Goal: Task Accomplishment & Management: Complete application form

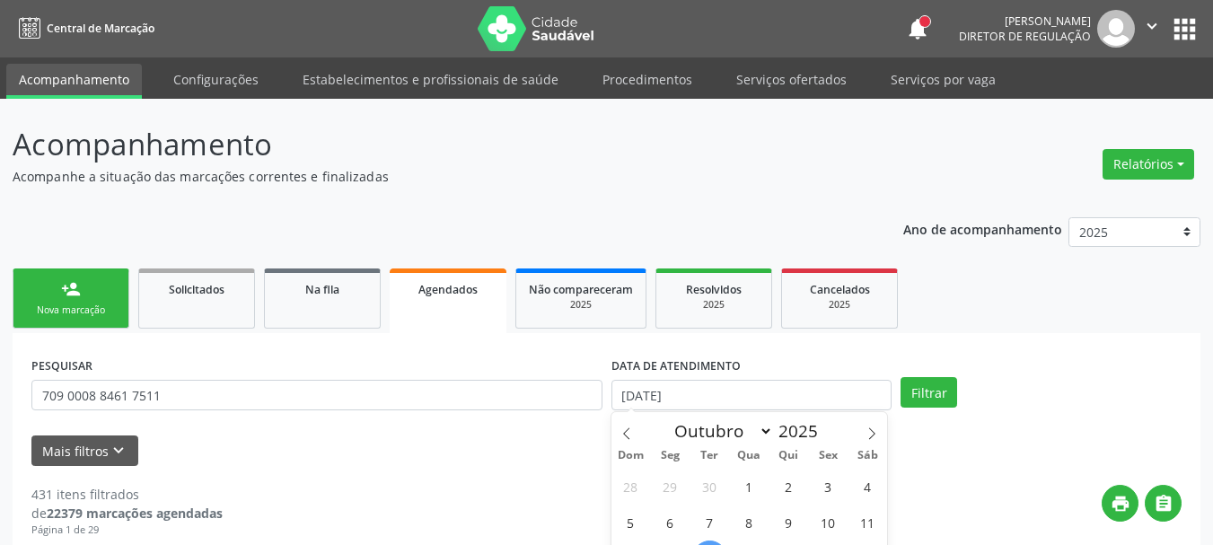
select select "9"
click at [1171, 28] on button "apps" at bounding box center [1184, 28] width 31 height 31
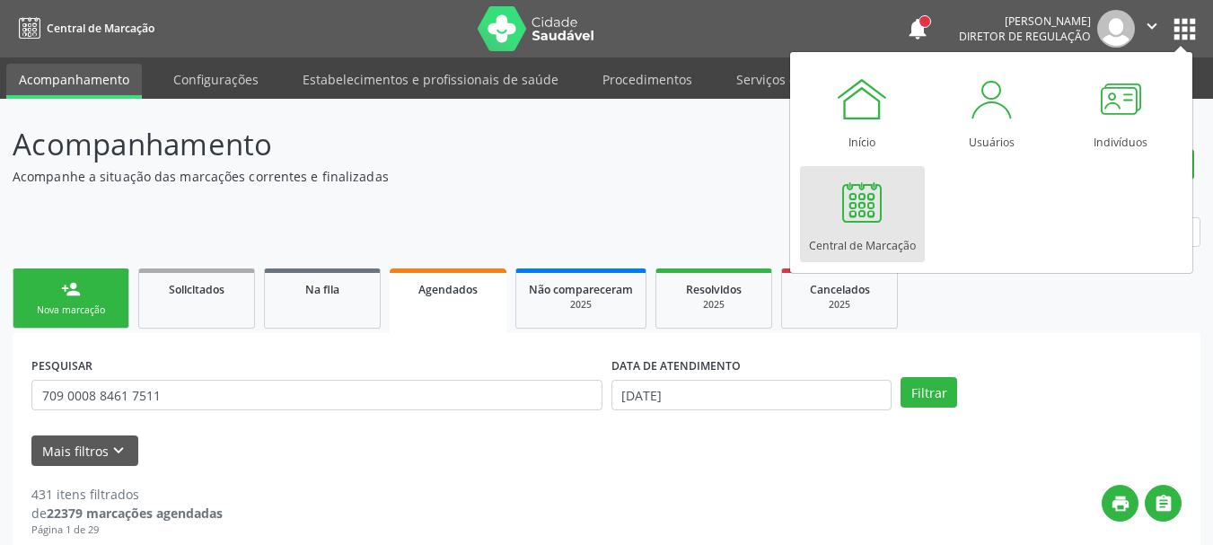
click at [862, 234] on div "Central de Marcação" at bounding box center [862, 241] width 107 height 24
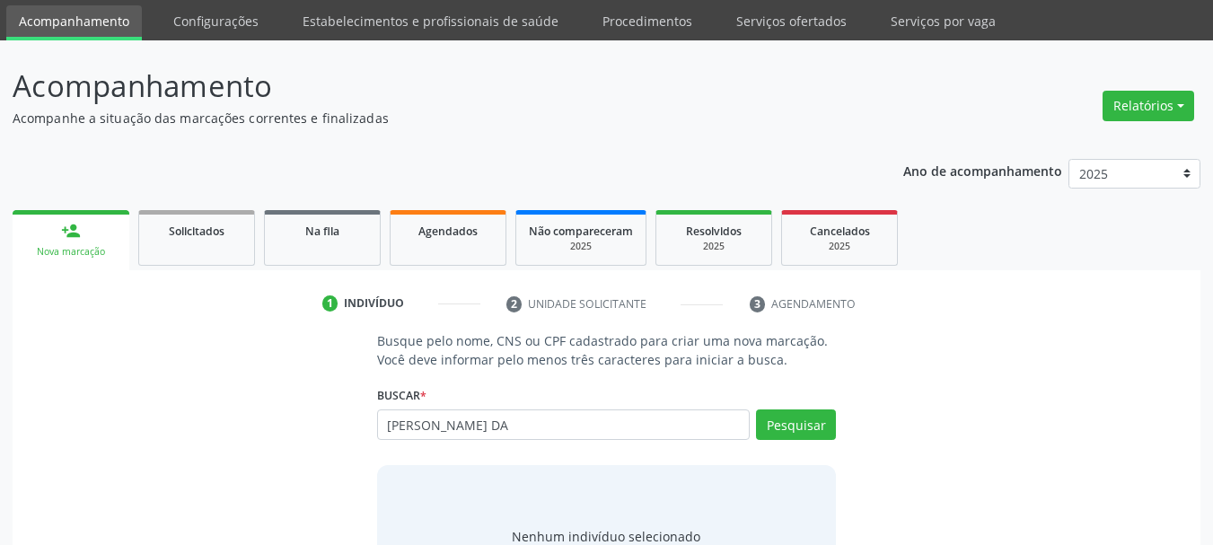
scroll to position [90, 0]
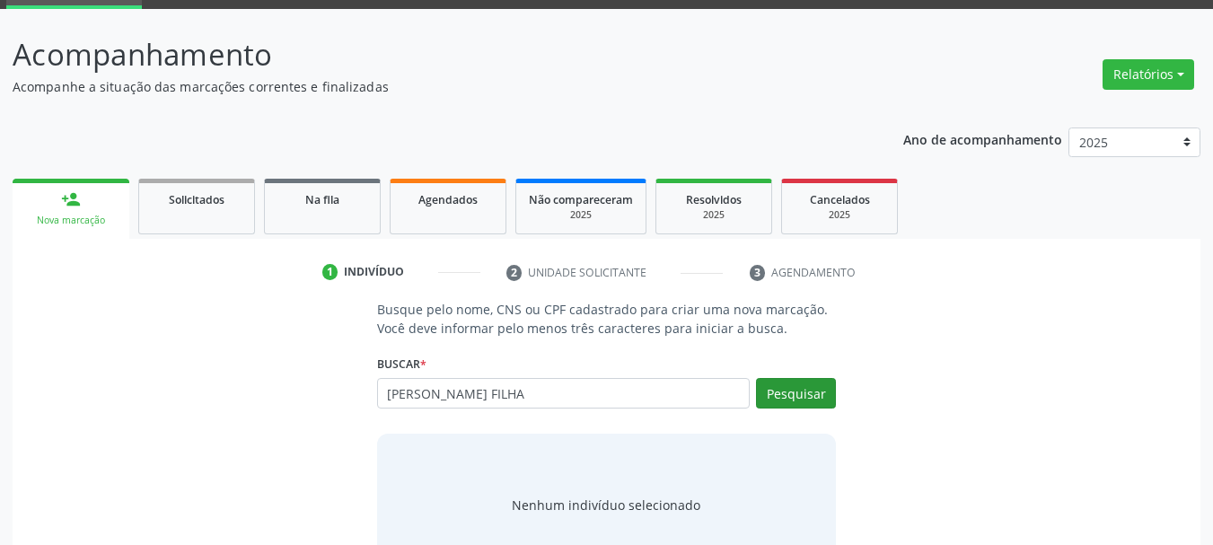
type input "[PERSON_NAME] FILHA"
click at [799, 398] on button "Pesquisar" at bounding box center [796, 393] width 80 height 31
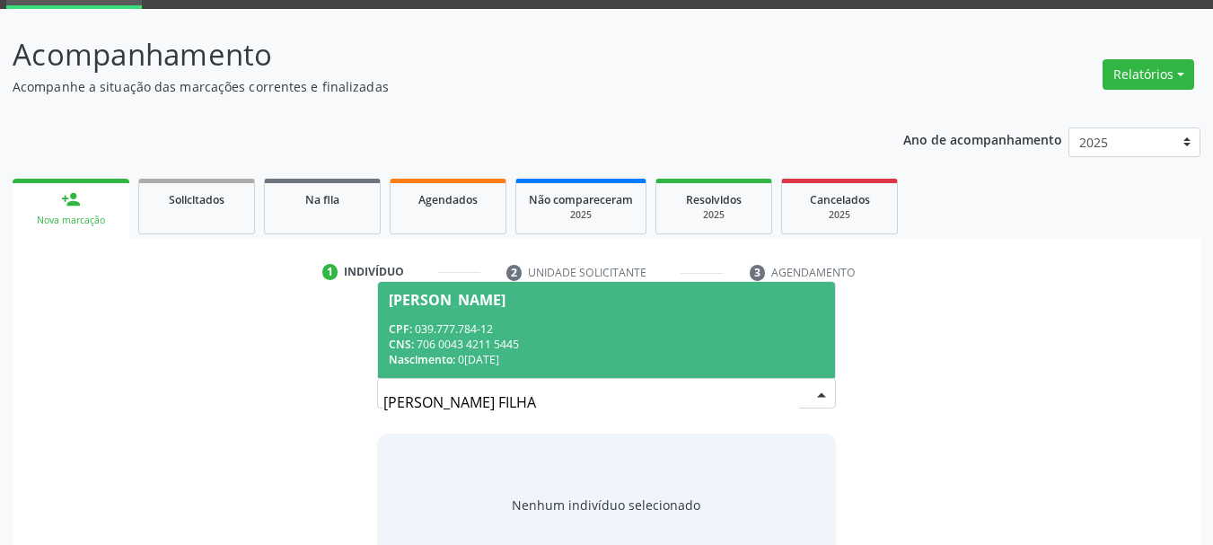
click at [575, 318] on span "Maria Jose da Silva Filha CPF: 039.777.784-12 CNS: 706 0043 4211 5445 Nasciment…" at bounding box center [607, 330] width 458 height 96
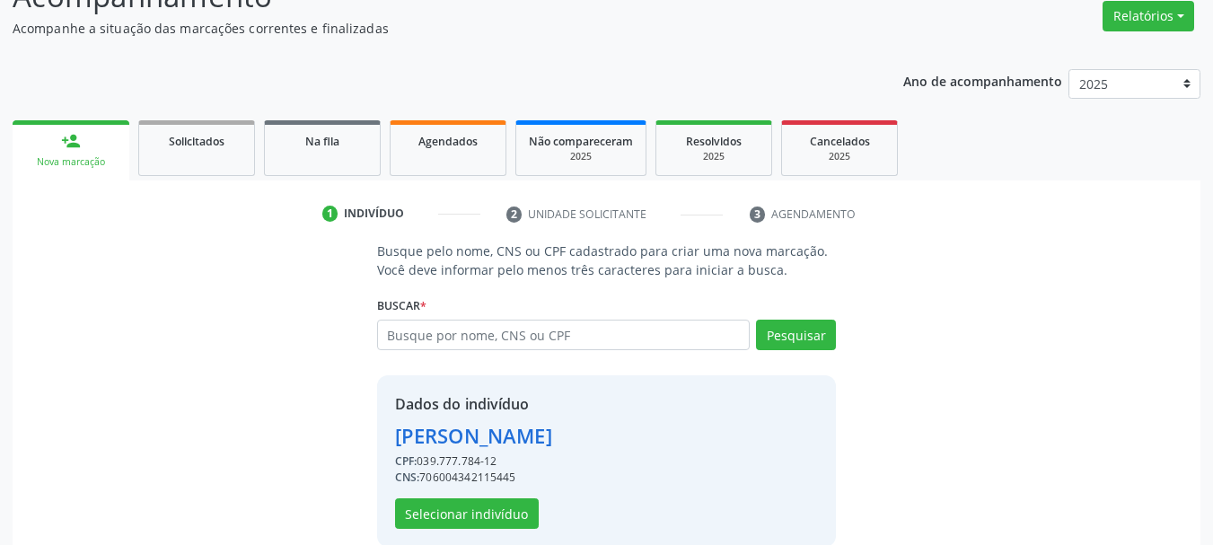
scroll to position [175, 0]
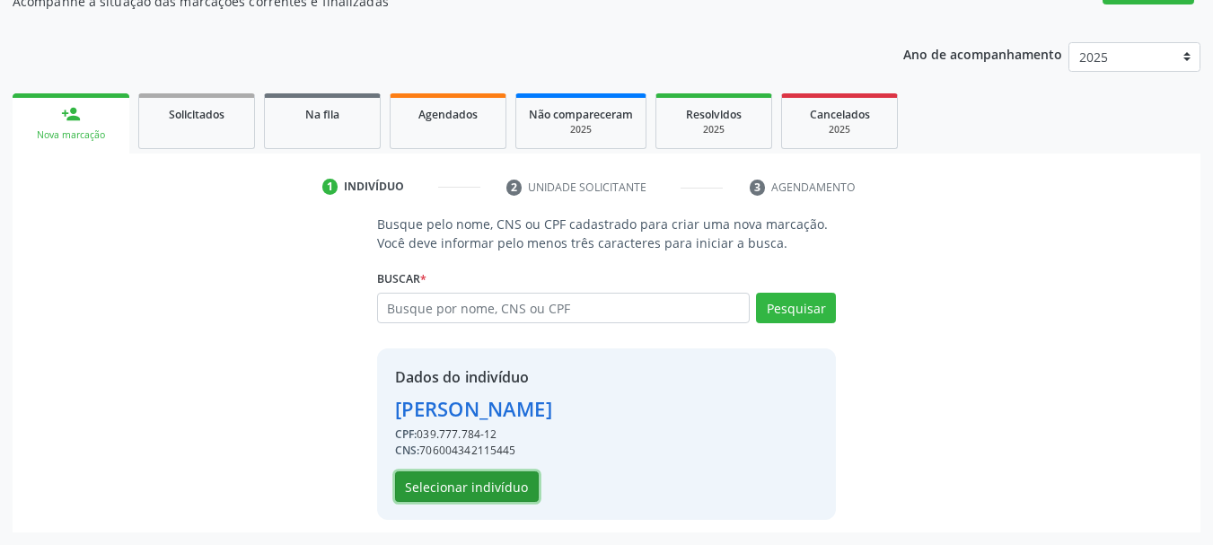
click at [513, 485] on button "Selecionar indivíduo" at bounding box center [467, 487] width 144 height 31
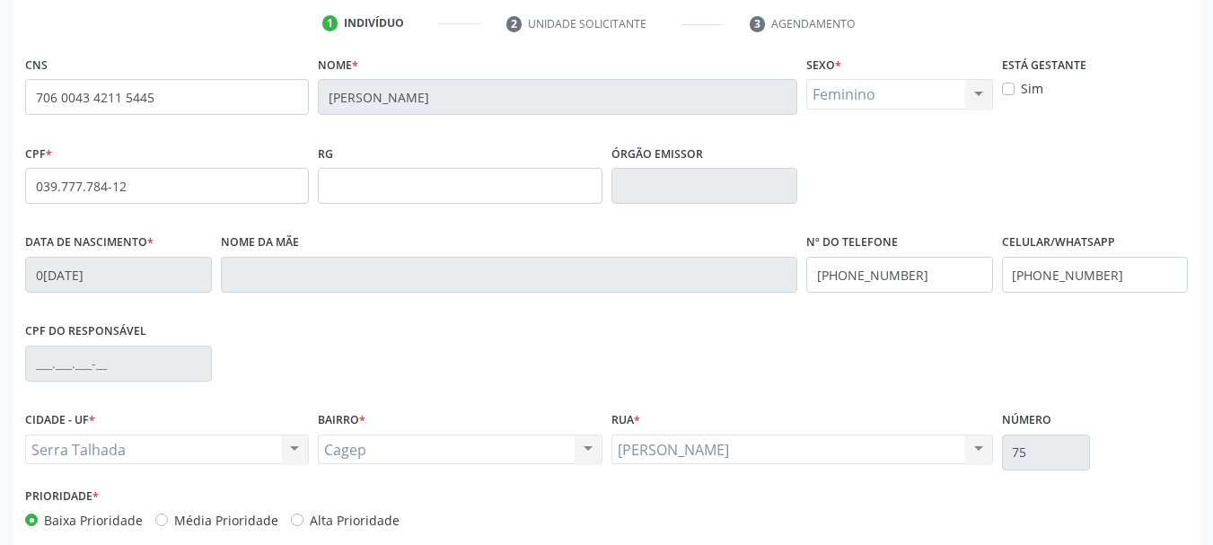
scroll to position [355, 0]
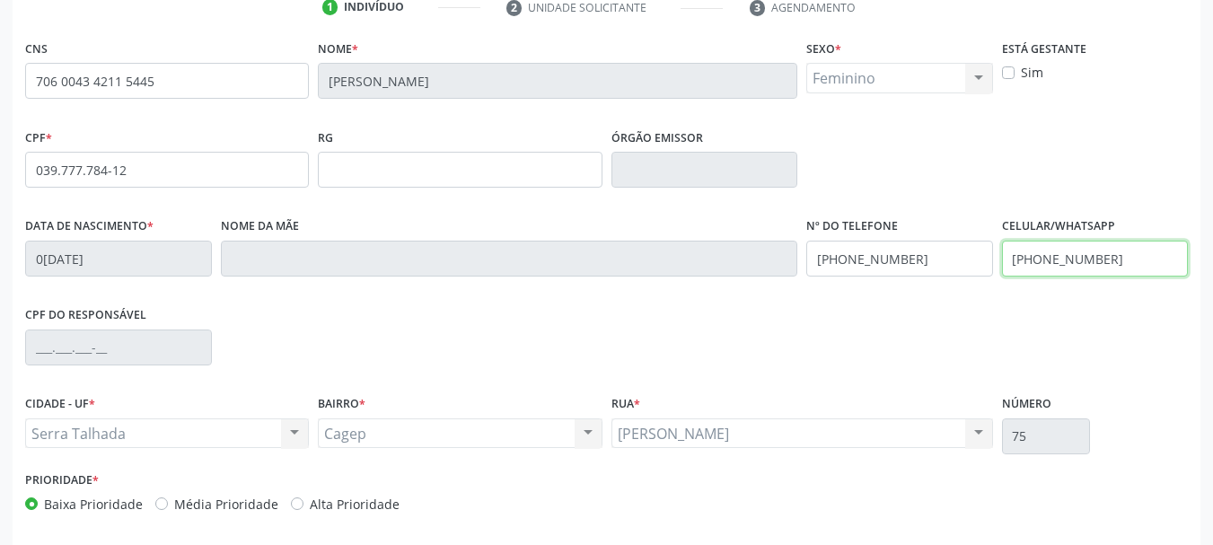
drag, startPoint x: 1145, startPoint y: 272, endPoint x: 818, endPoint y: 281, distance: 327.1
click at [818, 281] on div "Data de nascimento * 01/04/1978 Nome da mãe Nº do Telefone (87) 99655-9368 Celu…" at bounding box center [607, 257] width 1172 height 89
click at [642, 254] on div "Data de nascimento * 01/04/1978 Nome da mãe Nº do Telefone (87) 99655-9368 Celu…" at bounding box center [607, 257] width 1172 height 89
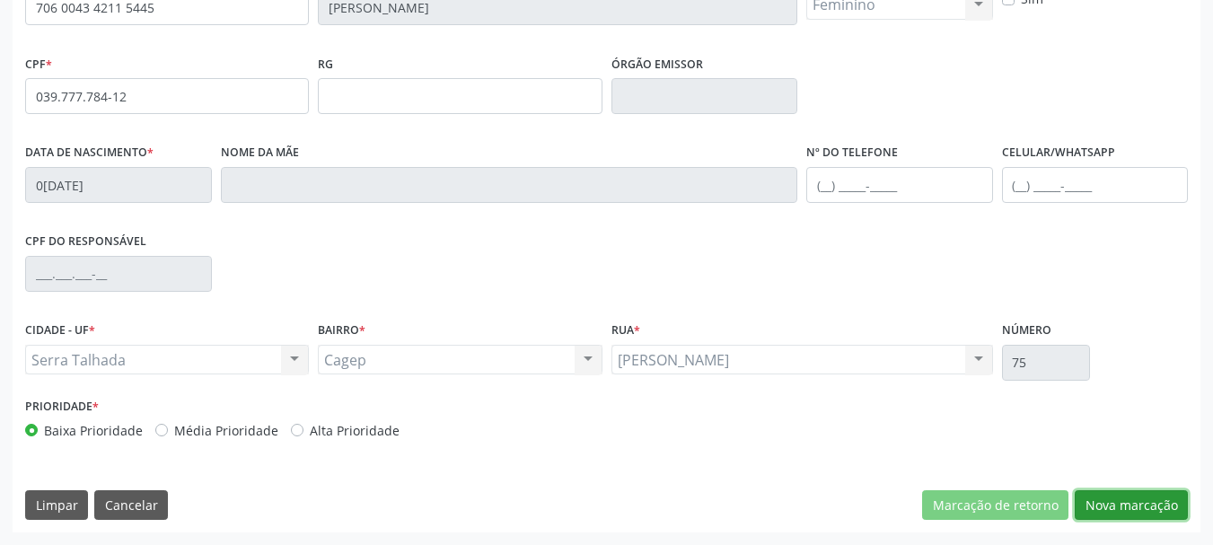
drag, startPoint x: 1095, startPoint y: 504, endPoint x: 826, endPoint y: 431, distance: 278.2
click at [1082, 494] on button "Nova marcação" at bounding box center [1131, 505] width 113 height 31
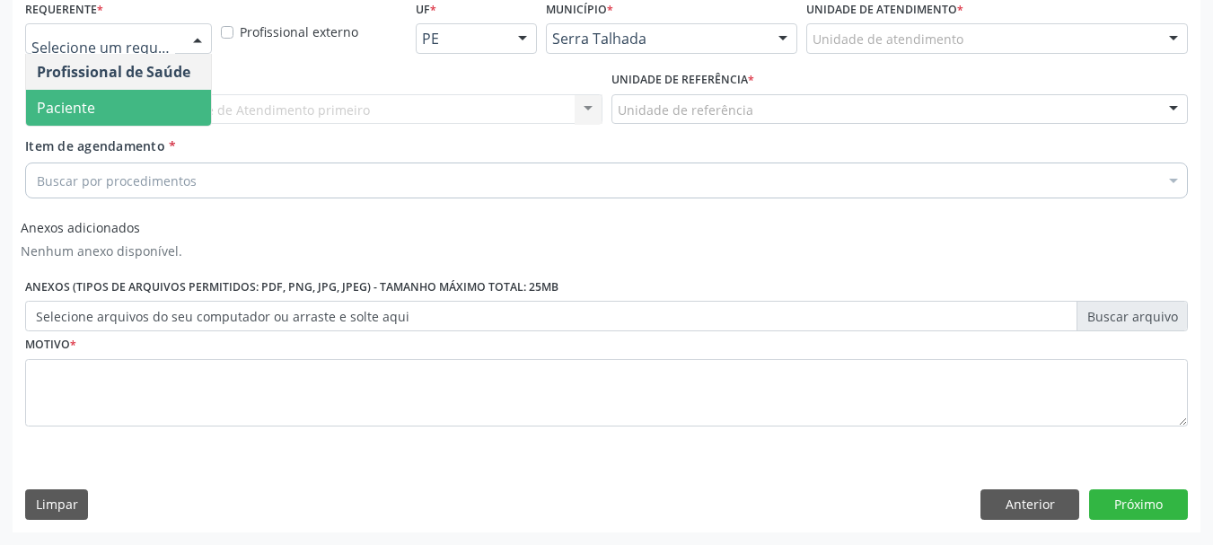
click at [90, 92] on span "Paciente" at bounding box center [118, 108] width 185 height 36
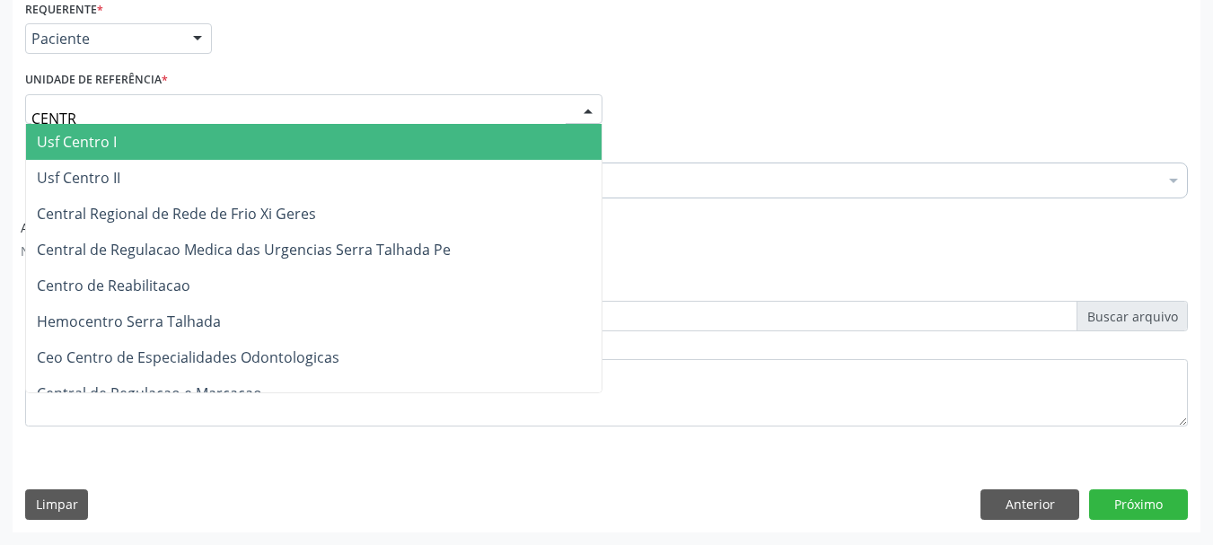
type input "CENTRO"
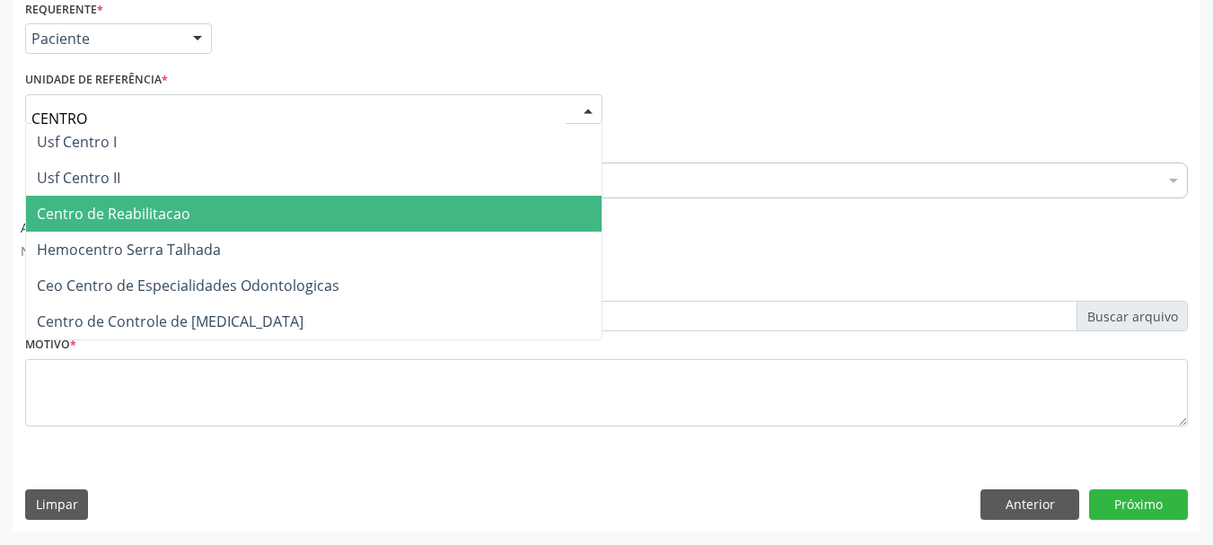
click at [119, 226] on span "Centro de Reabilitacao" at bounding box center [314, 214] width 576 height 36
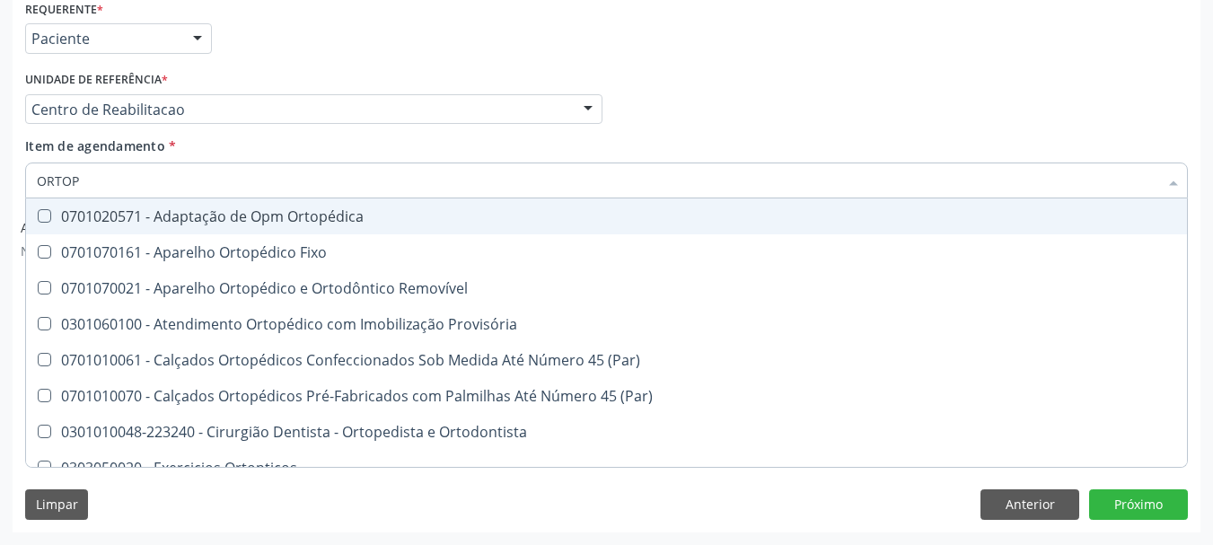
type input "ORTOPE"
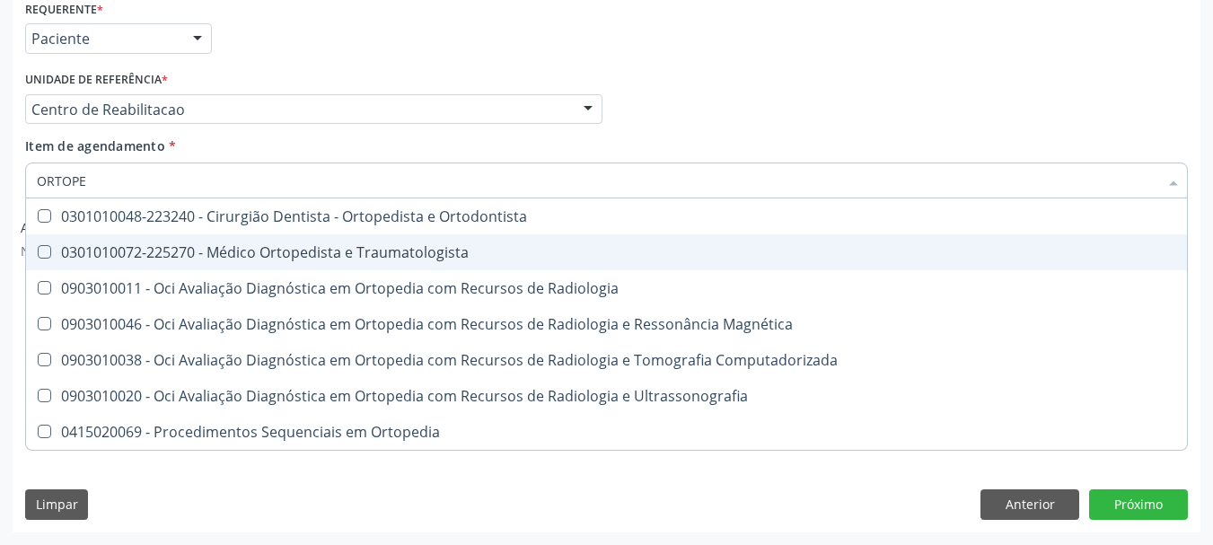
click at [347, 257] on div "0301010072-225270 - Médico Ortopedista e Traumatologista" at bounding box center [607, 252] width 1140 height 14
checkbox Traumatologista "true"
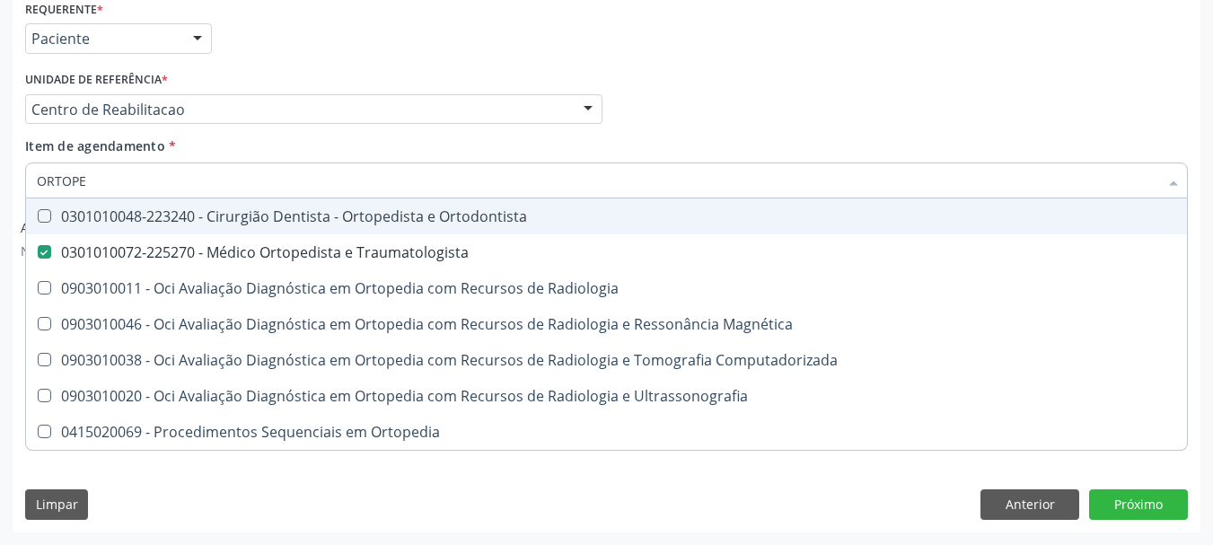
drag, startPoint x: 767, startPoint y: 129, endPoint x: 322, endPoint y: 345, distance: 494.9
click at [767, 130] on div "Profissional Solicitante Por favor, selecione a Unidade de Atendimento primeiro…" at bounding box center [607, 101] width 1172 height 70
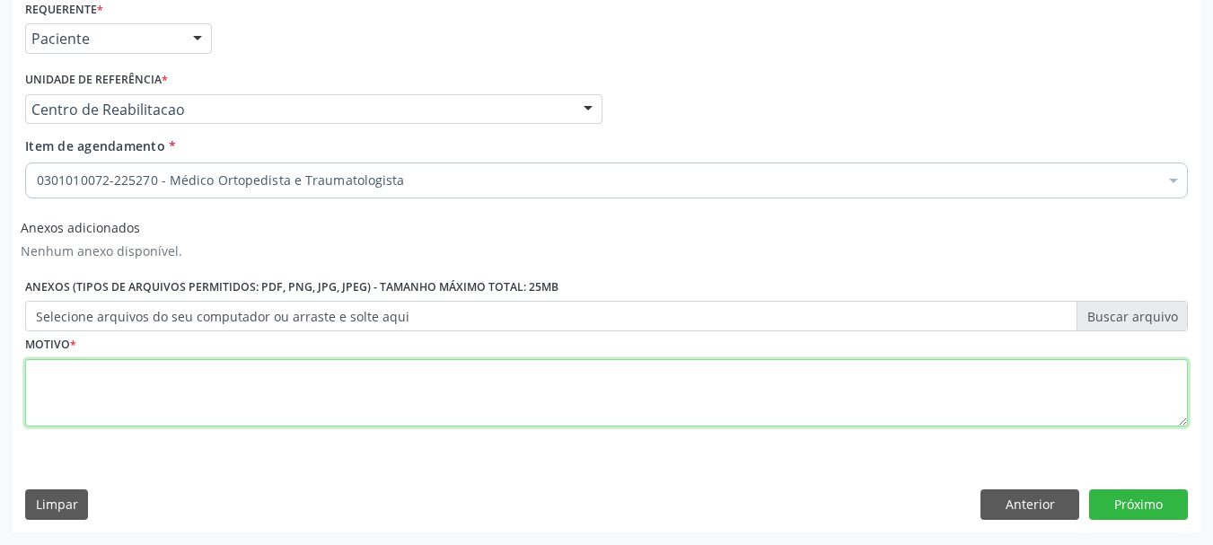
click at [238, 402] on textarea at bounding box center [606, 393] width 1163 height 68
type textarea "..."
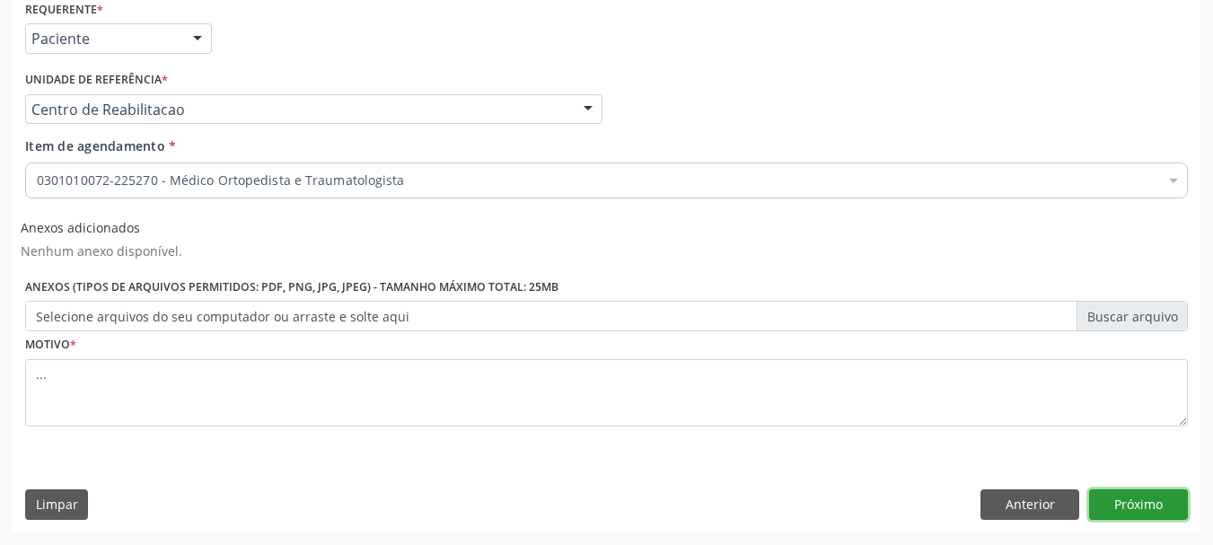
click at [1133, 491] on button "Próximo" at bounding box center [1138, 504] width 99 height 31
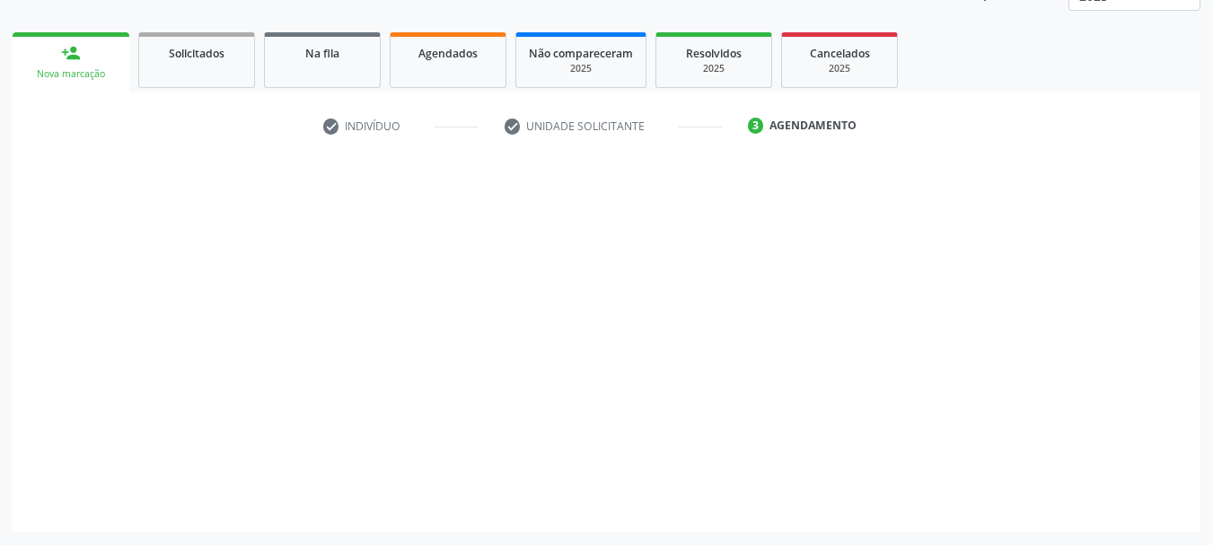
scroll to position [236, 0]
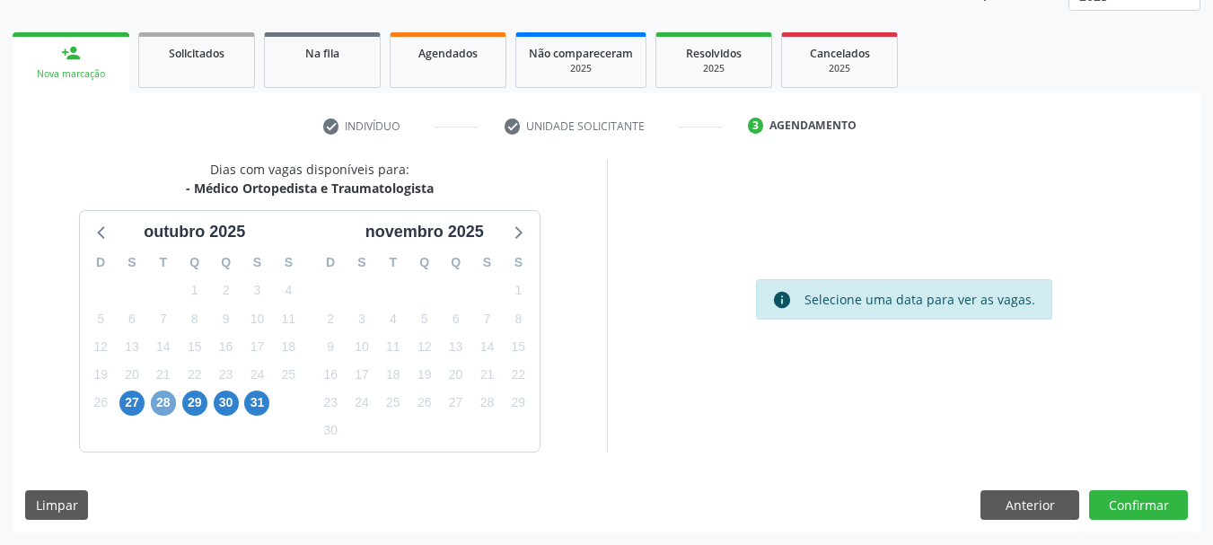
click at [154, 401] on span "28" at bounding box center [163, 403] width 25 height 25
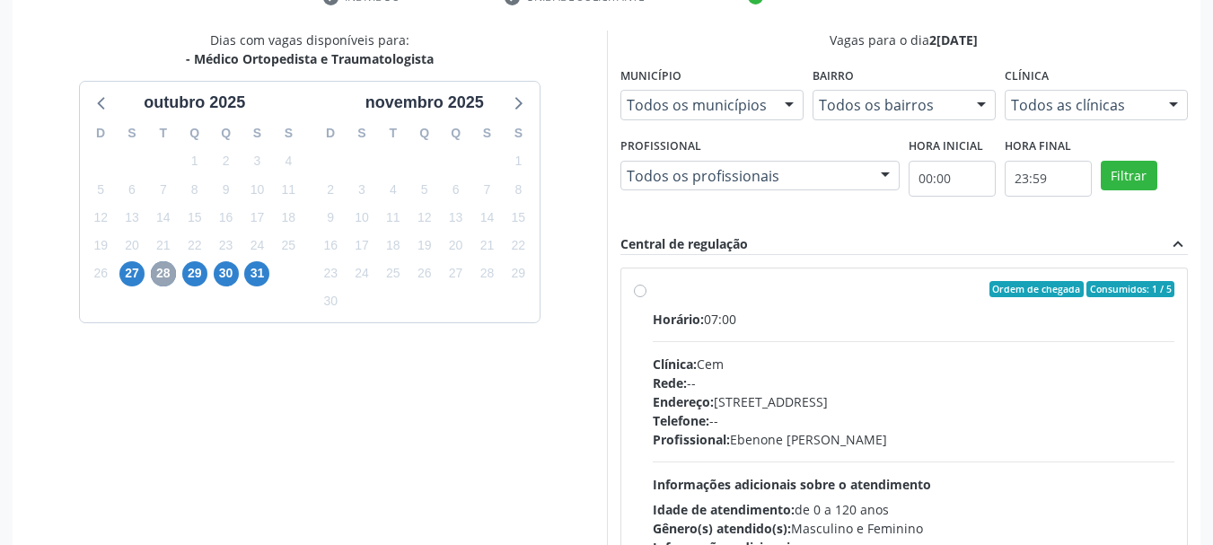
scroll to position [416, 0]
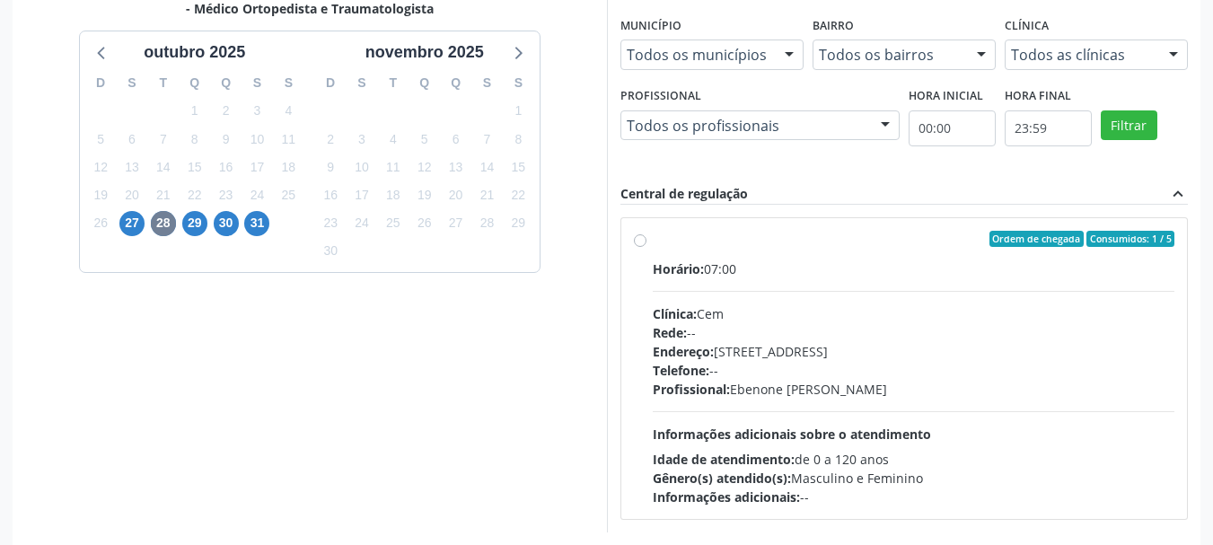
click at [653, 241] on label "Ordem de chegada Consumidos: 1 / 5 Horário: 07:00 Clínica: Cem Rede: -- Endereç…" at bounding box center [914, 369] width 523 height 276
click at [635, 241] on input "Ordem de chegada Consumidos: 1 / 5 Horário: 07:00 Clínica: Cem Rede: -- Endereç…" at bounding box center [640, 239] width 13 height 16
radio input "true"
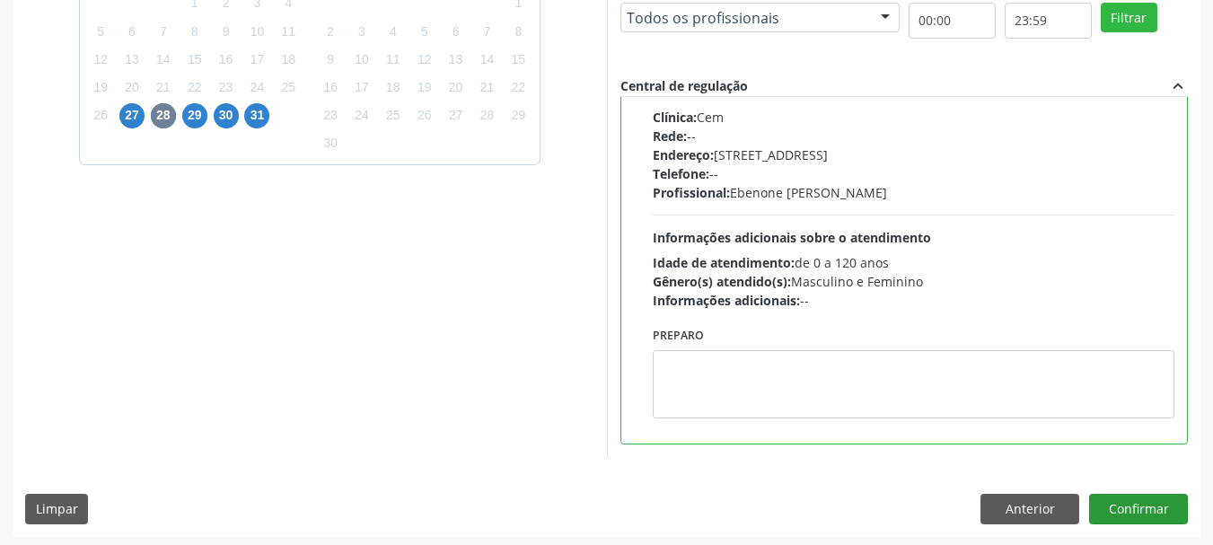
scroll to position [528, 0]
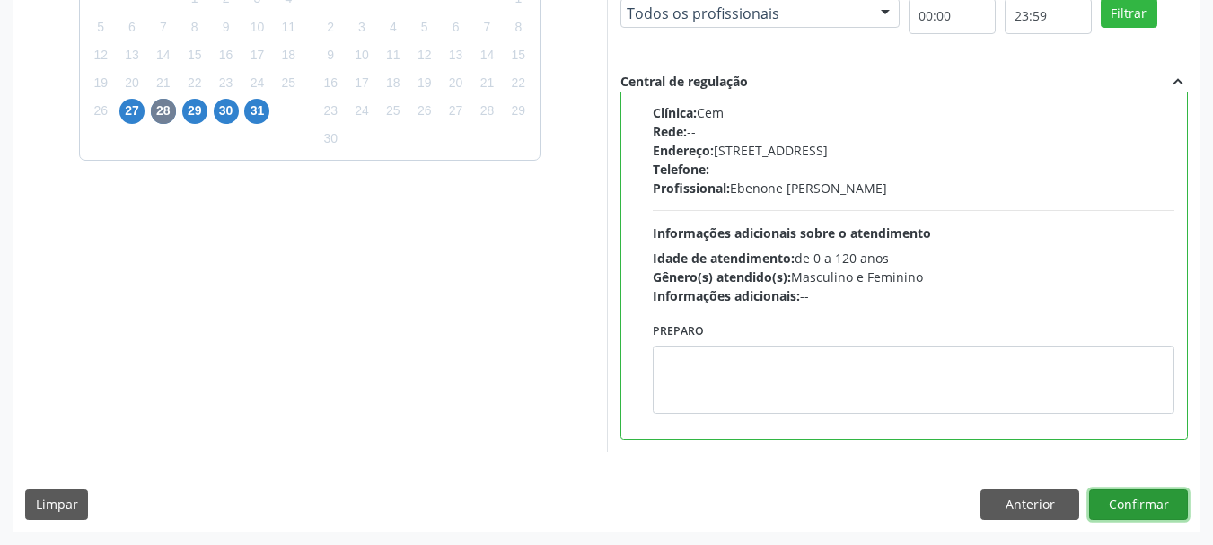
click at [1148, 495] on button "Confirmar" at bounding box center [1138, 504] width 99 height 31
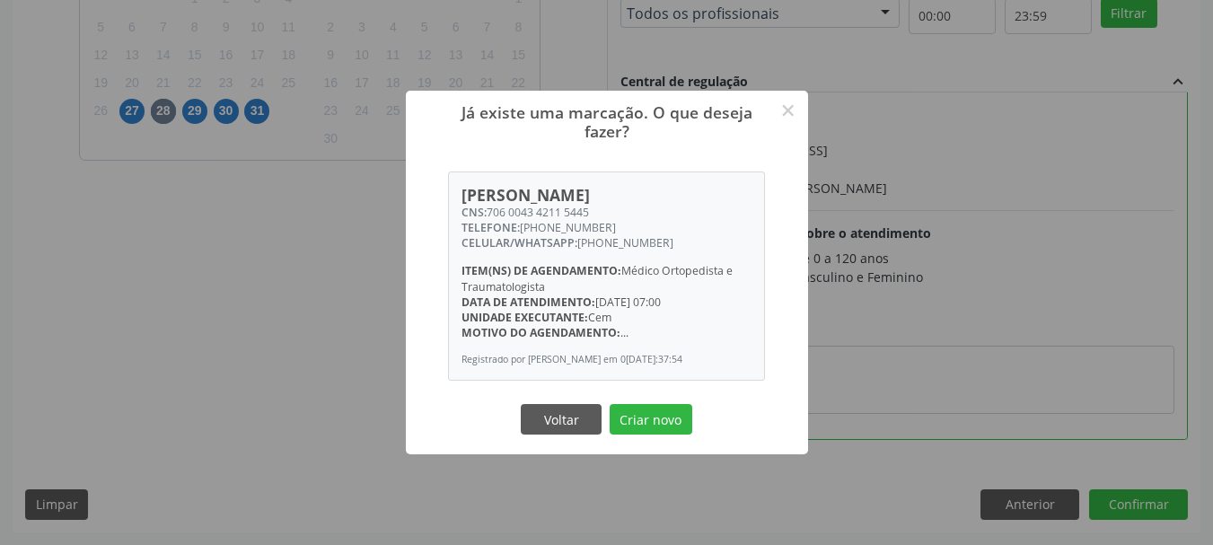
drag, startPoint x: 486, startPoint y: 211, endPoint x: 619, endPoint y: 210, distance: 132.9
click at [628, 207] on div "CNS: 706 0043 4211 5445" at bounding box center [607, 212] width 290 height 15
drag, startPoint x: 581, startPoint y: 204, endPoint x: 491, endPoint y: 214, distance: 90.4
click at [491, 214] on div "CNS: 706 0043 4211 5445" at bounding box center [607, 212] width 290 height 15
drag, startPoint x: 491, startPoint y: 214, endPoint x: 604, endPoint y: 217, distance: 113.2
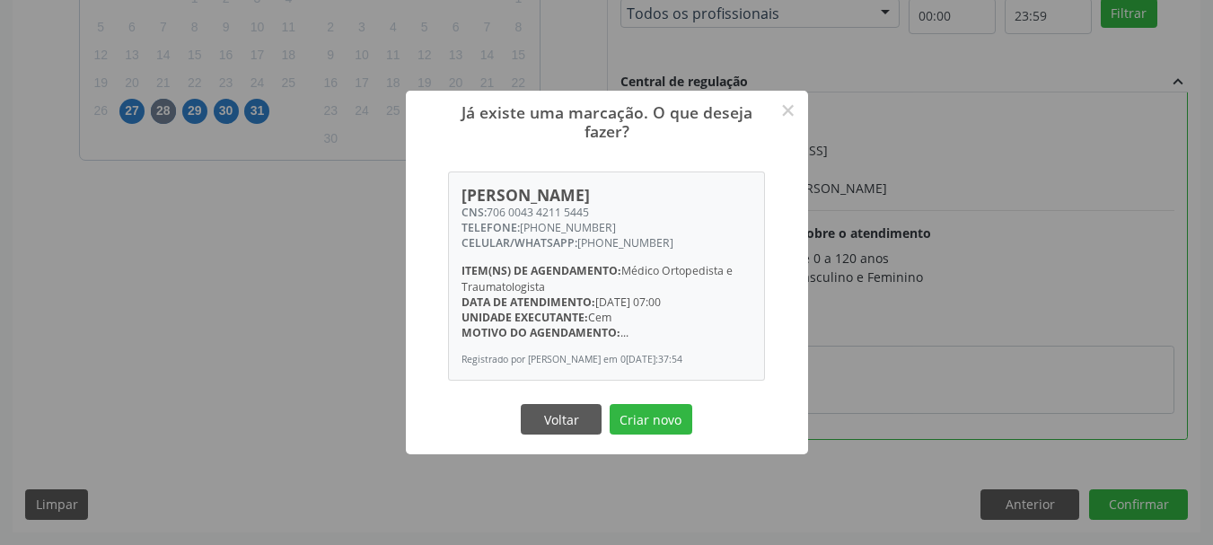
click at [604, 217] on div "CNS: 706 0043 4211 5445" at bounding box center [607, 212] width 290 height 15
copy div "706 0043 4211 5445"
click at [569, 409] on button "Voltar" at bounding box center [561, 419] width 81 height 31
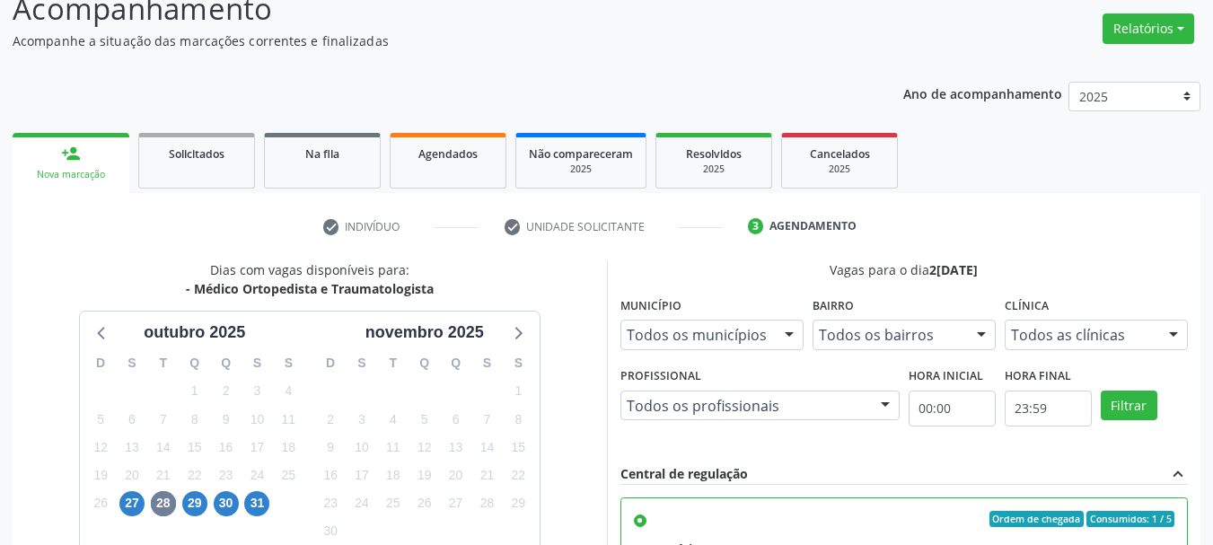
scroll to position [0, 0]
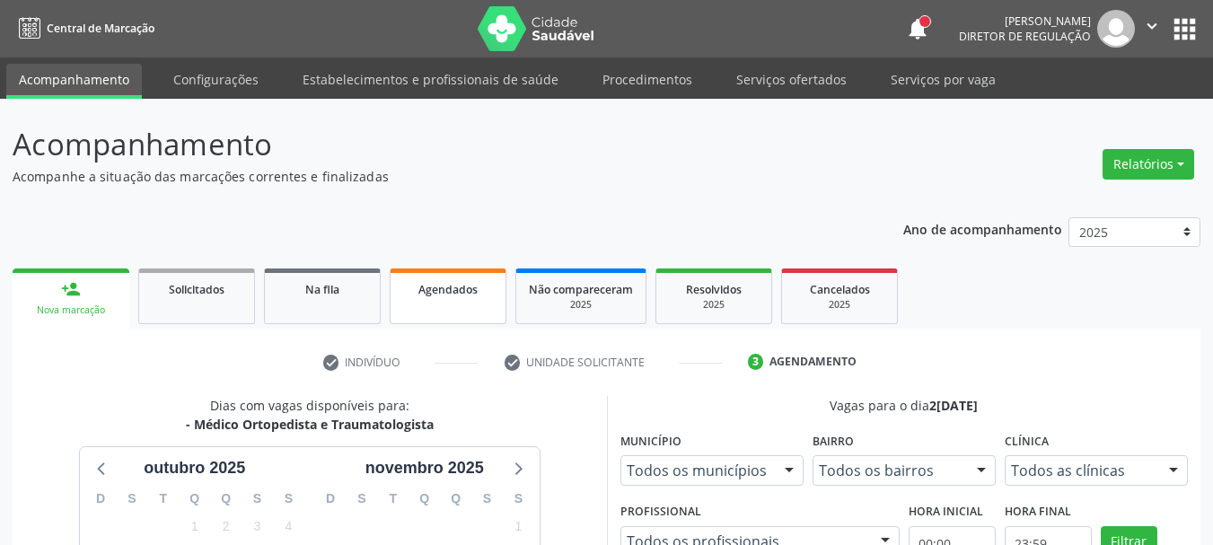
click at [455, 302] on link "Agendados" at bounding box center [448, 297] width 117 height 56
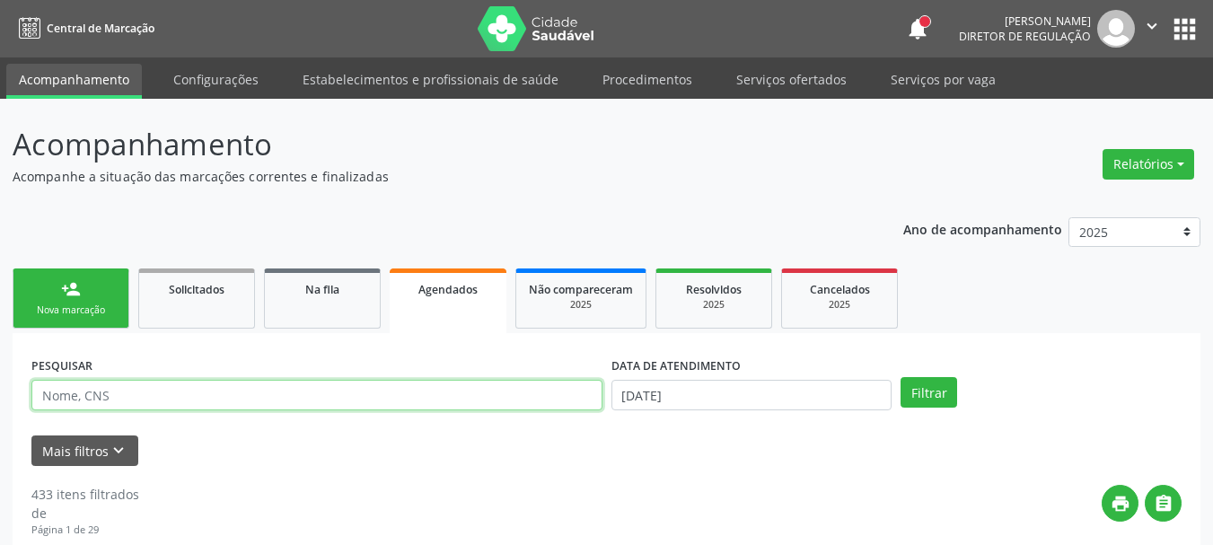
drag, startPoint x: 134, startPoint y: 401, endPoint x: 87, endPoint y: 383, distance: 50.4
paste input "706 0043 4211 5445"
type input "706 0043 4211 5445"
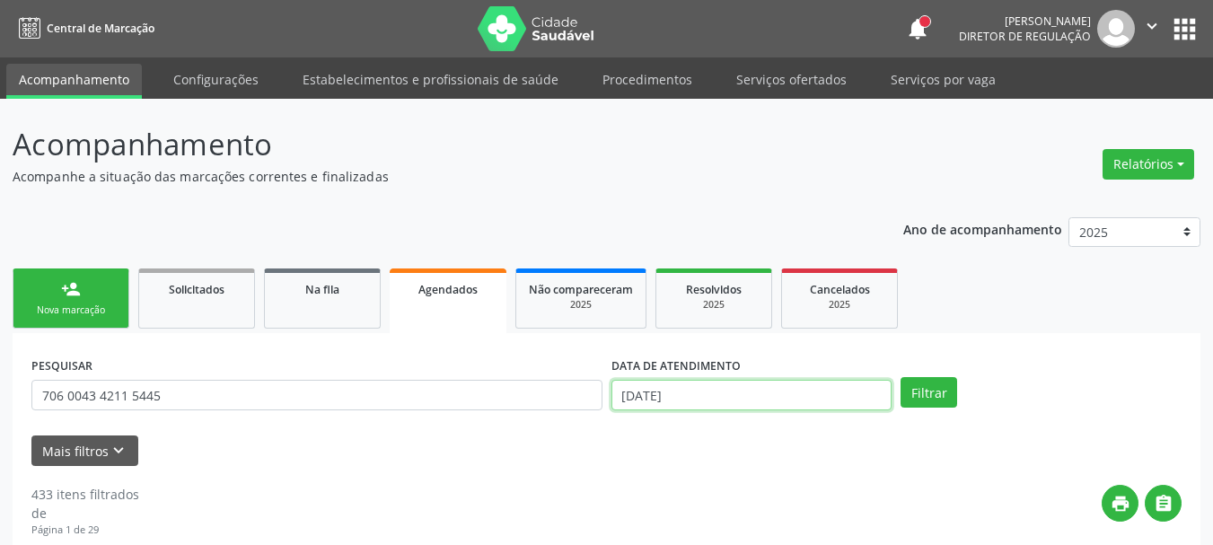
click at [692, 397] on input "14/10/2025" at bounding box center [752, 395] width 281 height 31
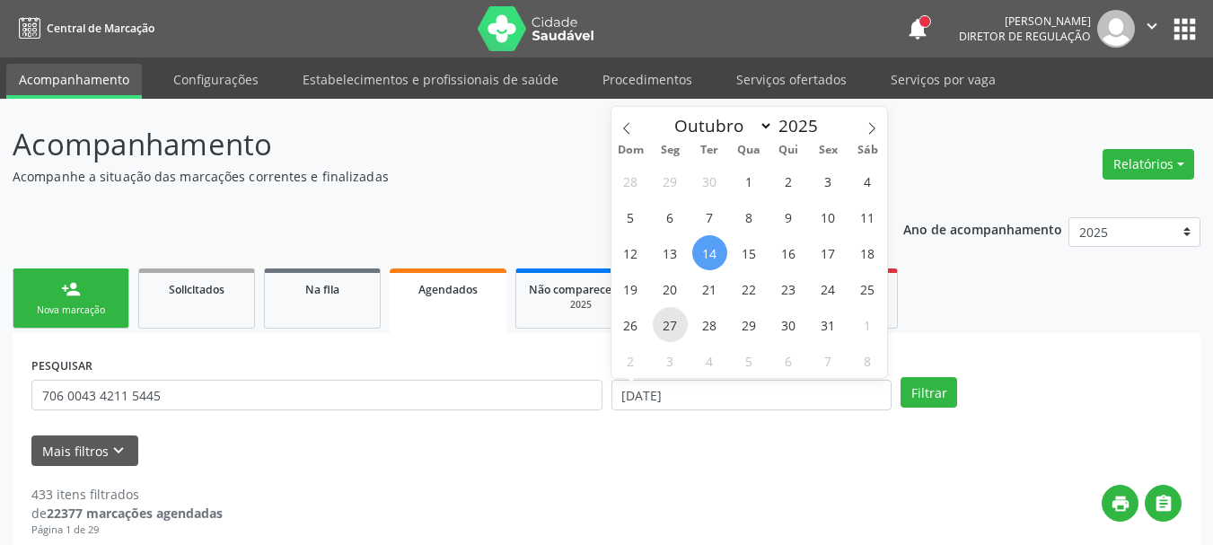
click at [667, 329] on span "27" at bounding box center [670, 324] width 35 height 35
type input "27/10/2025"
click at [667, 329] on span "27" at bounding box center [670, 324] width 35 height 35
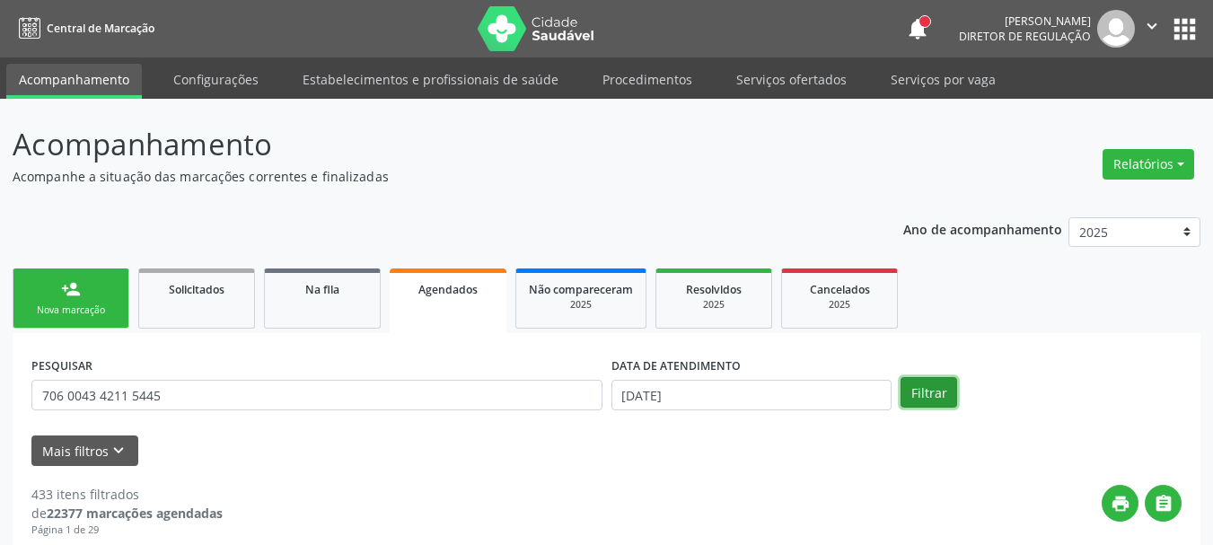
click at [930, 399] on button "Filtrar" at bounding box center [929, 392] width 57 height 31
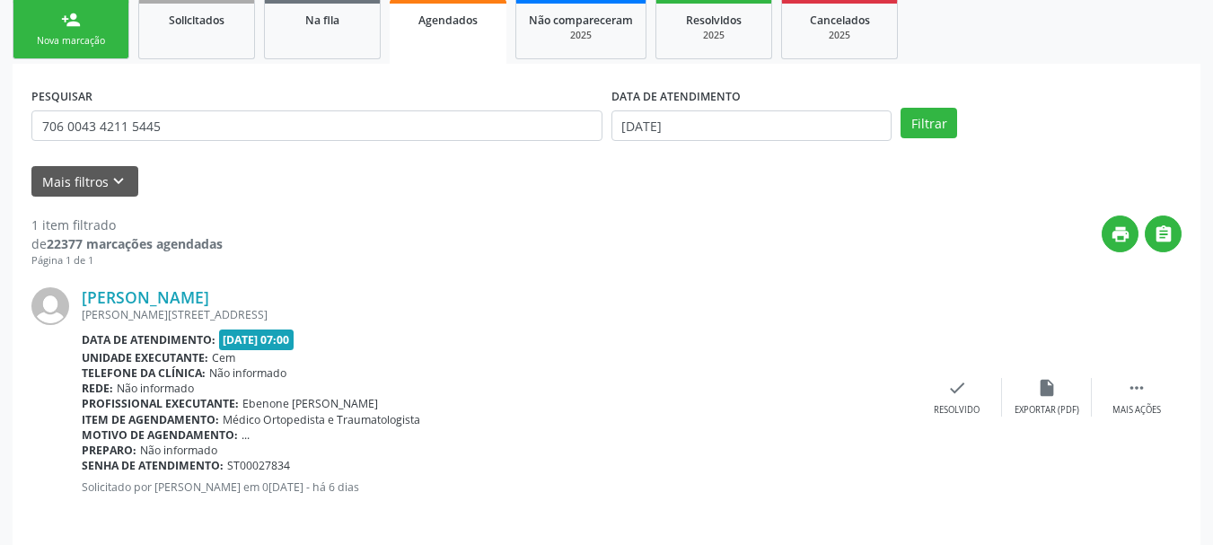
scroll to position [282, 0]
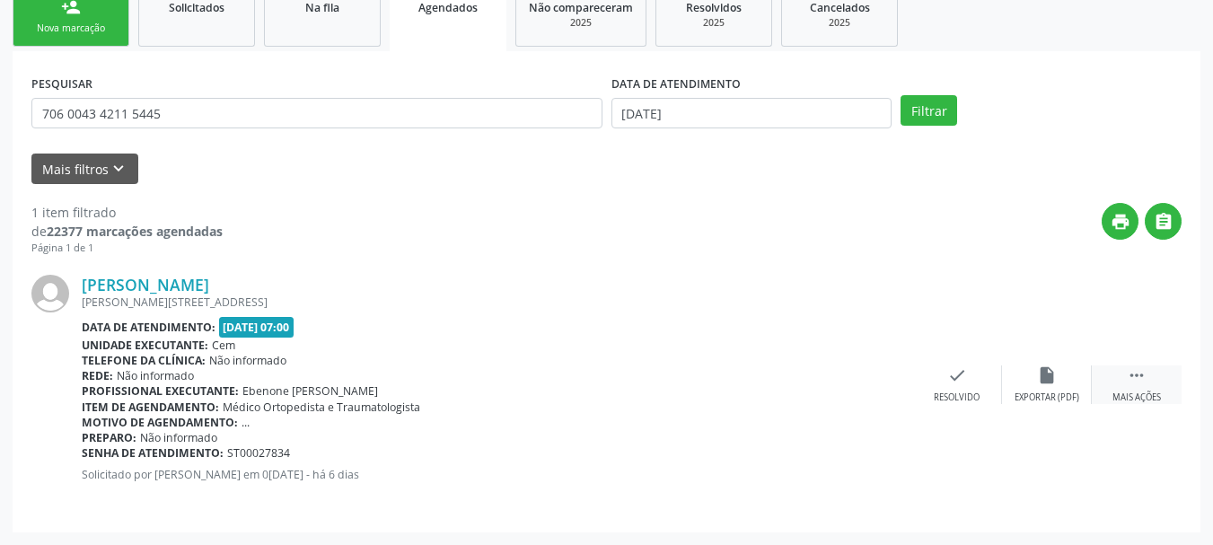
click at [1137, 371] on icon "" at bounding box center [1137, 376] width 20 height 20
click at [813, 391] on div "print Imprimir" at bounding box center [778, 385] width 90 height 39
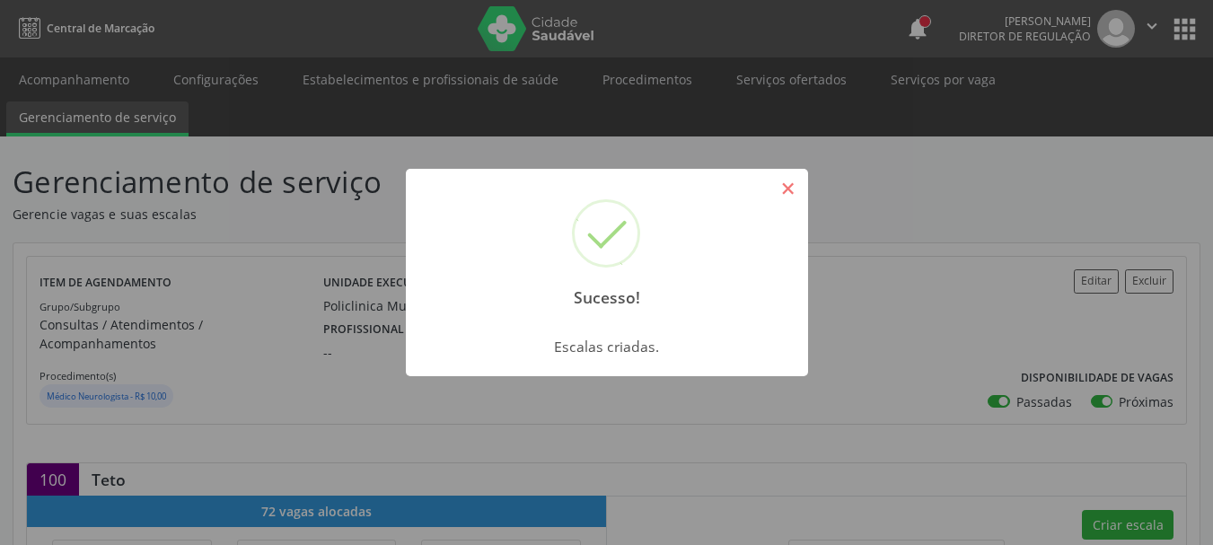
click at [779, 188] on button "×" at bounding box center [788, 188] width 31 height 31
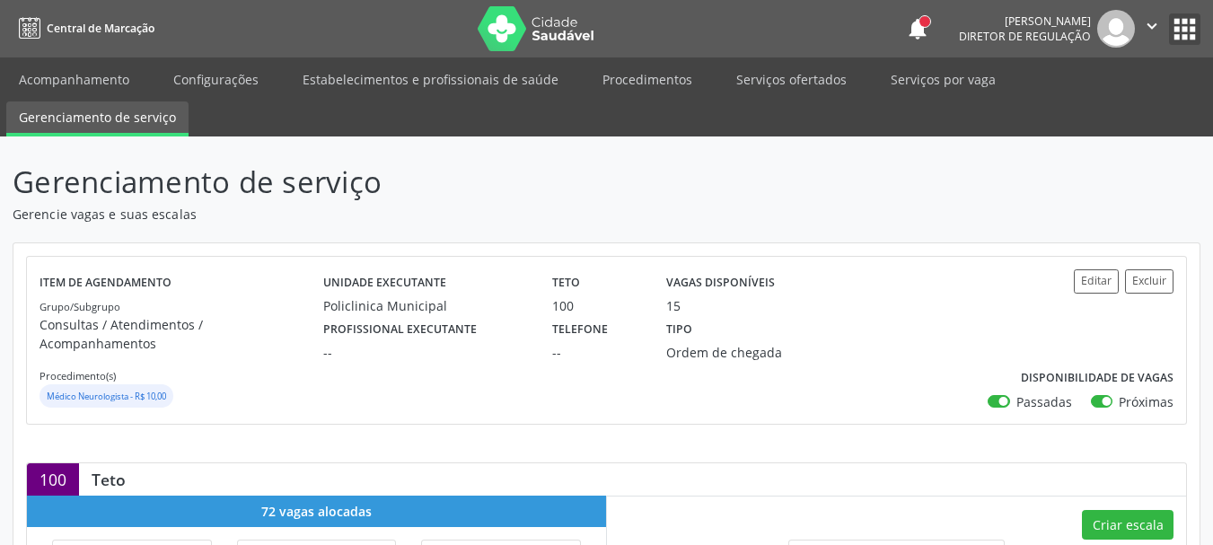
drag, startPoint x: 1178, startPoint y: 28, endPoint x: 1151, endPoint y: 50, distance: 35.8
click at [1180, 28] on button "apps" at bounding box center [1184, 28] width 31 height 31
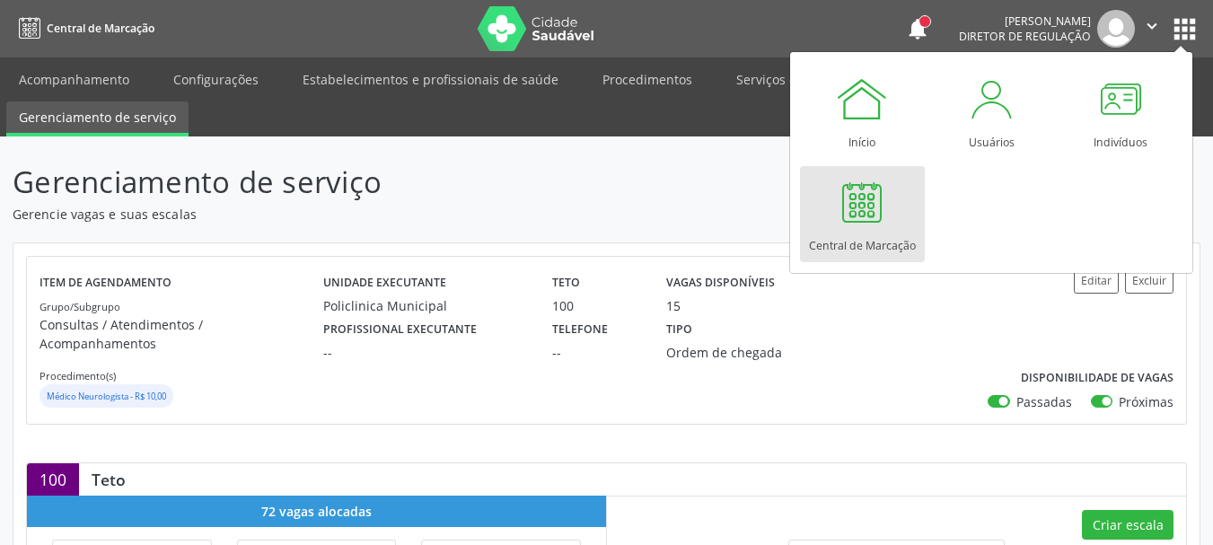
click at [880, 236] on div "Central de Marcação" at bounding box center [862, 241] width 107 height 24
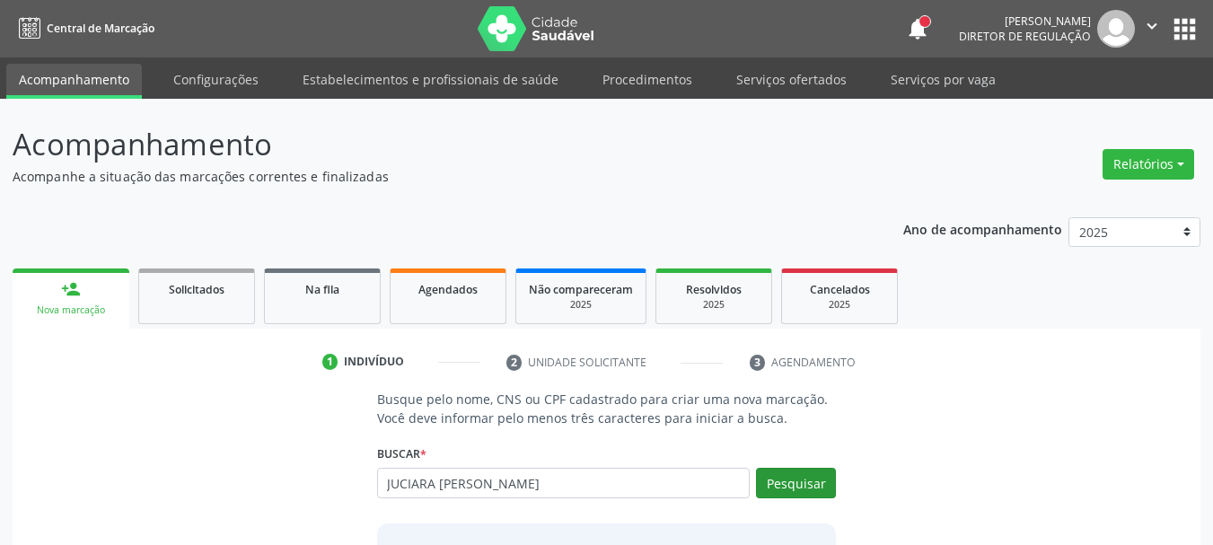
type input "JUCIARA KARLA DE SO"
click at [807, 478] on button "Pesquisar" at bounding box center [796, 483] width 80 height 31
type input "JUCIARA KARLA DE SO"
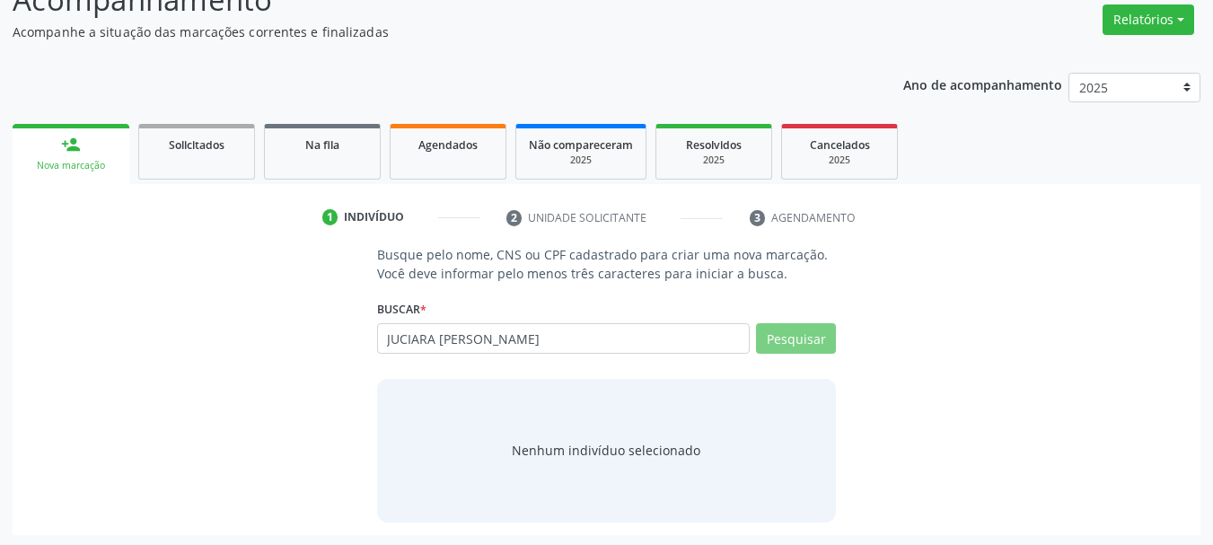
scroll to position [147, 0]
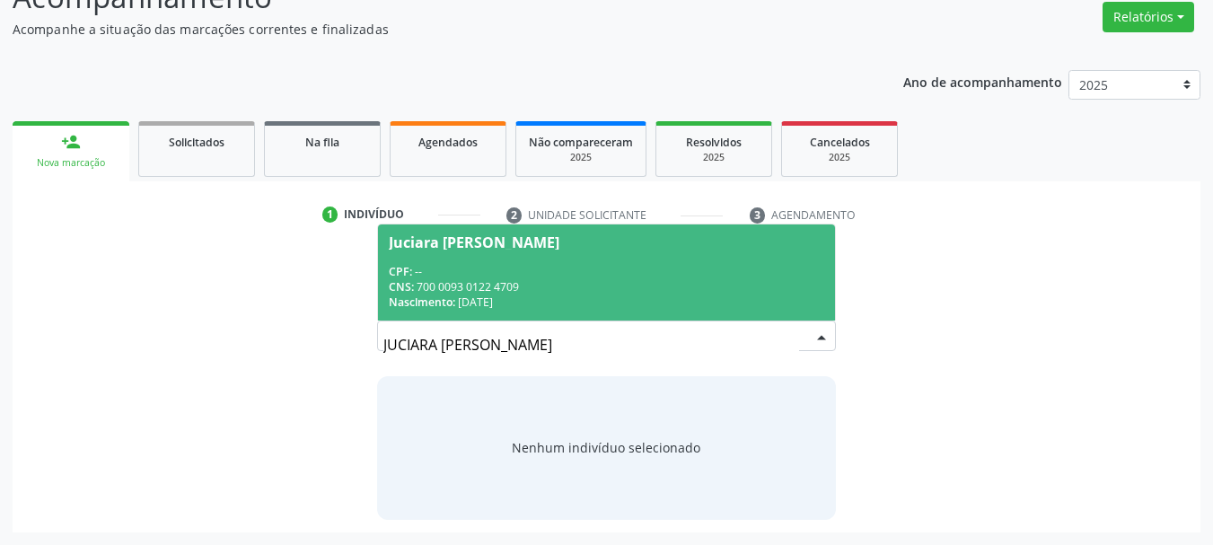
click at [454, 306] on span "Nascimento:" at bounding box center [422, 302] width 66 height 15
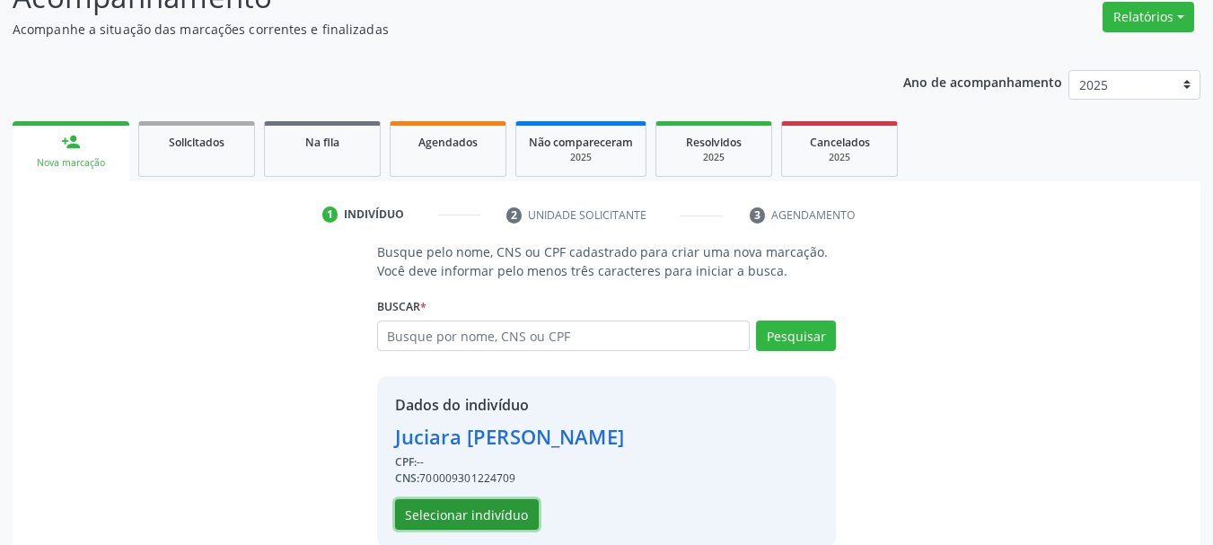
click at [444, 506] on button "Selecionar indivíduo" at bounding box center [467, 514] width 144 height 31
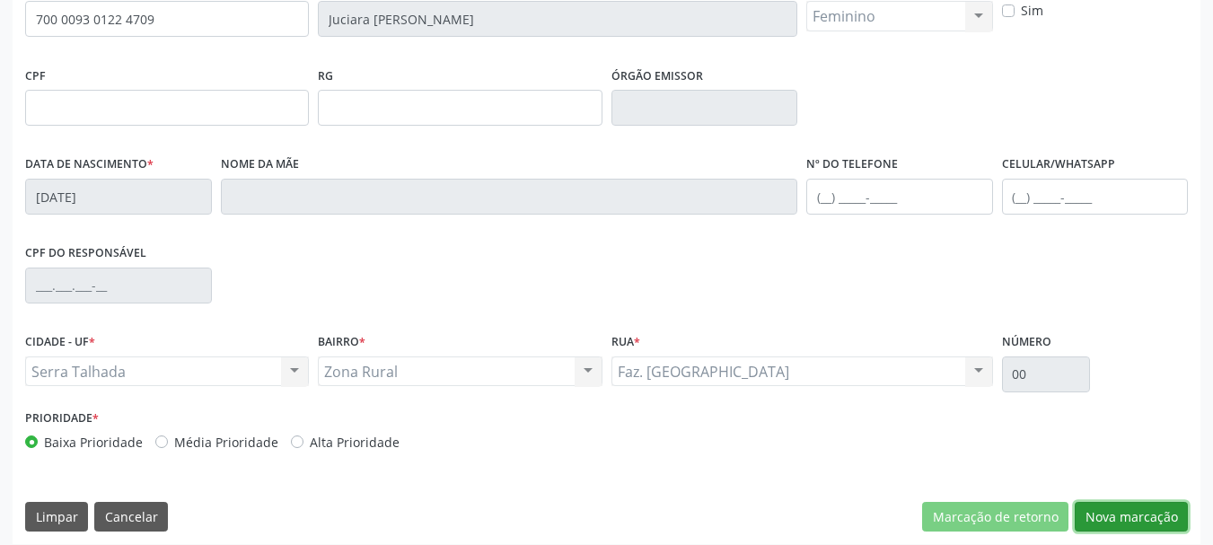
click at [1138, 522] on button "Nova marcação" at bounding box center [1131, 517] width 113 height 31
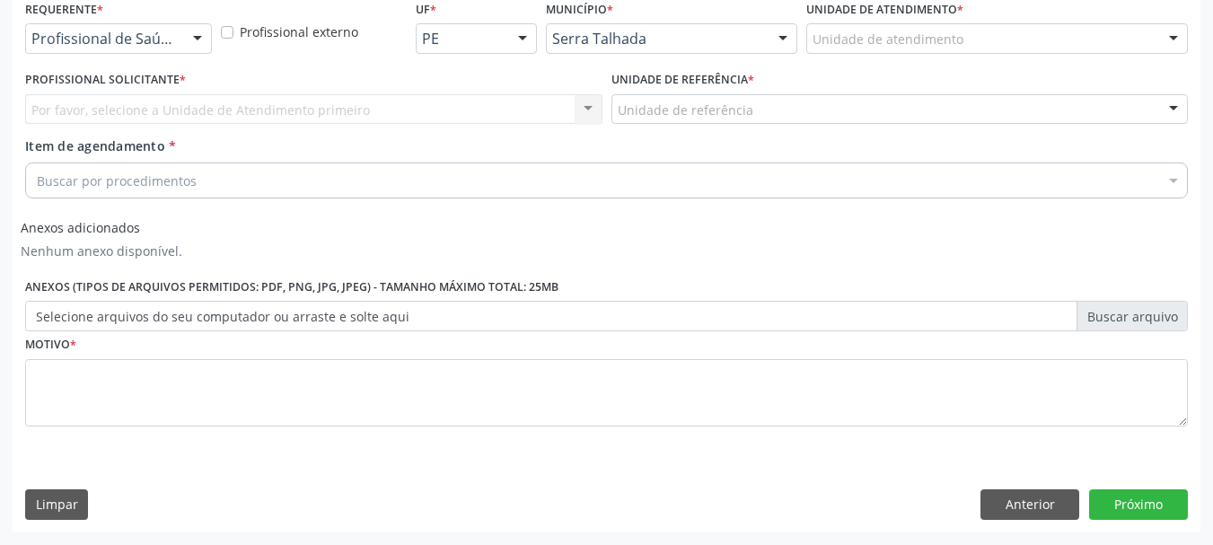
scroll to position [394, 0]
click at [149, 49] on div "Profissional de Saúde" at bounding box center [118, 38] width 187 height 31
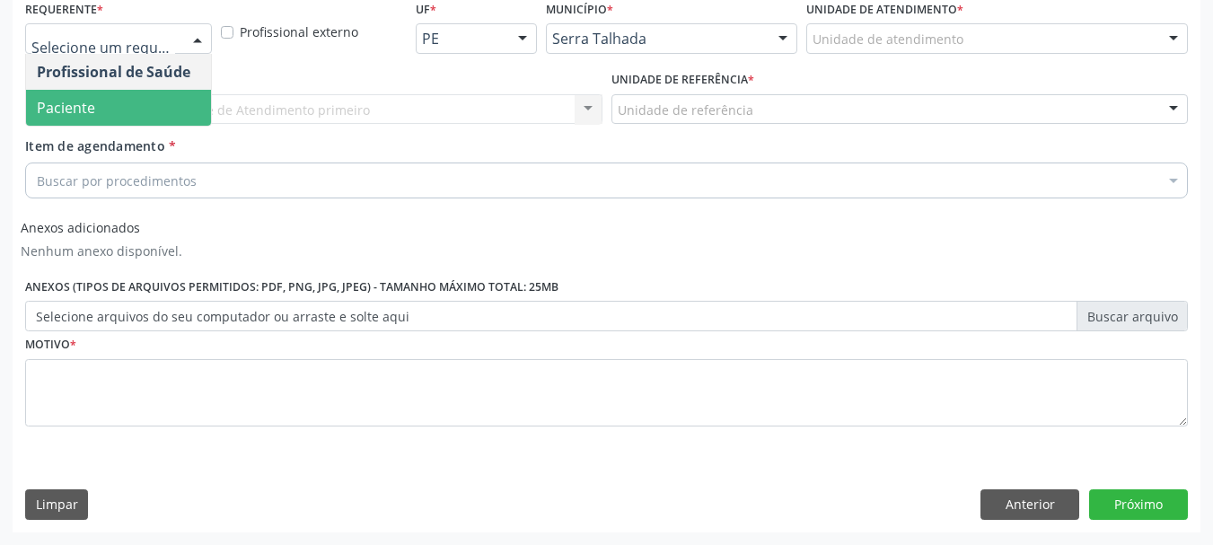
click at [101, 110] on span "Paciente" at bounding box center [118, 108] width 185 height 36
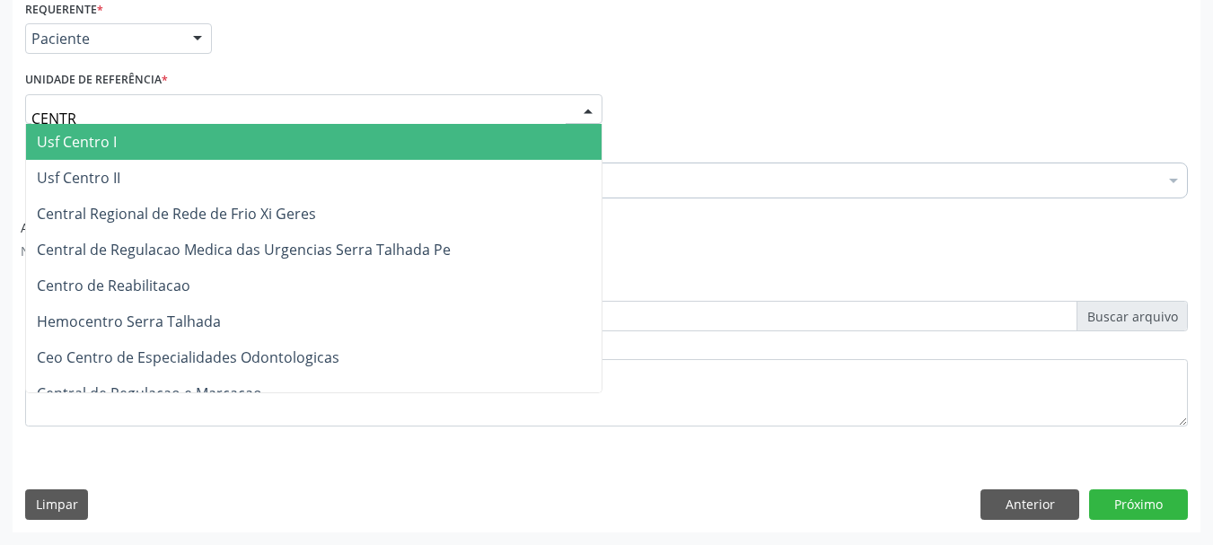
type input "CENTRO"
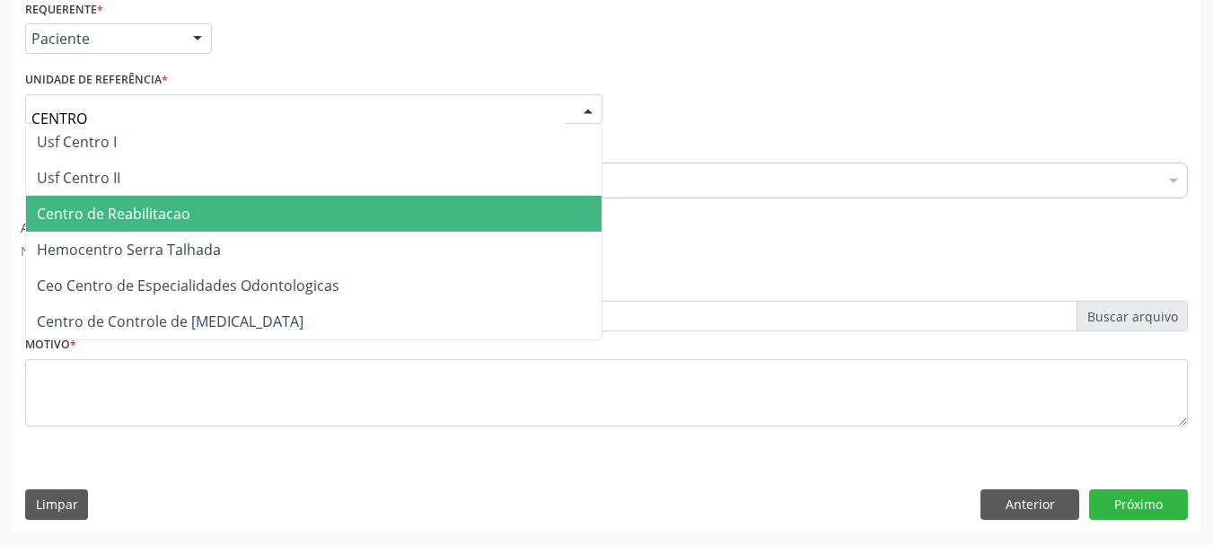
click at [70, 207] on span "Centro de Reabilitacao" at bounding box center [114, 214] width 154 height 20
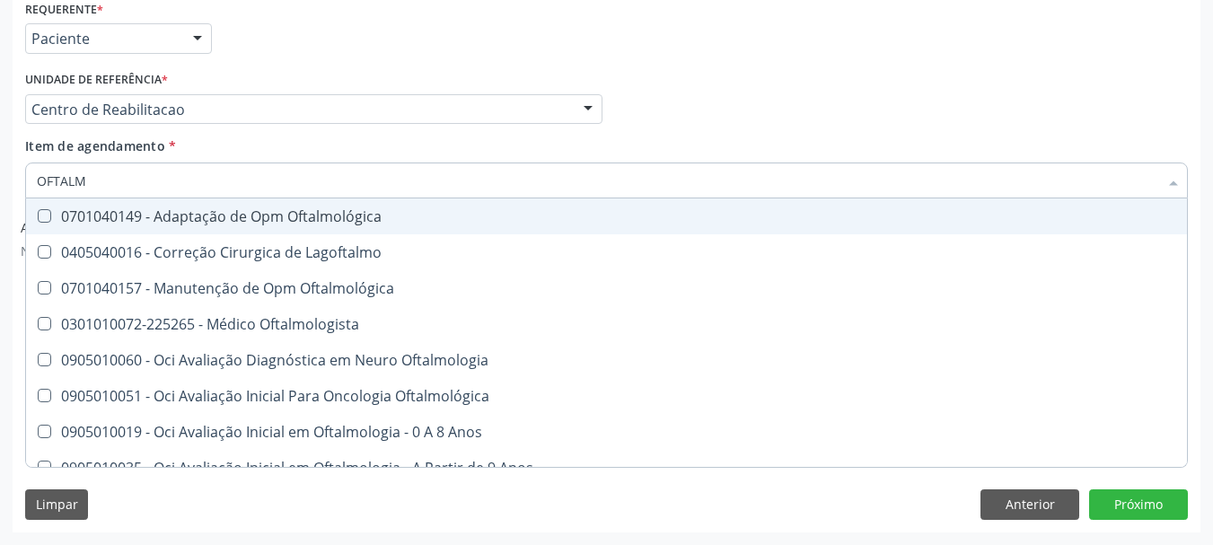
type input "OFTALMO"
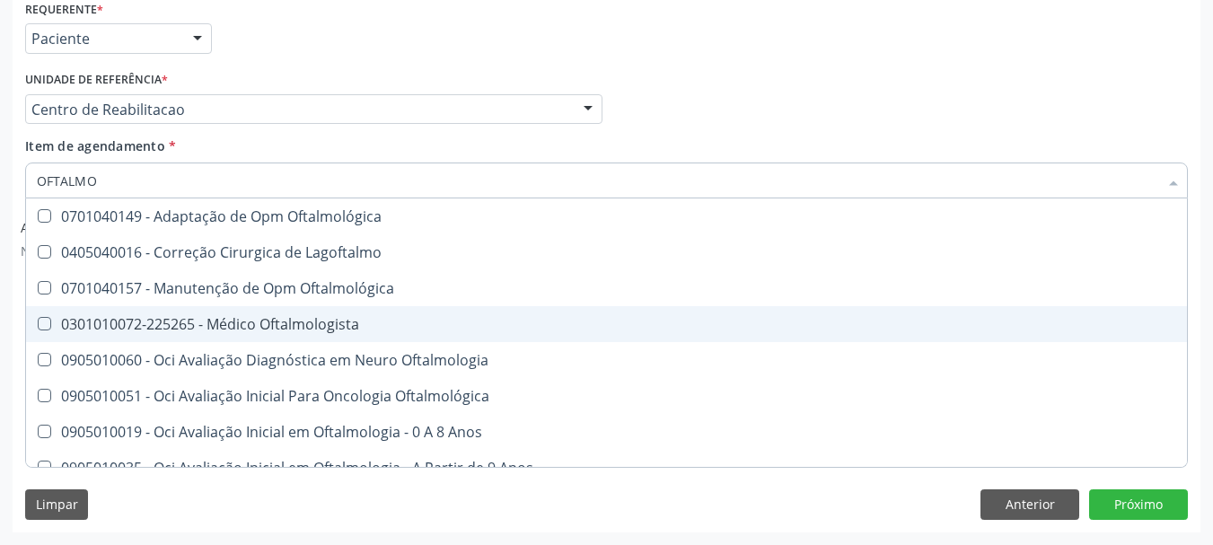
click at [154, 318] on div "0301010072-225265 - Médico Oftalmologista" at bounding box center [607, 324] width 1140 height 14
checkbox Oftalmologista "true"
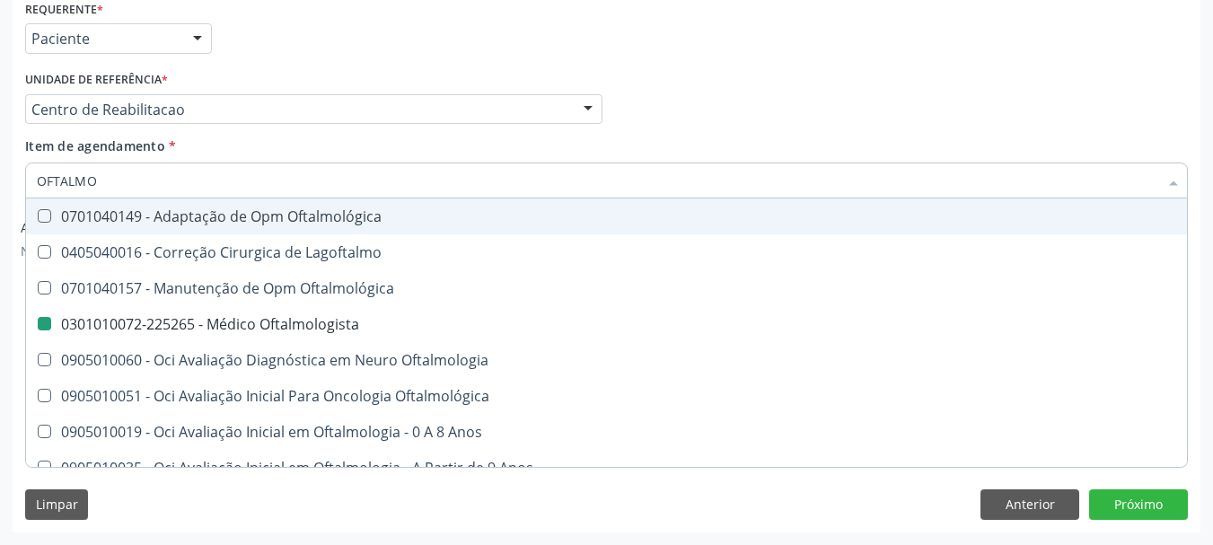
drag, startPoint x: 768, startPoint y: 68, endPoint x: 326, endPoint y: 325, distance: 511.1
click at [768, 69] on div "Profissional Solicitante Por favor, selecione a Unidade de Atendimento primeiro…" at bounding box center [607, 101] width 1172 height 70
checkbox Lagoftalmo "true"
checkbox Oftalmologista "false"
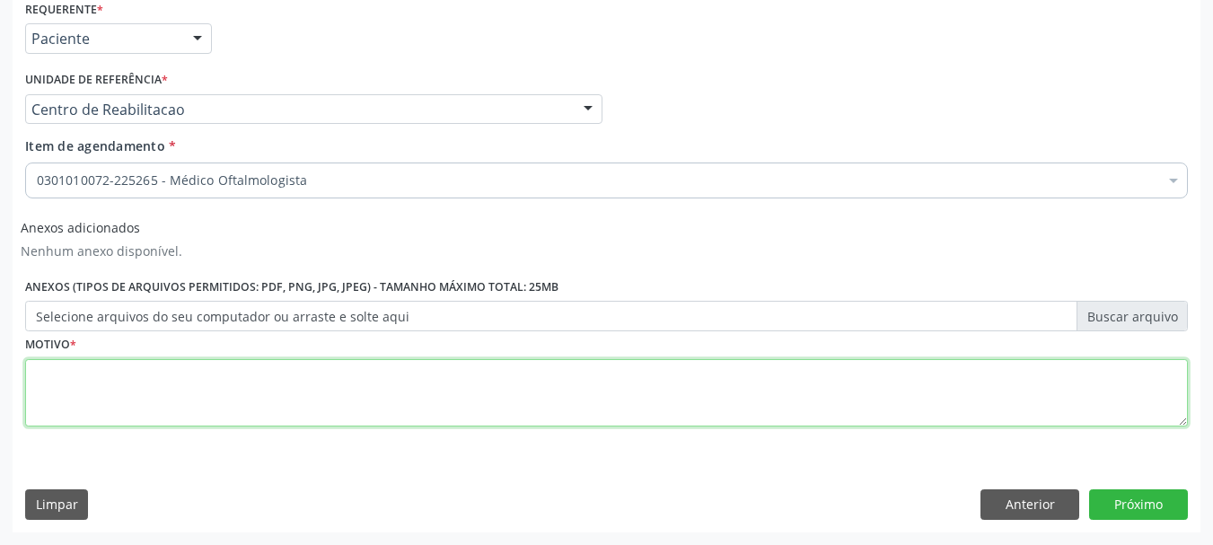
click at [138, 387] on textarea at bounding box center [606, 393] width 1163 height 68
type textarea "..."
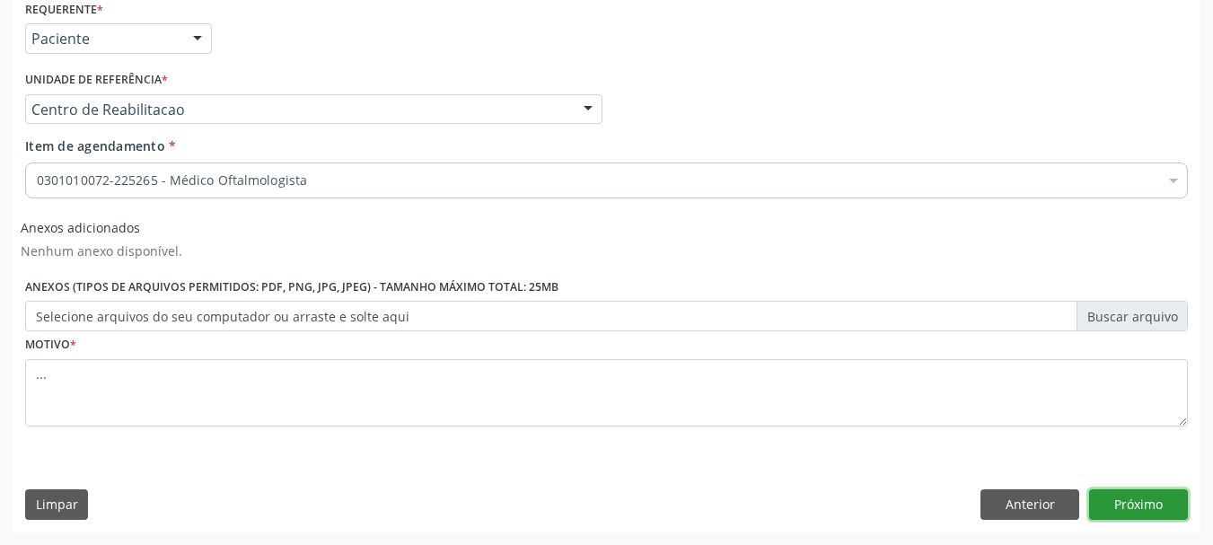
click at [1156, 505] on button "Próximo" at bounding box center [1138, 504] width 99 height 31
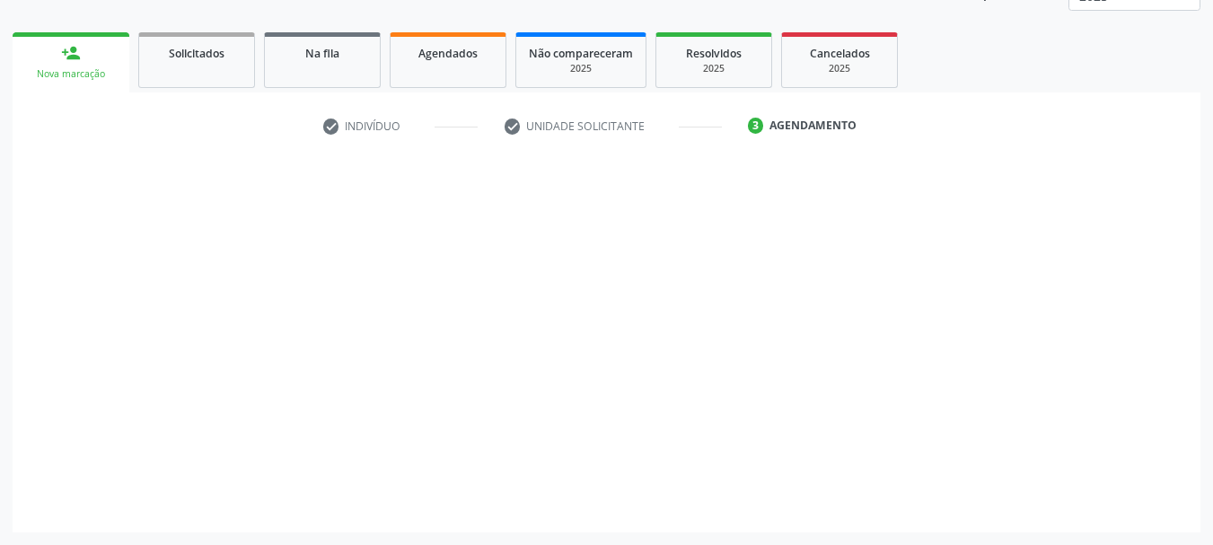
scroll to position [236, 0]
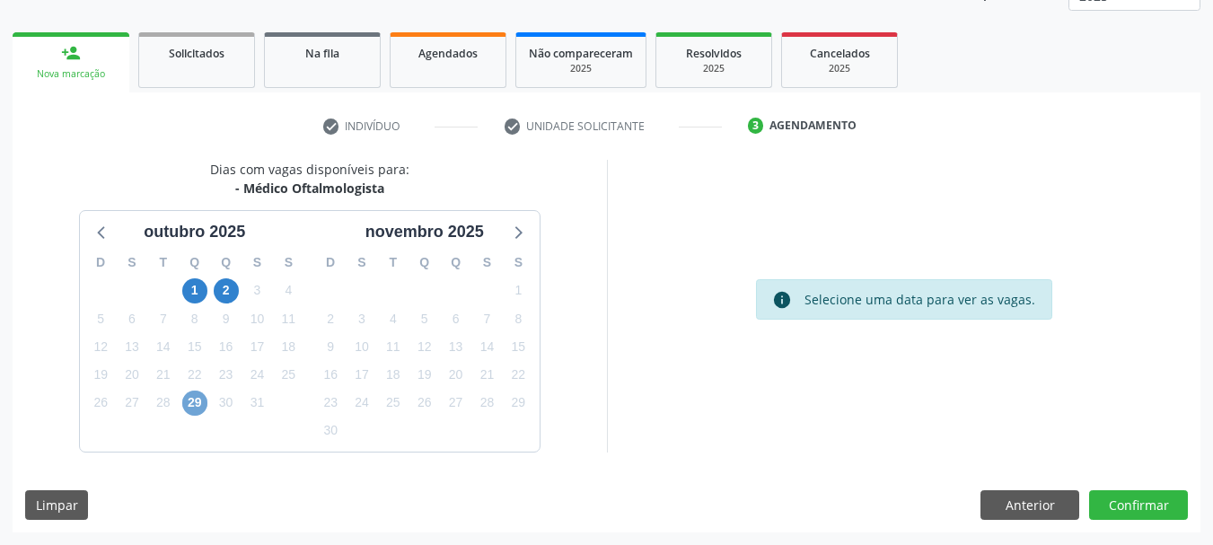
click at [193, 401] on span "29" at bounding box center [194, 403] width 25 height 25
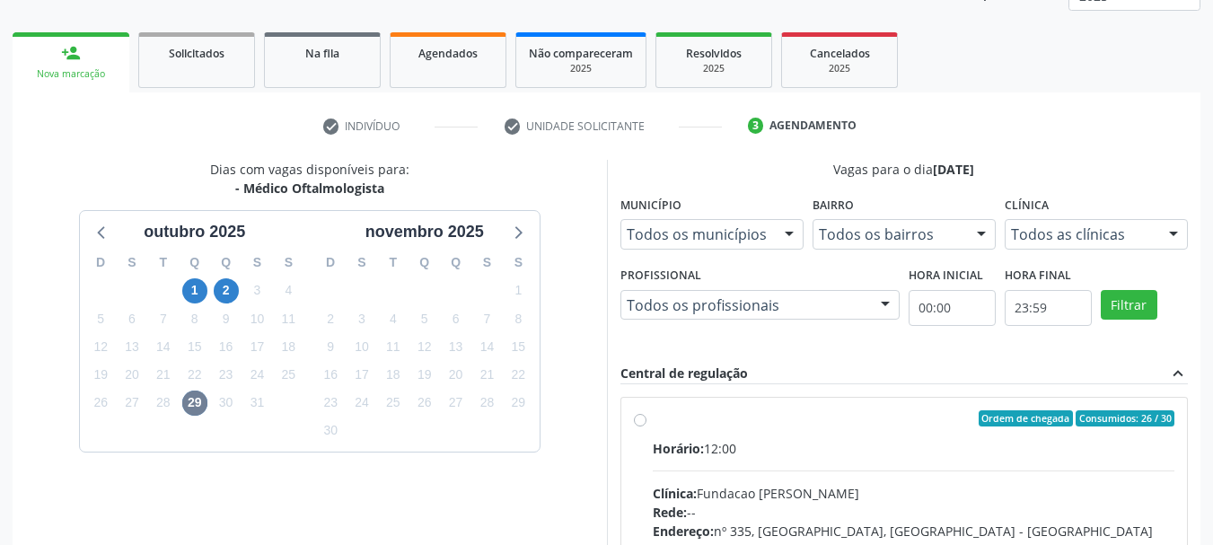
click at [645, 430] on div "Ordem de chegada Consumidos: 26 / 30 Horário: 12:00 Clínica: Fundacao Altino Ve…" at bounding box center [905, 548] width 542 height 276
radio input "true"
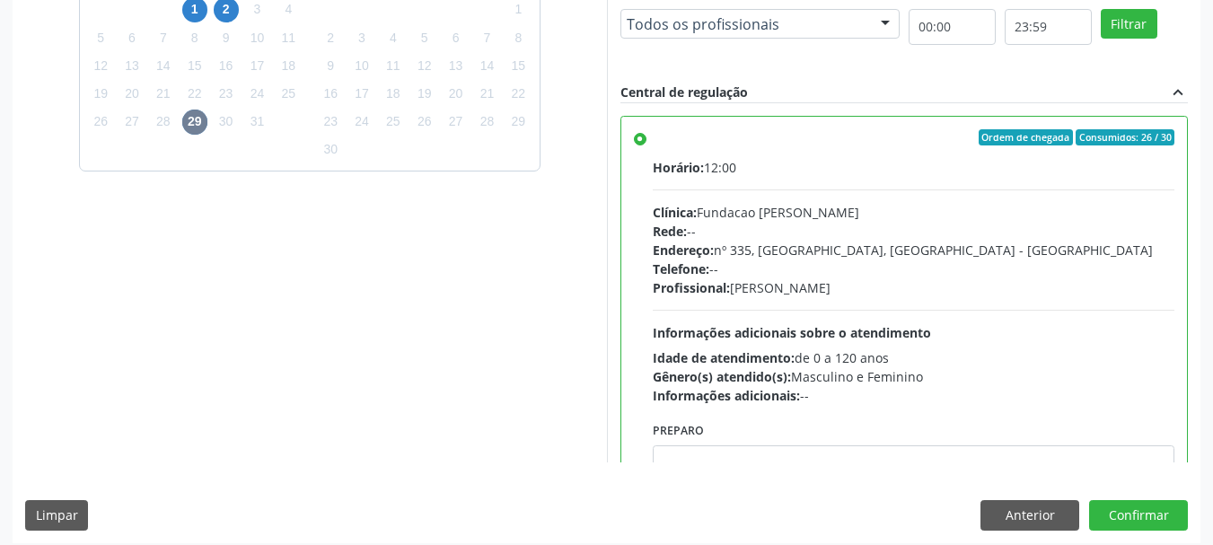
scroll to position [528, 0]
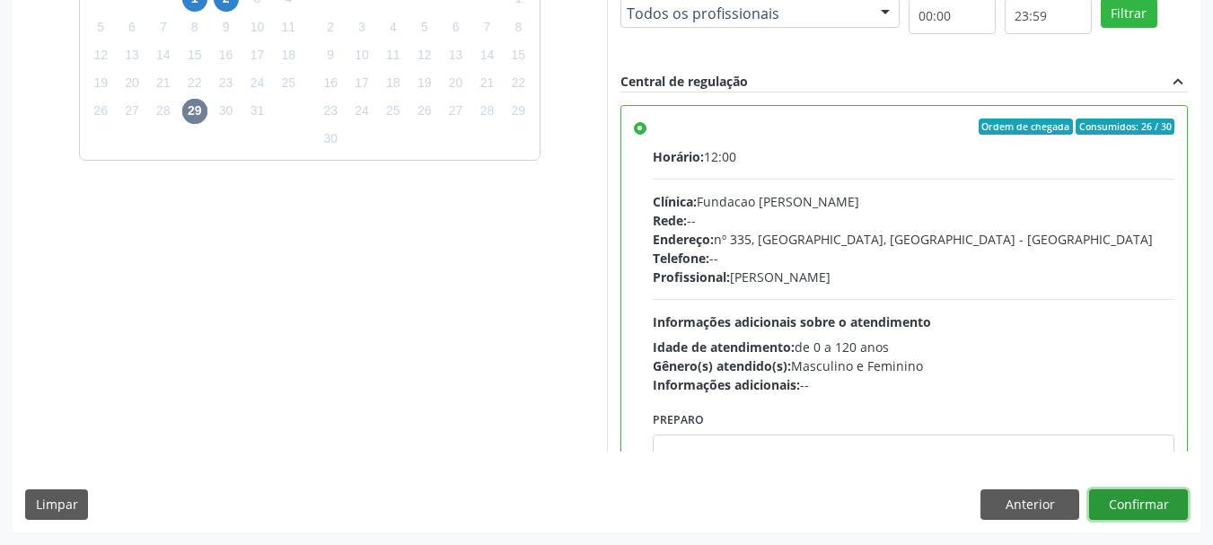
click at [1151, 507] on button "Confirmar" at bounding box center [1138, 504] width 99 height 31
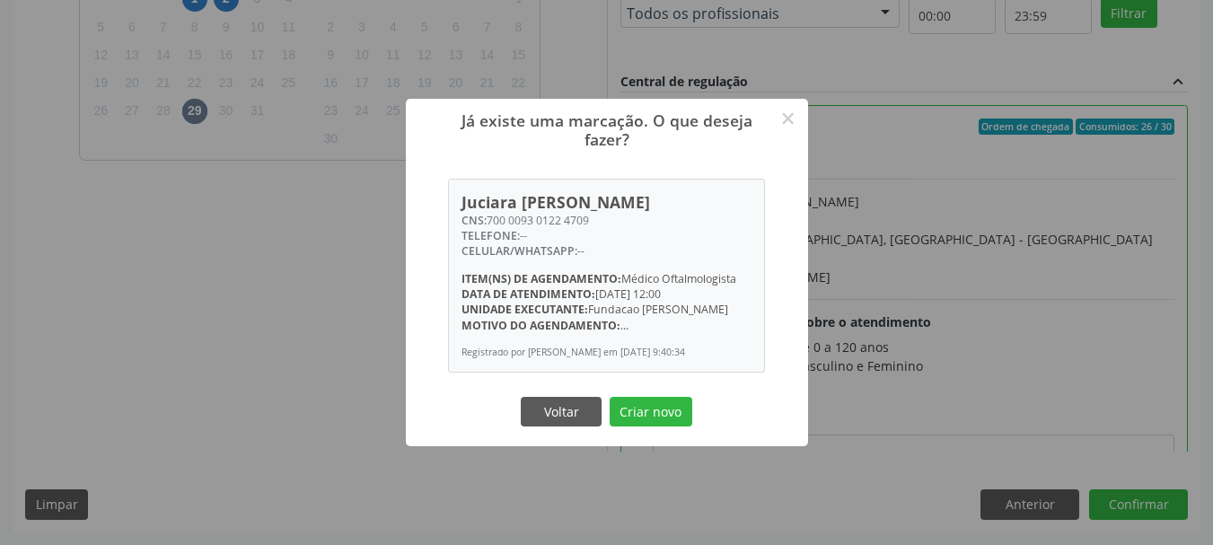
drag, startPoint x: 493, startPoint y: 225, endPoint x: 622, endPoint y: 219, distance: 128.5
click at [622, 219] on div "CNS: 700 0093 0122 4709" at bounding box center [607, 220] width 290 height 15
copy div "00 0093 0122 4709"
click at [562, 418] on button "Voltar" at bounding box center [561, 412] width 81 height 31
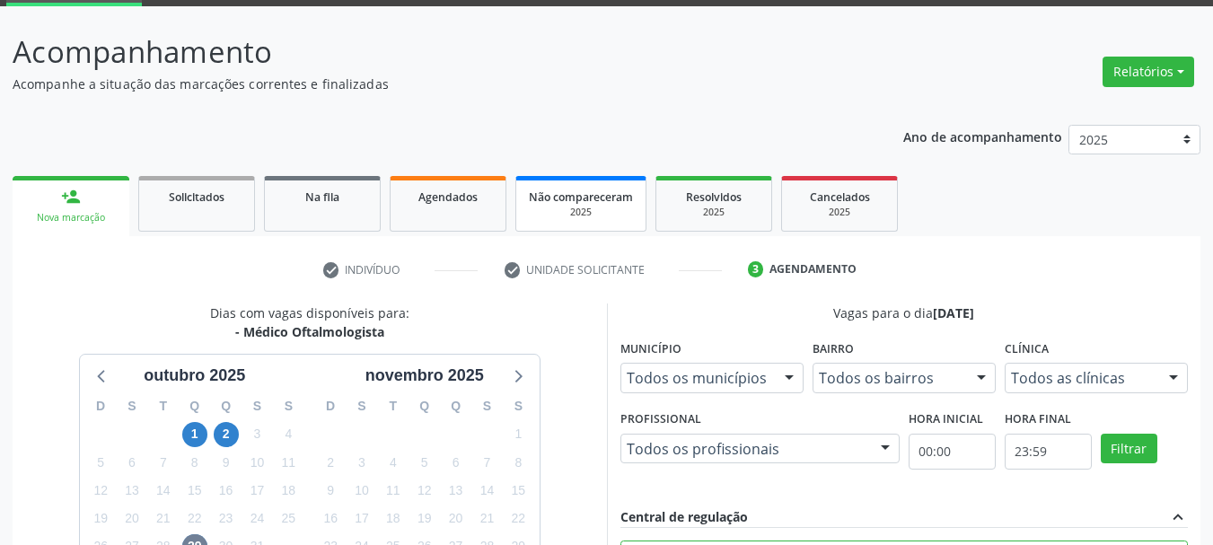
scroll to position [0, 0]
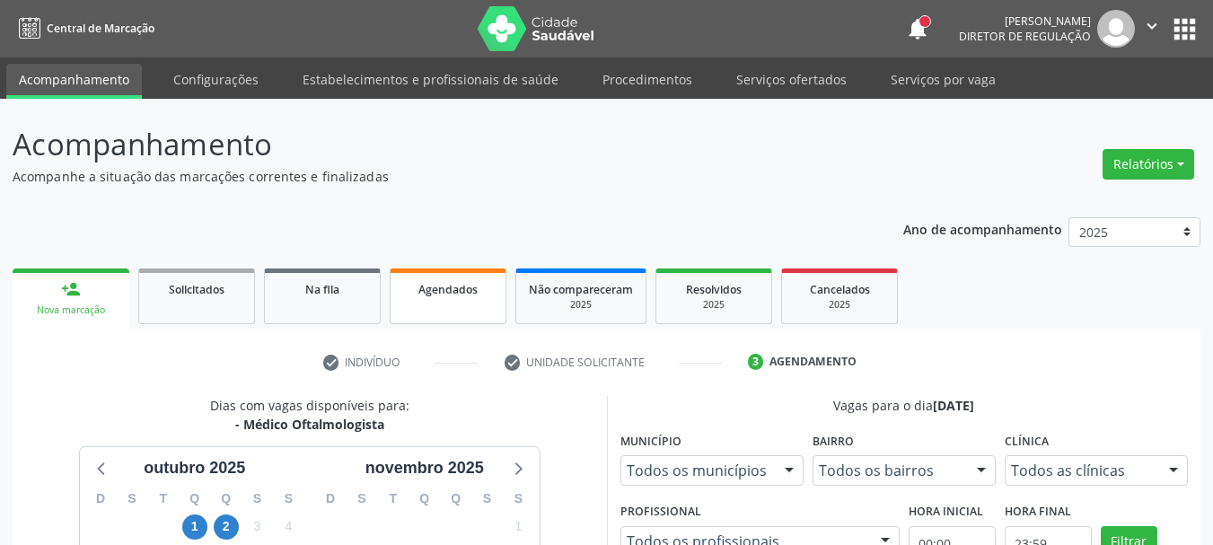
click at [427, 317] on link "Agendados" at bounding box center [448, 297] width 117 height 56
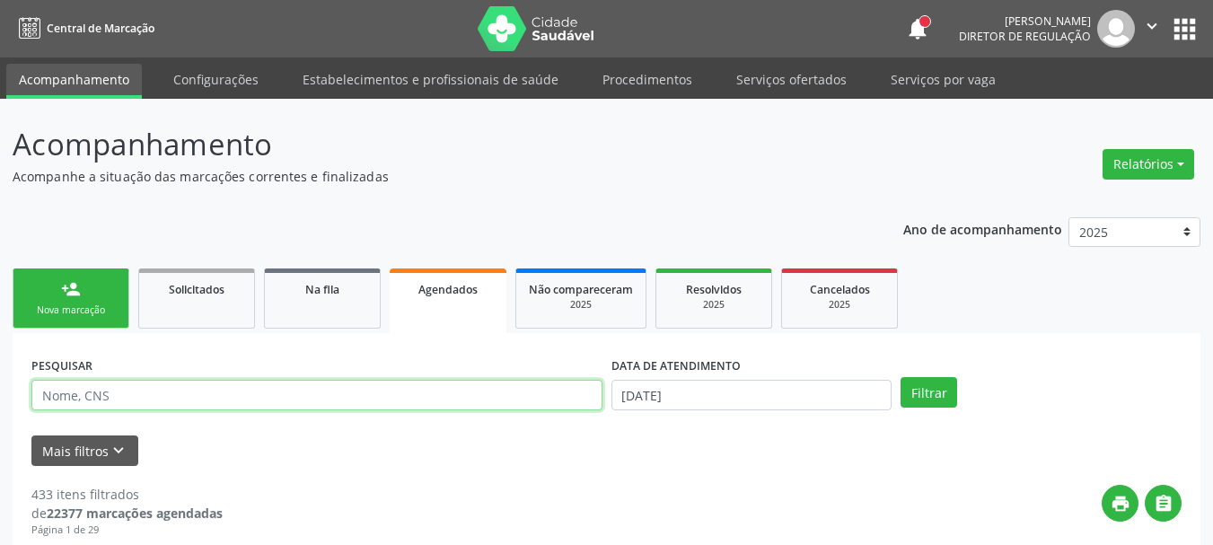
paste input "00 0093 0122 4709"
type input "00 0093 0122 4709"
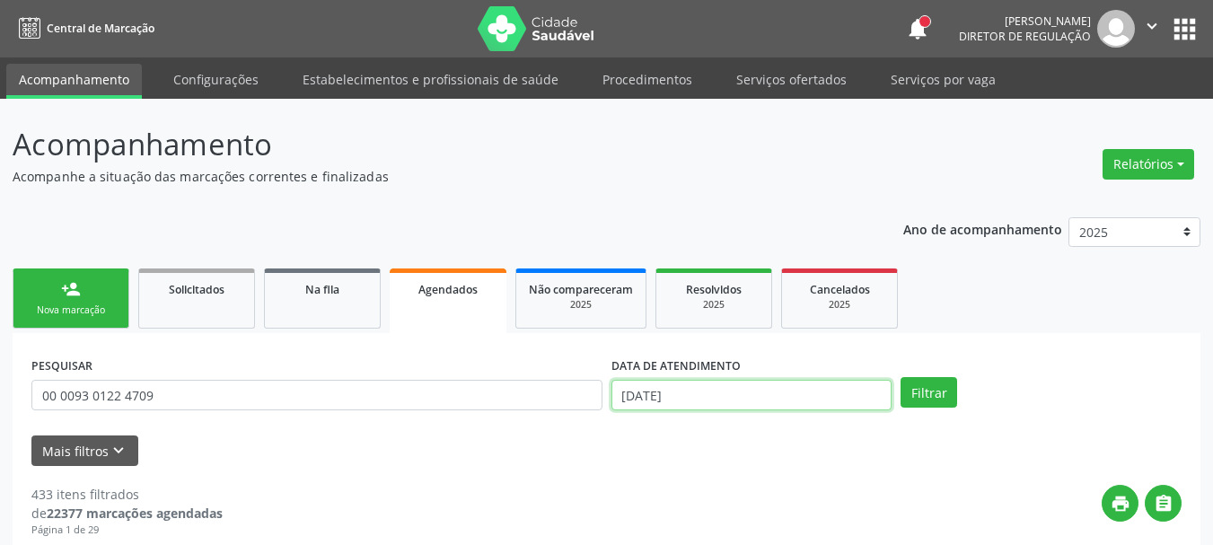
click at [701, 392] on input "14/10/2025" at bounding box center [752, 395] width 281 height 31
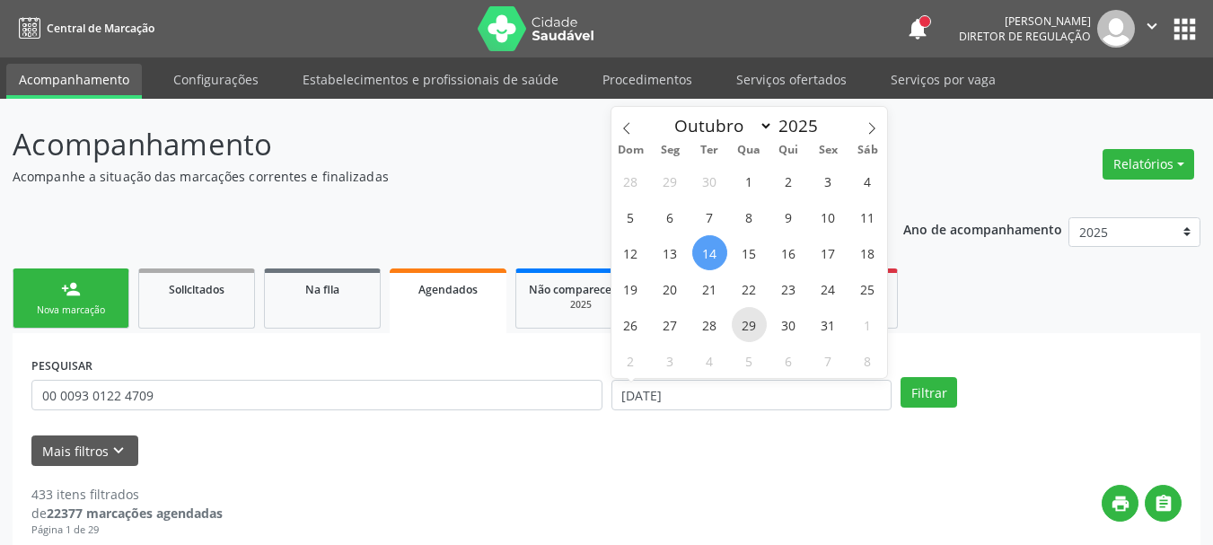
click at [751, 327] on span "29" at bounding box center [749, 324] width 35 height 35
type input "29/10/2025"
click at [751, 327] on span "29" at bounding box center [749, 324] width 35 height 35
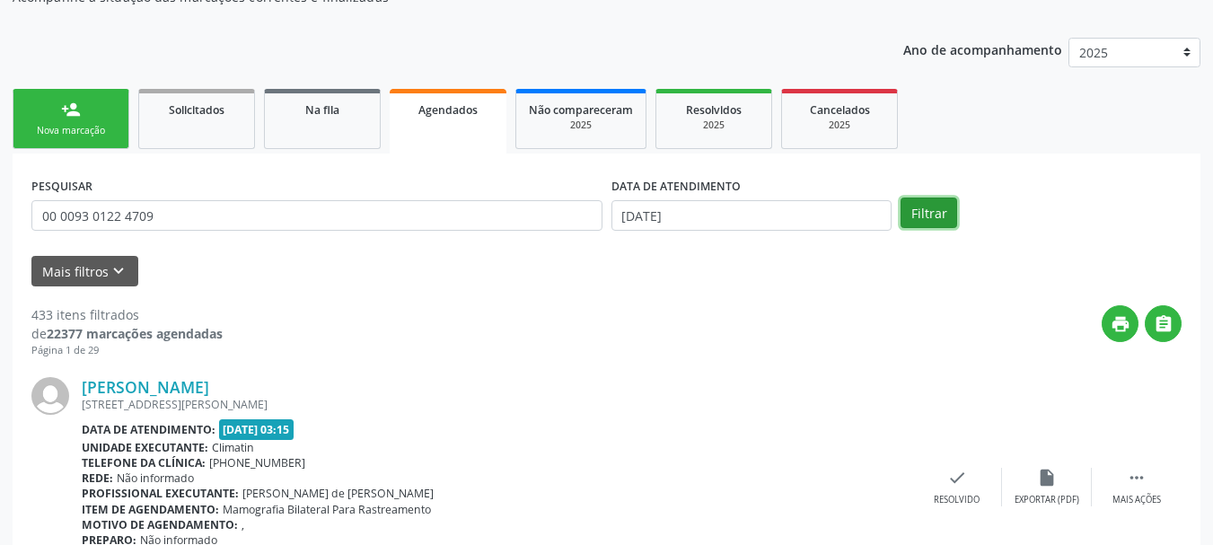
click at [924, 205] on button "Filtrar" at bounding box center [929, 213] width 57 height 31
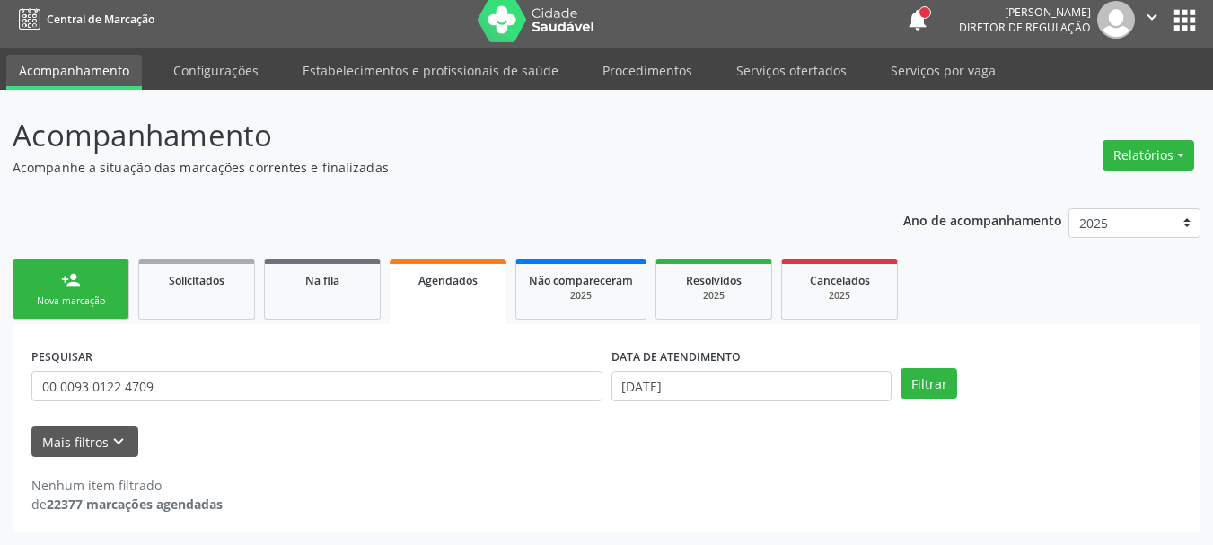
scroll to position [9, 0]
click at [676, 380] on body "Central de Marcação notifications Ana Paula da Silva Lima Diretor de regulação …" at bounding box center [606, 263] width 1213 height 545
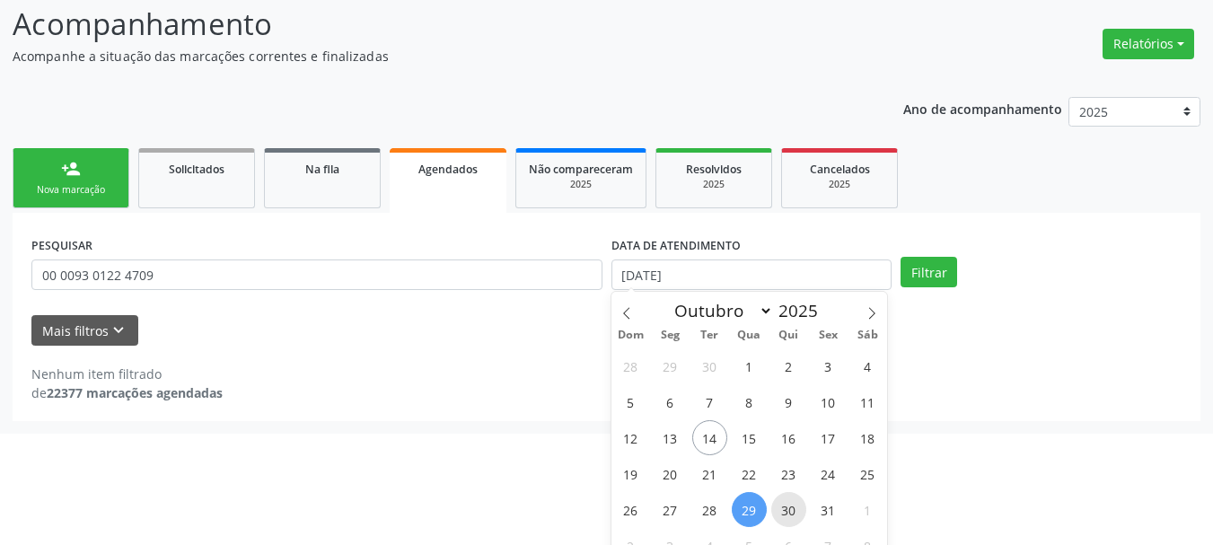
click at [794, 500] on span "30" at bounding box center [789, 509] width 35 height 35
type input "30/10/2025"
click at [794, 502] on span "30" at bounding box center [789, 509] width 35 height 35
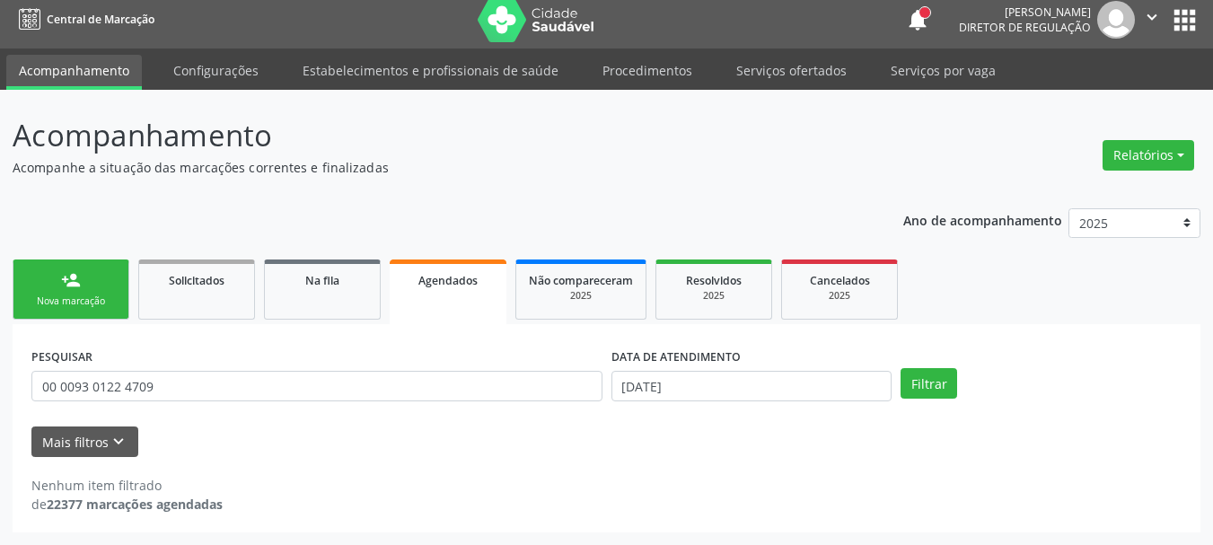
scroll to position [9, 0]
click at [946, 376] on button "Filtrar" at bounding box center [929, 383] width 57 height 31
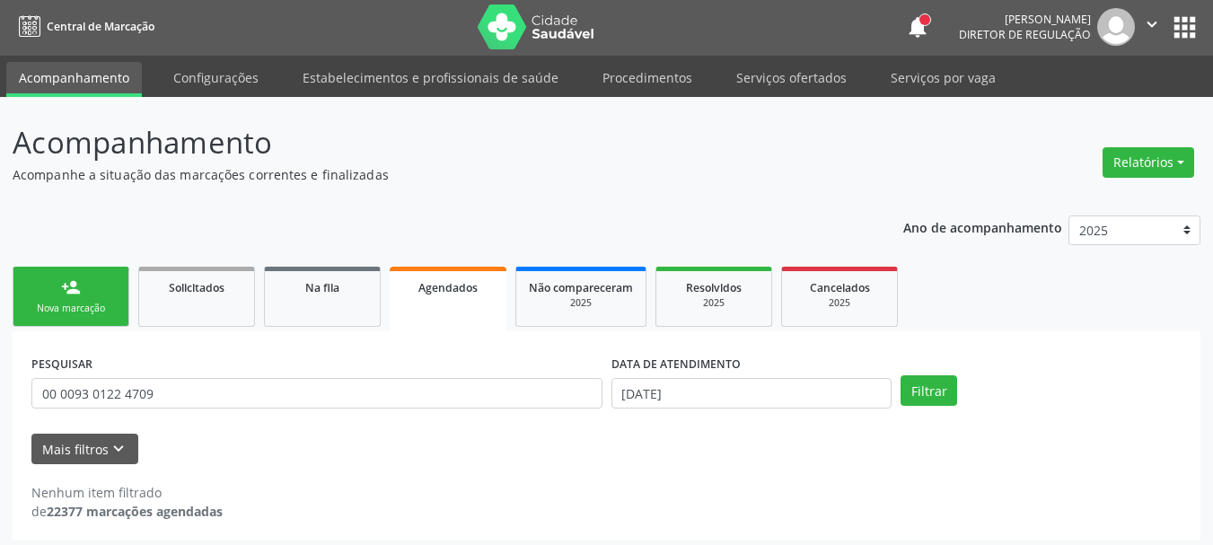
scroll to position [0, 0]
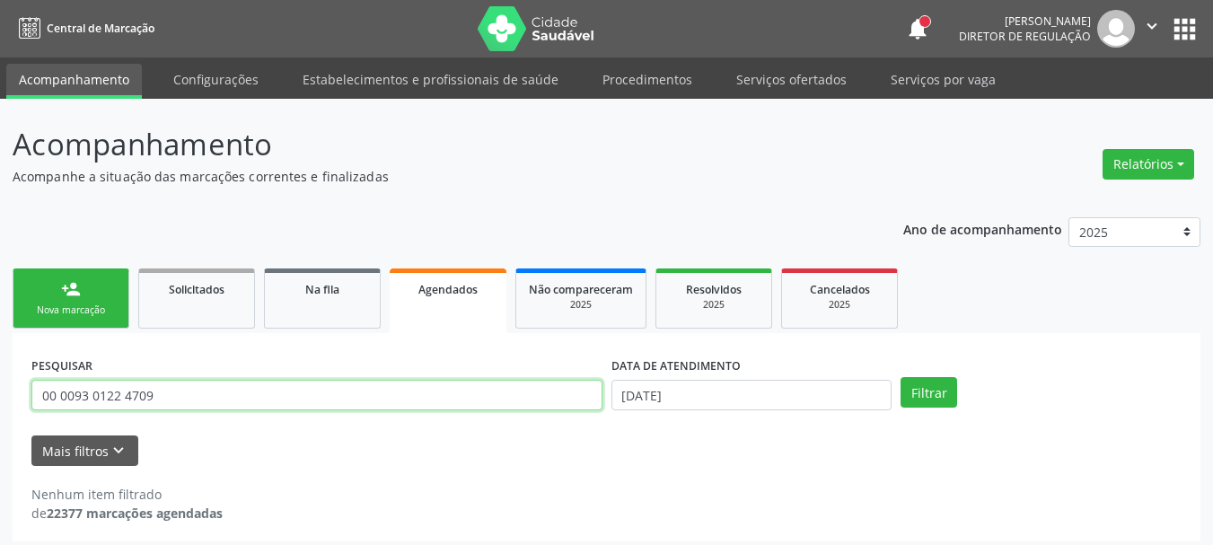
drag, startPoint x: 198, startPoint y: 386, endPoint x: 0, endPoint y: 369, distance: 198.3
click at [0, 369] on div "Acompanhamento Acompanhe a situação das marcações correntes e finalizadas Relat…" at bounding box center [606, 326] width 1213 height 455
drag, startPoint x: 1178, startPoint y: 28, endPoint x: 1164, endPoint y: 32, distance: 15.1
click at [1178, 29] on button "apps" at bounding box center [1184, 28] width 31 height 31
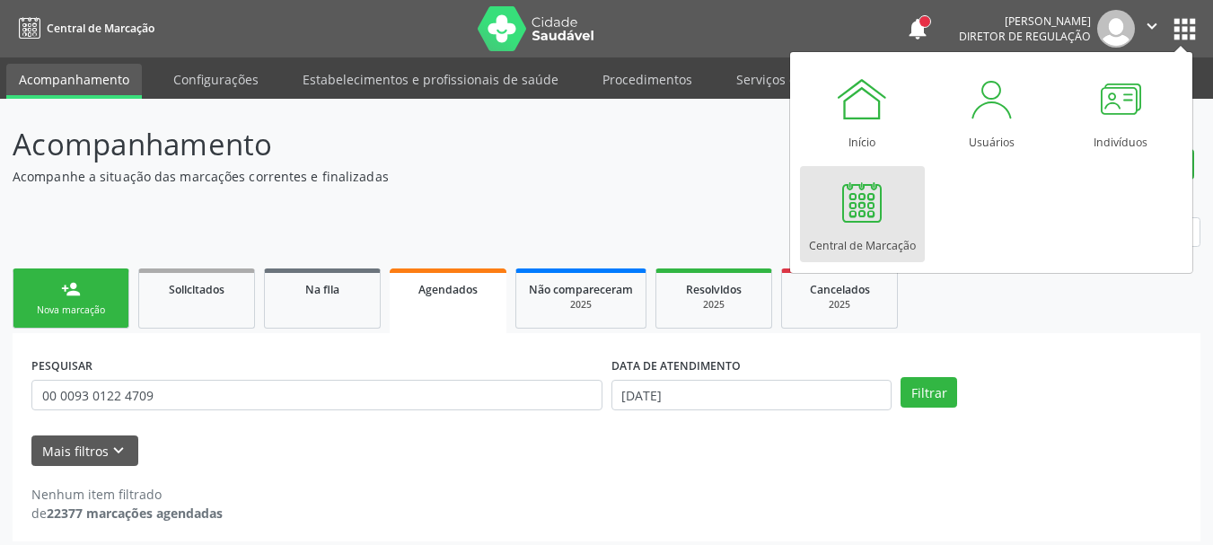
click at [842, 238] on div "Central de Marcação" at bounding box center [862, 241] width 107 height 24
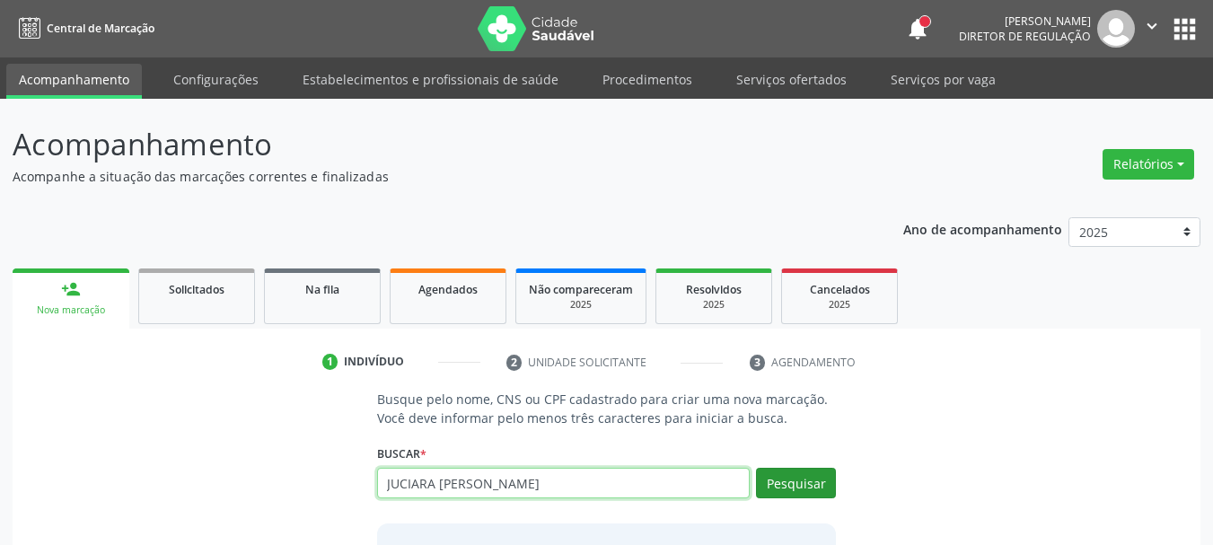
type input "JUCIARA [PERSON_NAME]"
click at [815, 485] on button "Pesquisar" at bounding box center [796, 483] width 80 height 31
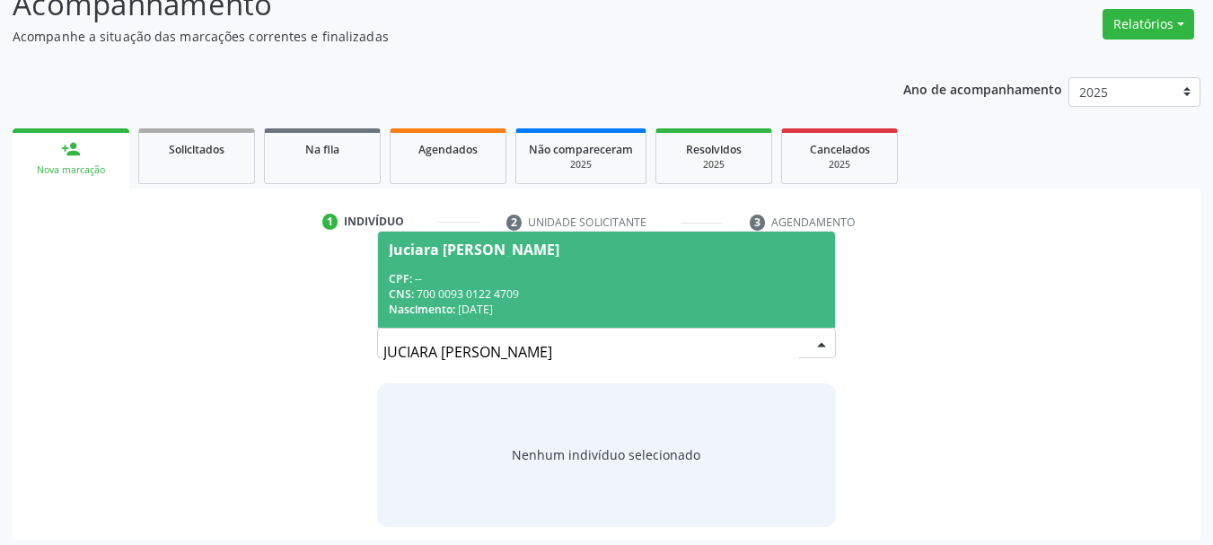
scroll to position [147, 0]
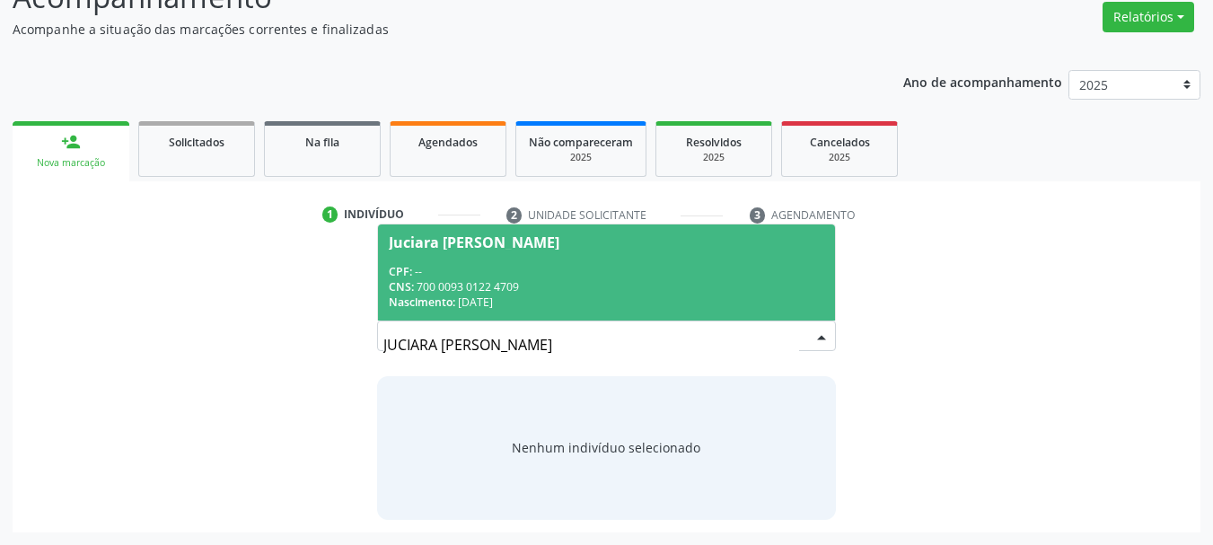
click at [612, 248] on div "Juciara [PERSON_NAME]" at bounding box center [607, 242] width 437 height 14
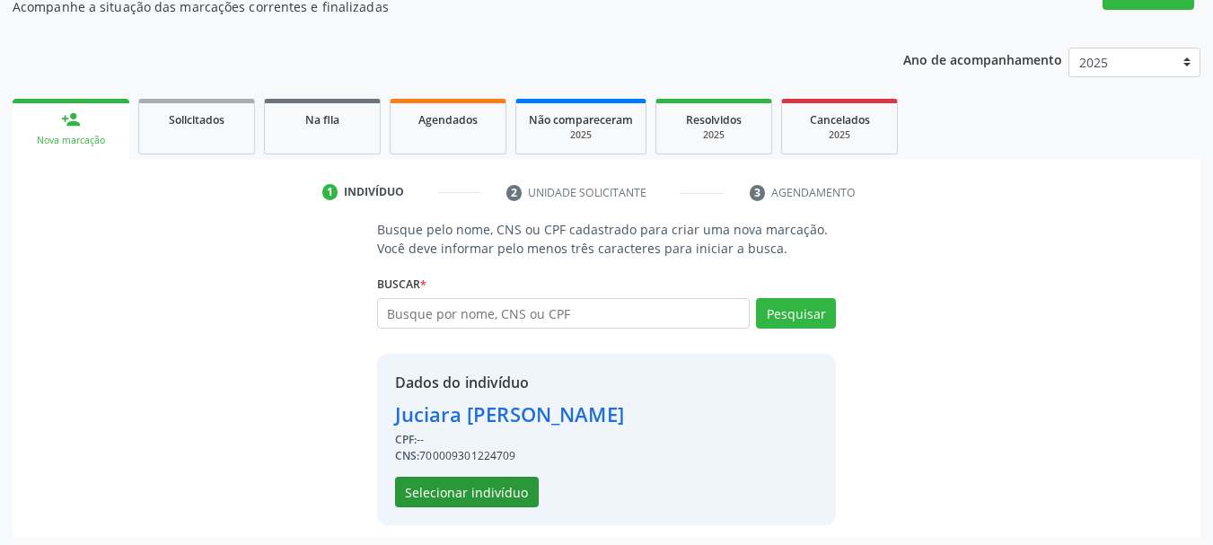
scroll to position [175, 0]
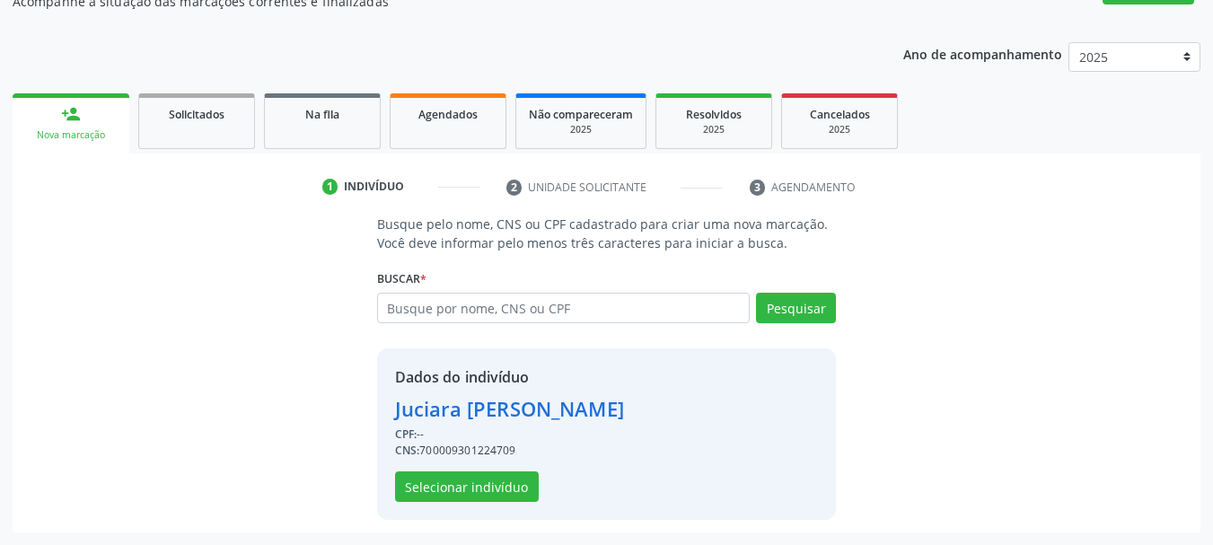
click at [489, 469] on div "Dados do indivíduo Juciara Karla de Souza Lima CPF: -- CNS: 700009301224709 Sel…" at bounding box center [509, 434] width 229 height 136
click at [482, 482] on button "Selecionar indivíduo" at bounding box center [467, 487] width 144 height 31
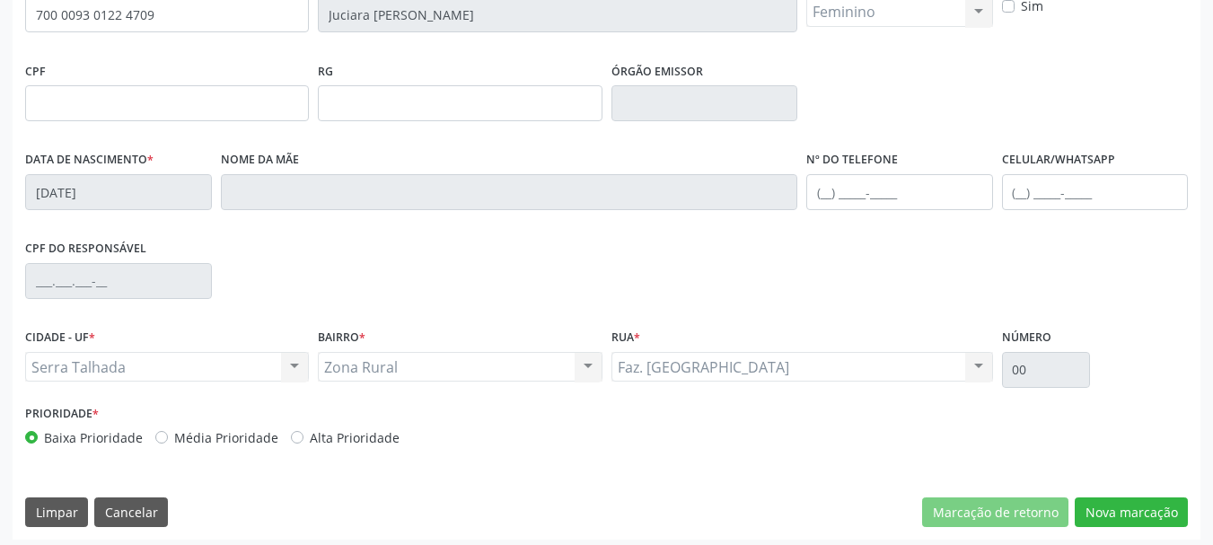
scroll to position [428, 0]
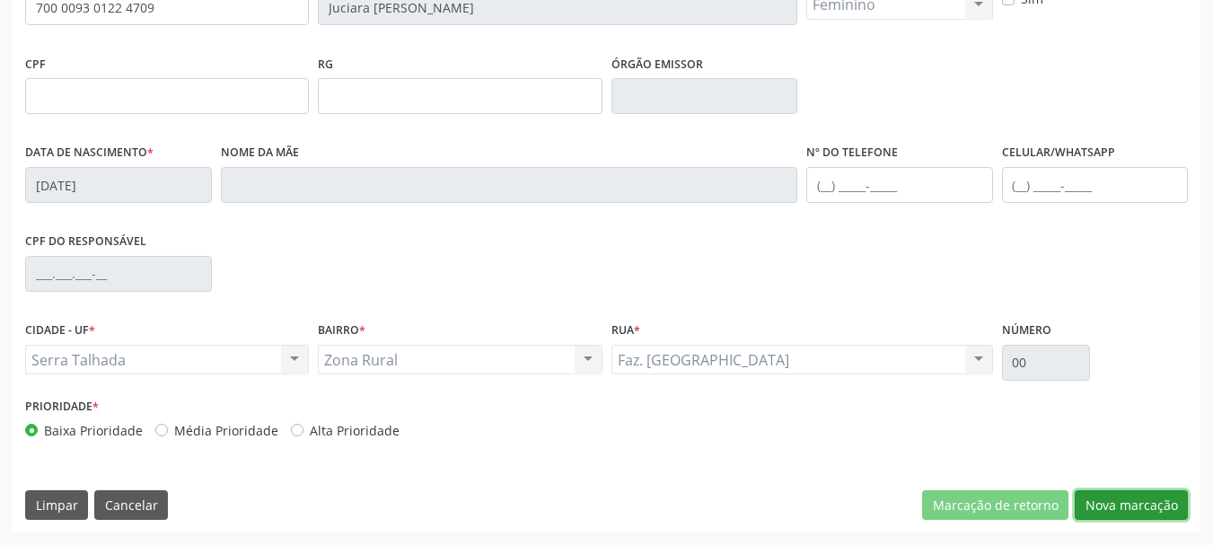
click at [1135, 507] on button "Nova marcação" at bounding box center [1131, 505] width 113 height 31
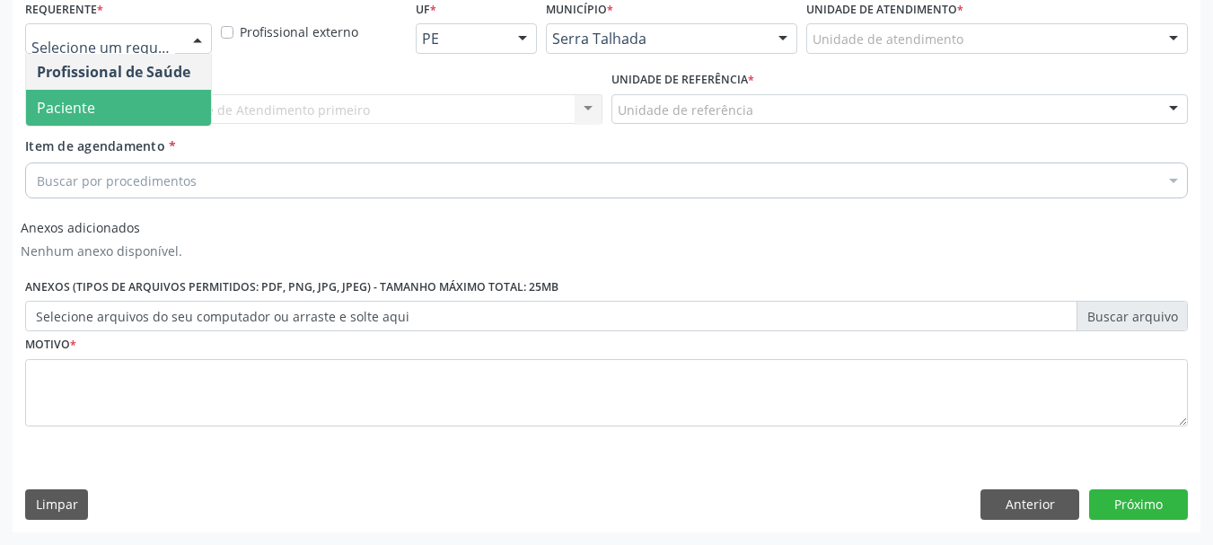
click at [123, 98] on span "Paciente" at bounding box center [118, 108] width 185 height 36
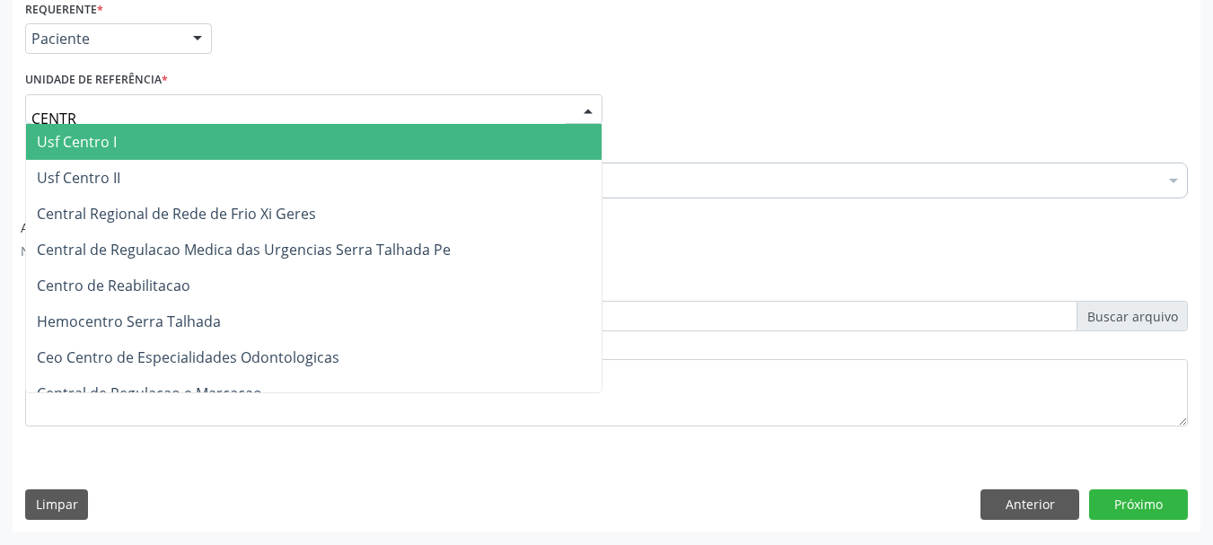
type input "CENTRO"
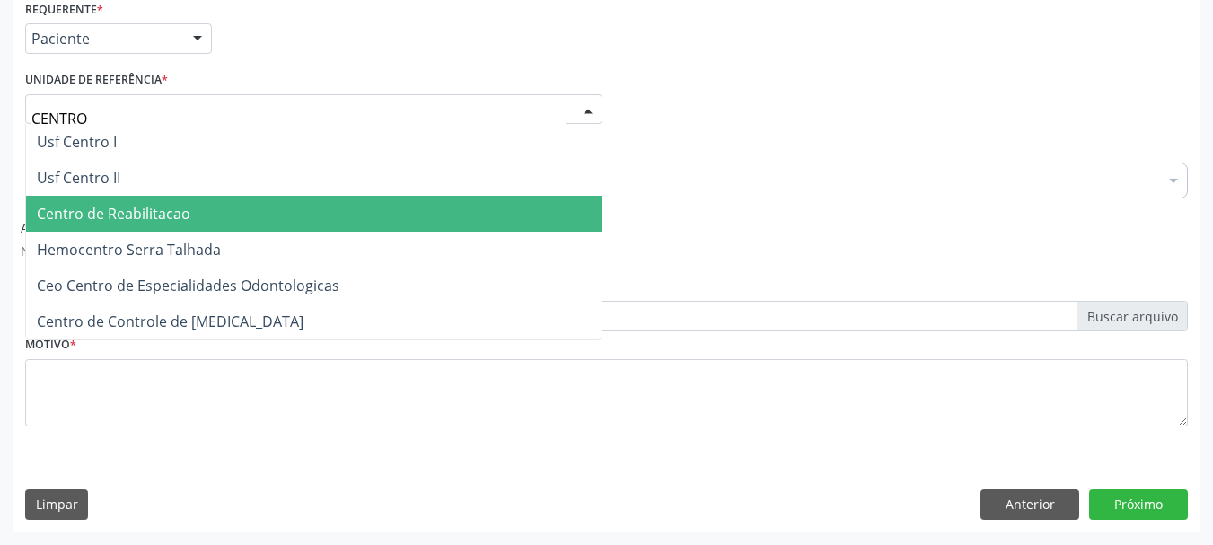
click at [139, 225] on span "Centro de Reabilitacao" at bounding box center [314, 214] width 576 height 36
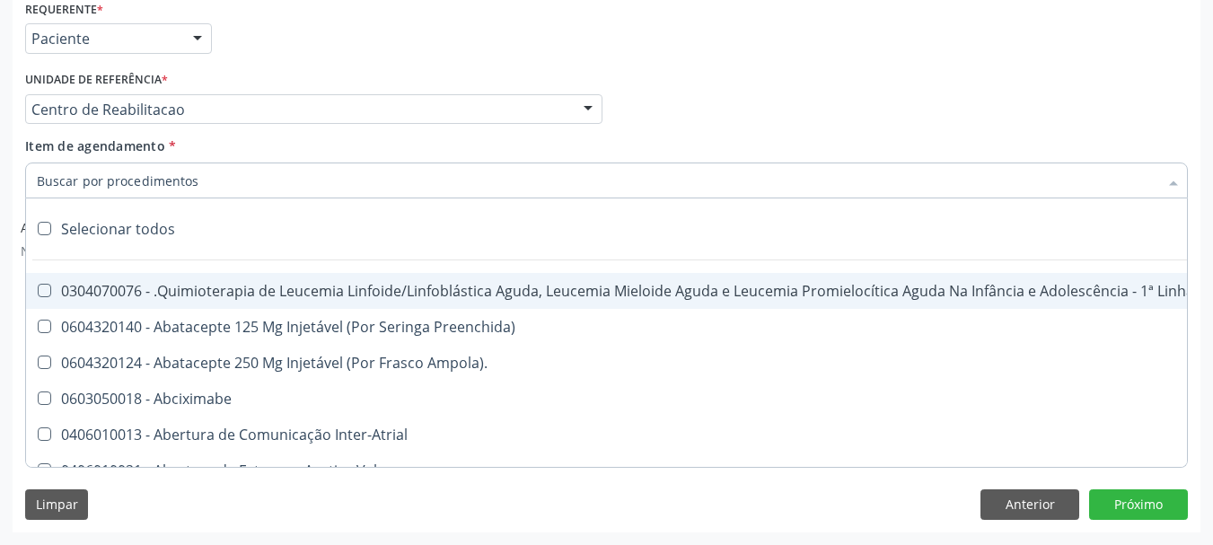
click at [153, 189] on input "Item de agendamento *" at bounding box center [598, 181] width 1122 height 36
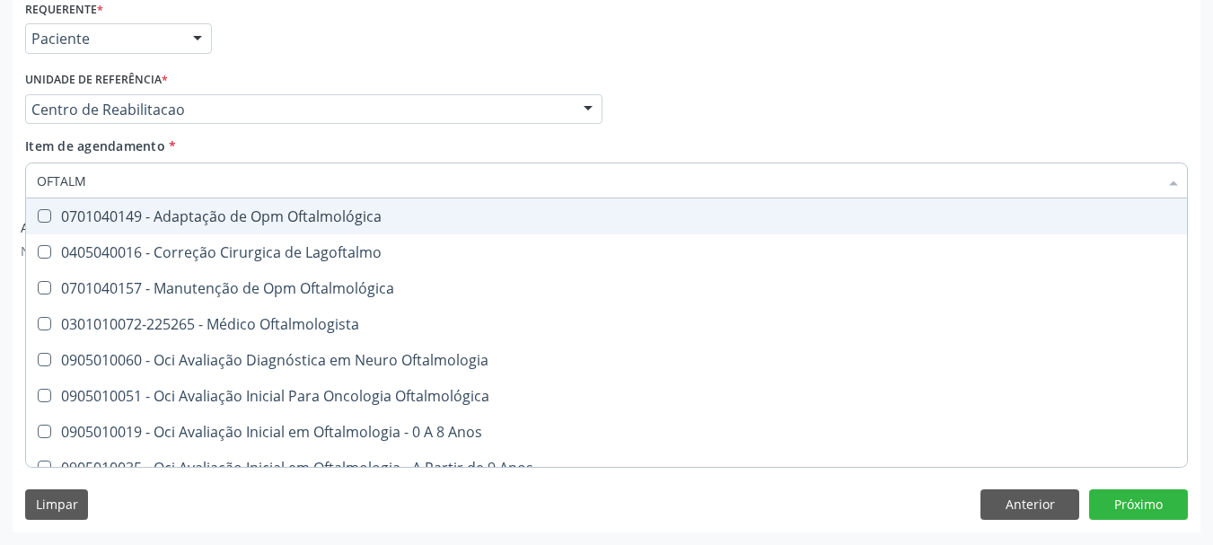
type input "OFTALMO"
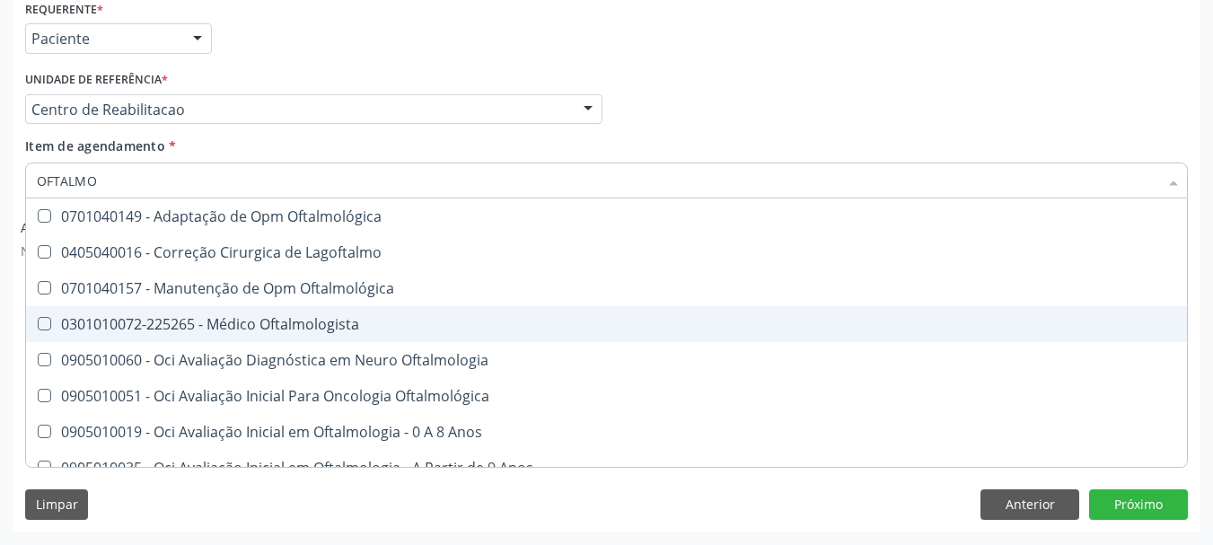
click at [179, 331] on div "0301010072-225265 - Médico Oftalmologista" at bounding box center [607, 324] width 1140 height 14
checkbox Oftalmologista "true"
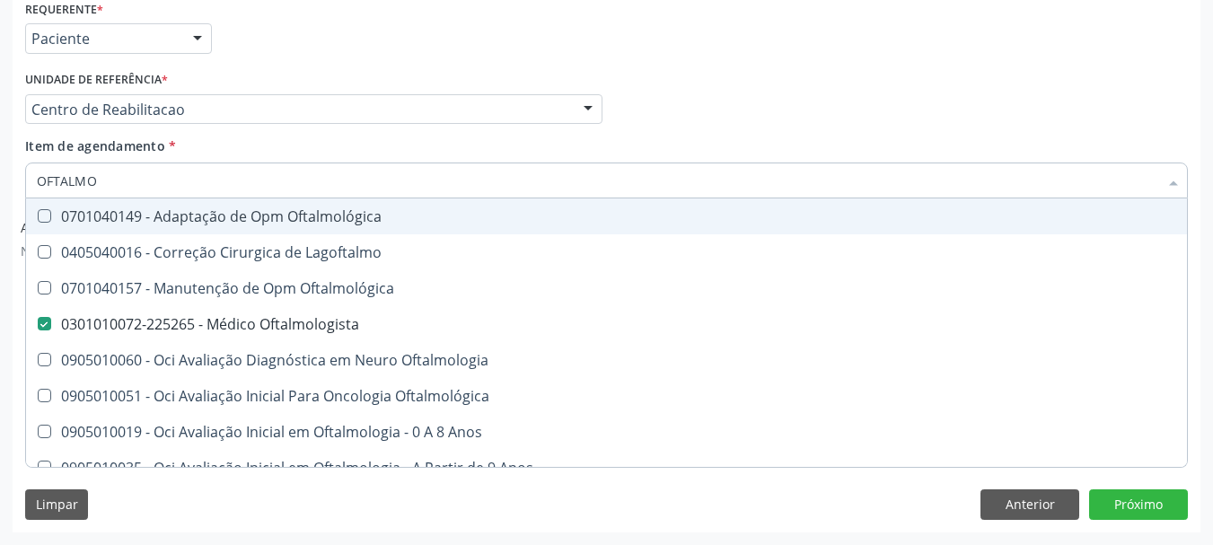
click at [717, 169] on input "OFTALMO" at bounding box center [598, 181] width 1122 height 36
click at [674, 142] on div "Item de agendamento * OFTALMO Desfazer seleção 0701040149 - Adaptação de Opm Of…" at bounding box center [606, 165] width 1163 height 57
checkbox Lagoftalmo "true"
checkbox Oftalmologista "false"
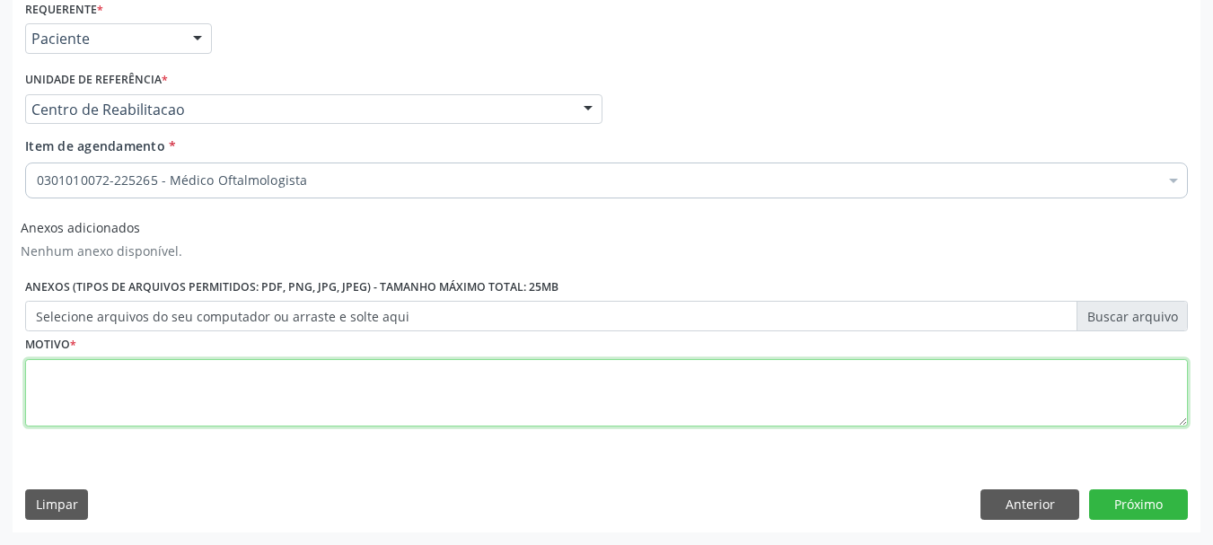
click at [227, 410] on textarea at bounding box center [606, 393] width 1163 height 68
type textarea "..."
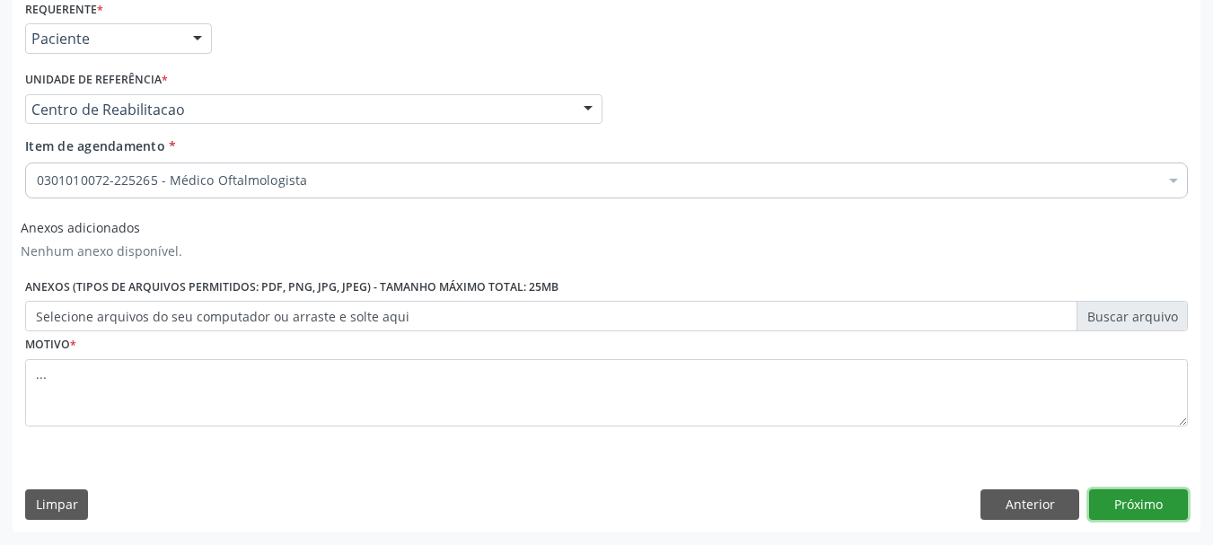
click at [1156, 504] on button "Próximo" at bounding box center [1138, 504] width 99 height 31
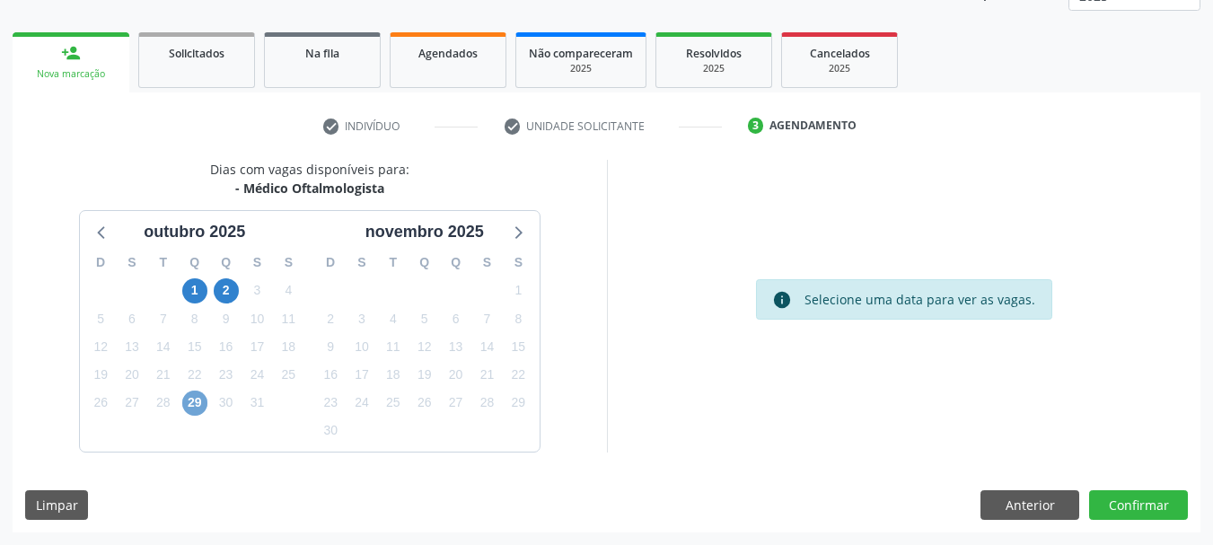
click at [192, 403] on span "29" at bounding box center [194, 403] width 25 height 25
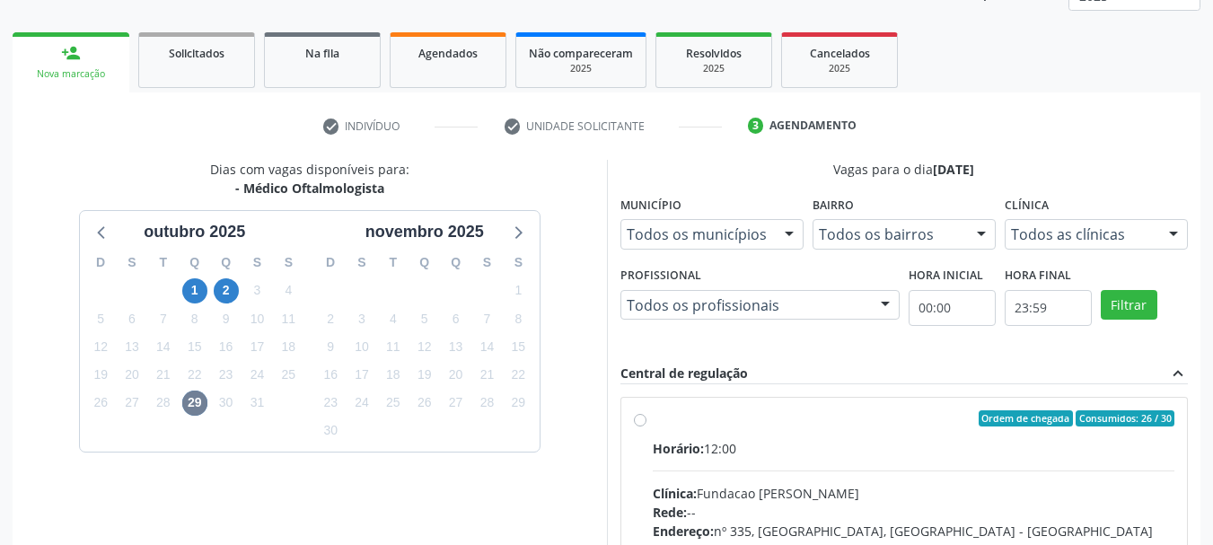
click at [653, 417] on label "Ordem de chegada Consumidos: 26 / 30 Horário: 12:00 Clínica: Fundacao Altino Ve…" at bounding box center [914, 548] width 523 height 276
click at [639, 417] on input "Ordem de chegada Consumidos: 26 / 30 Horário: 12:00 Clínica: Fundacao Altino Ve…" at bounding box center [640, 418] width 13 height 16
radio input "true"
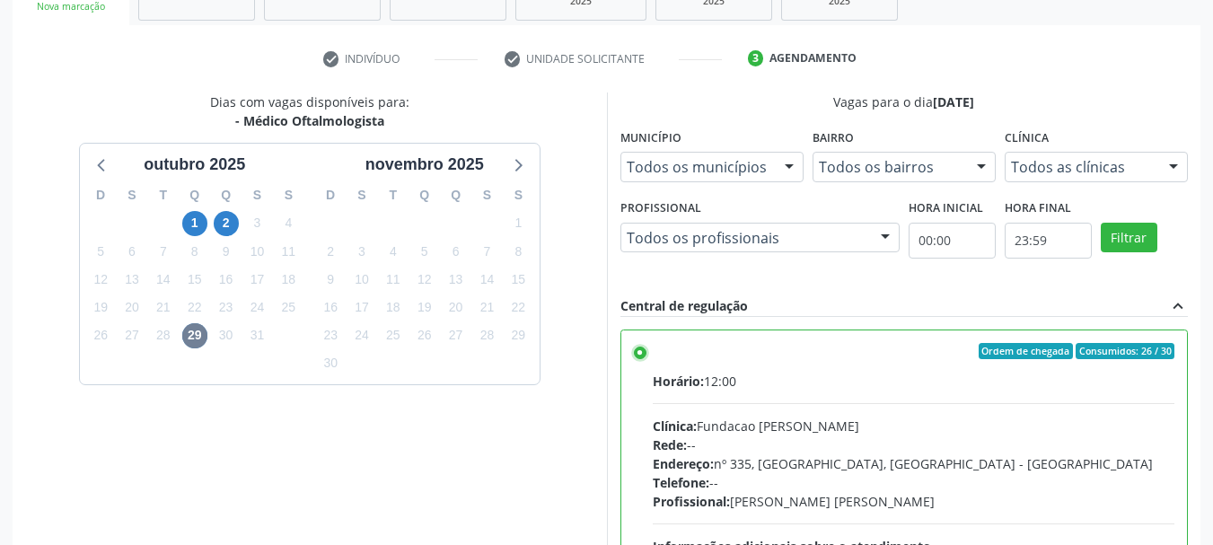
scroll to position [528, 0]
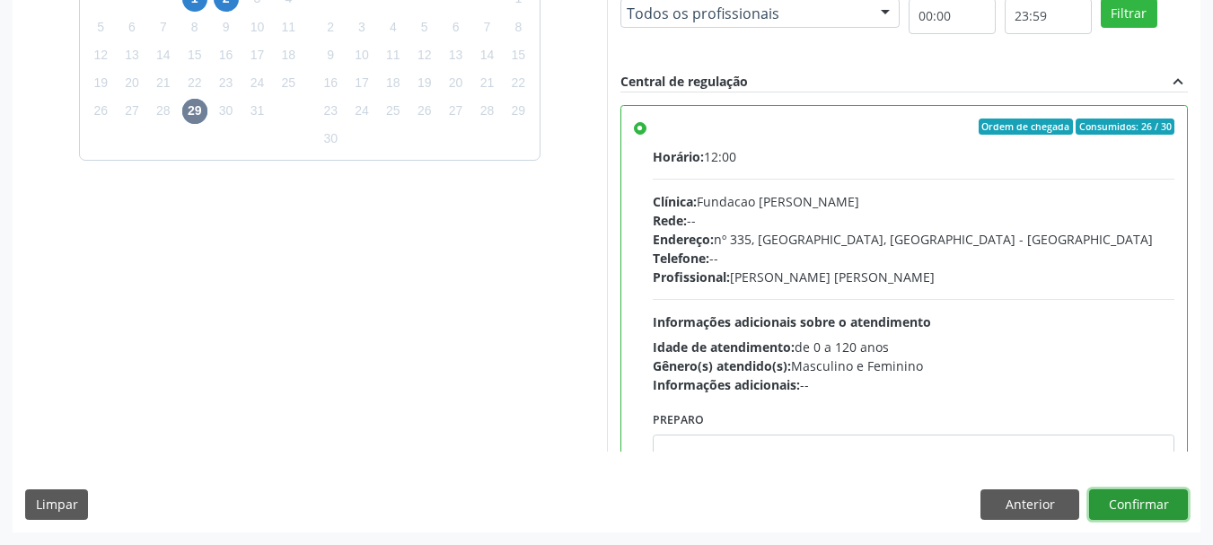
click at [1132, 512] on button "Confirmar" at bounding box center [1138, 504] width 99 height 31
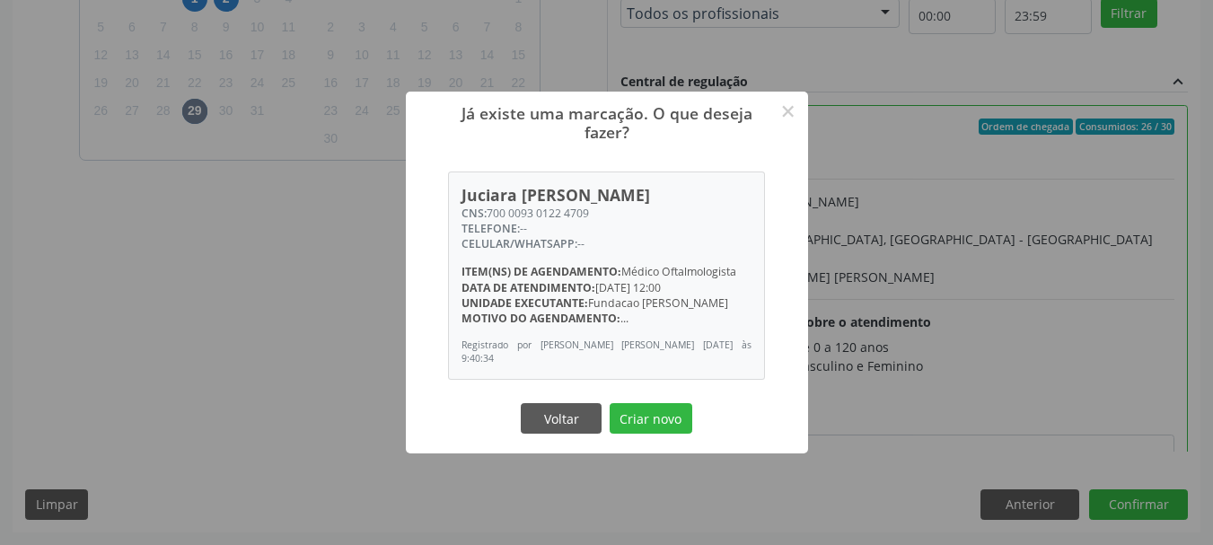
drag, startPoint x: 490, startPoint y: 222, endPoint x: 611, endPoint y: 216, distance: 120.5
click at [613, 216] on div "CNS: 700 0093 0122 4709" at bounding box center [607, 213] width 290 height 15
copy div "700 0093 0122 4709"
click at [572, 406] on button "Voltar" at bounding box center [561, 418] width 81 height 31
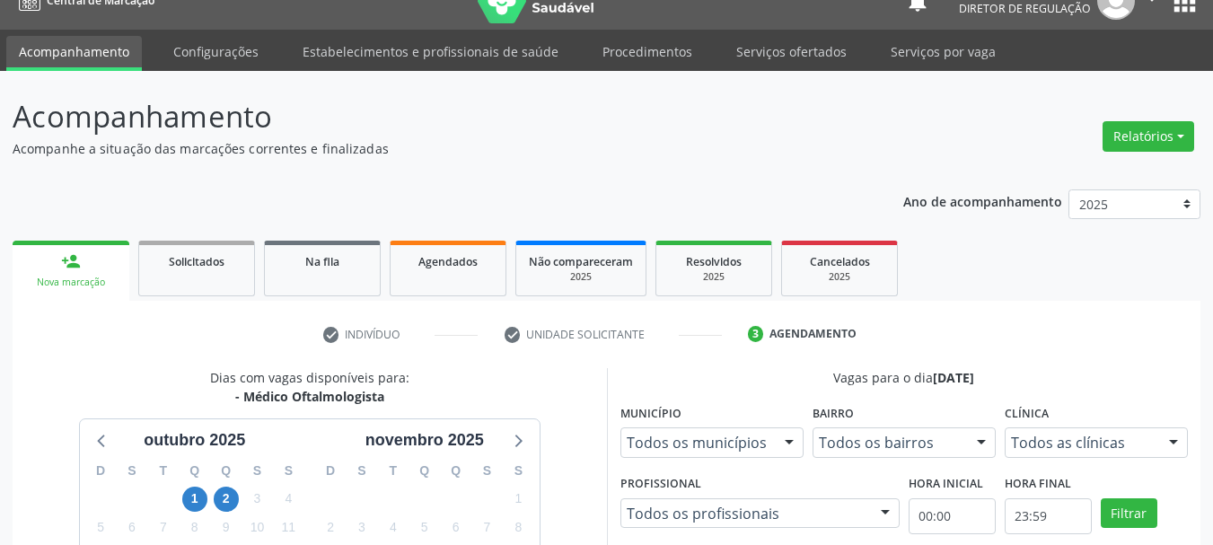
scroll to position [0, 0]
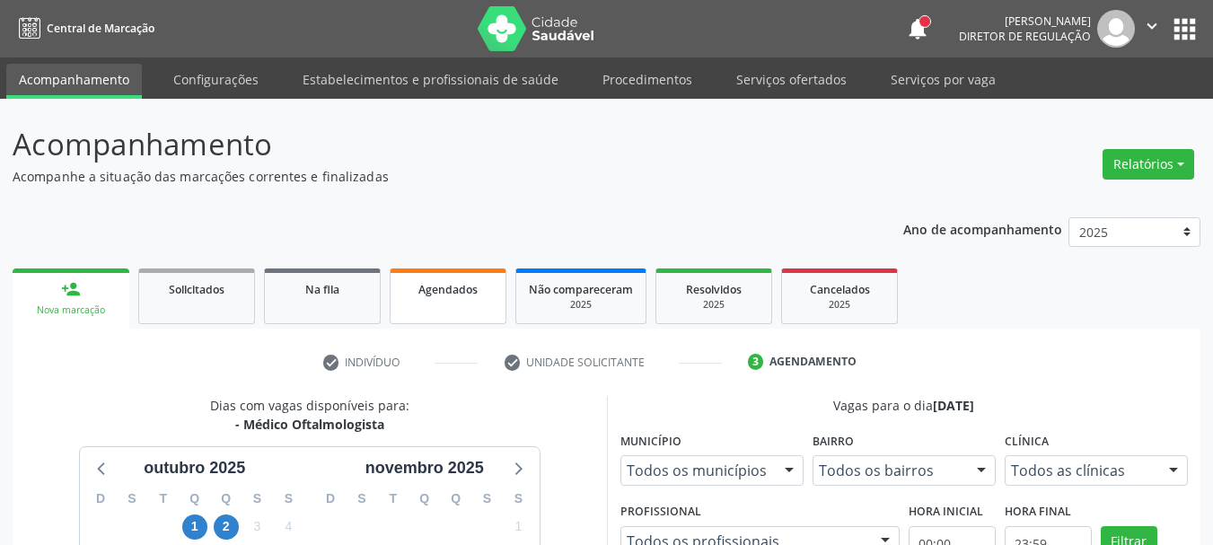
click at [450, 278] on link "Agendados" at bounding box center [448, 297] width 117 height 56
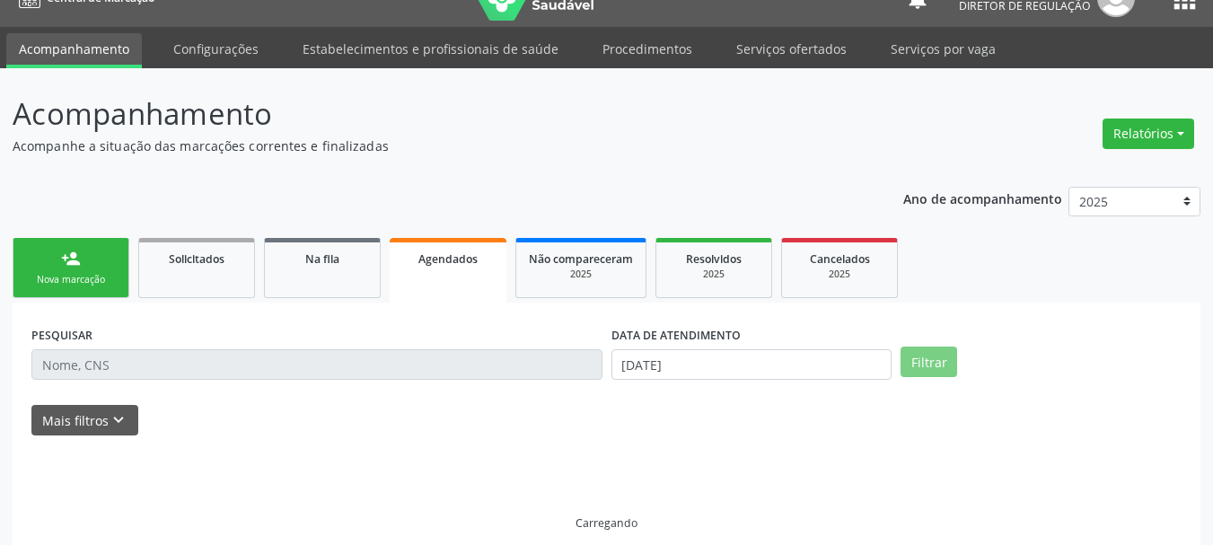
scroll to position [48, 0]
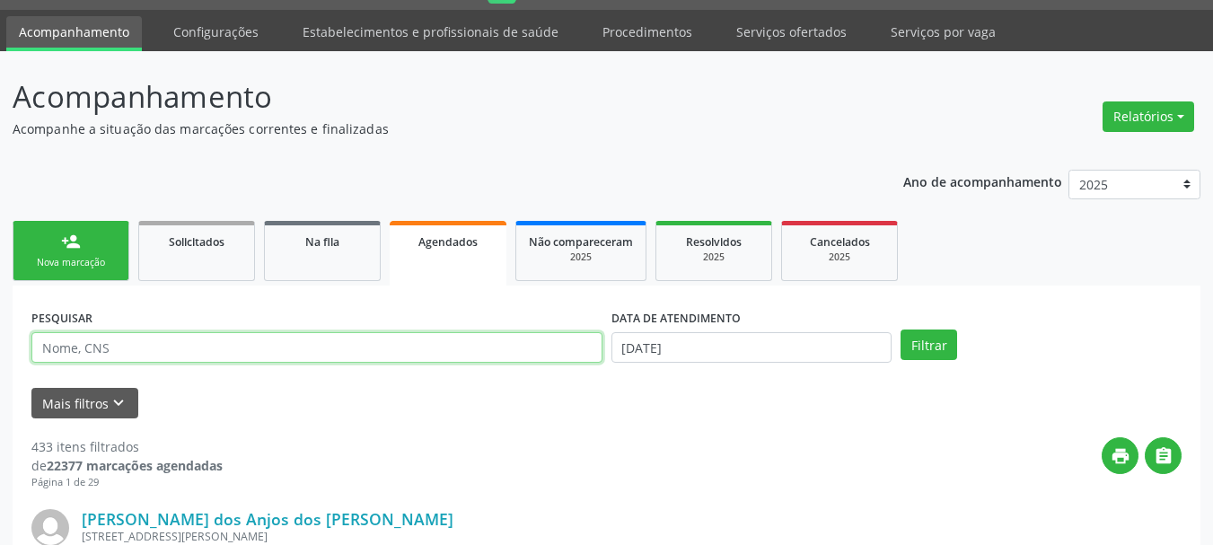
paste input "700 0093 0122 4709"
type input "700 0093 0122 4709"
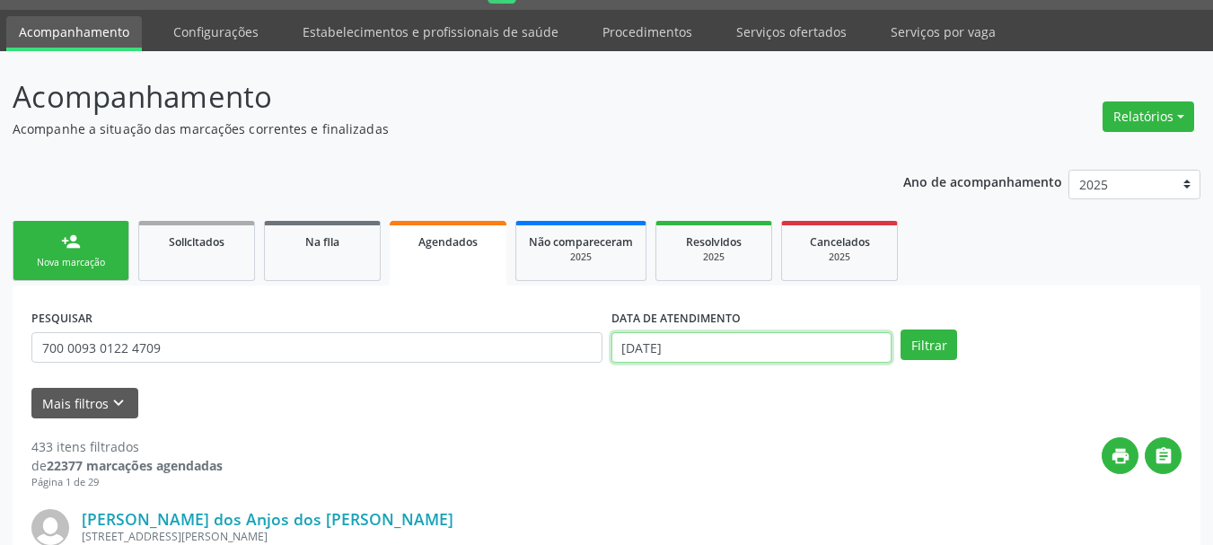
click at [634, 345] on input "14/10/2025" at bounding box center [752, 347] width 281 height 31
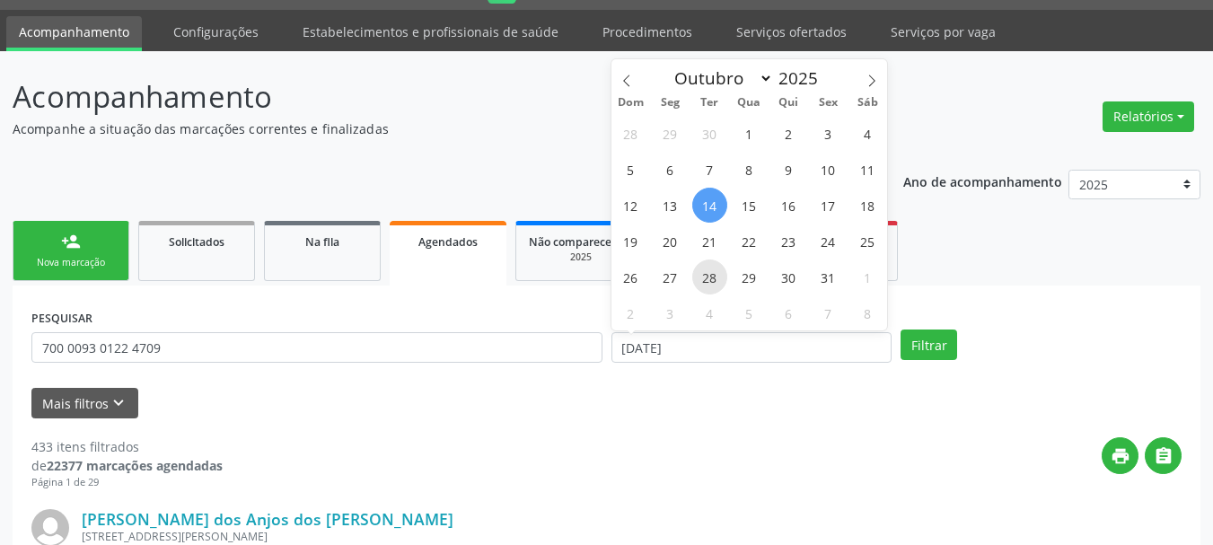
click at [701, 281] on span "28" at bounding box center [709, 277] width 35 height 35
type input "28/10/2025"
click at [701, 281] on span "28" at bounding box center [709, 277] width 35 height 35
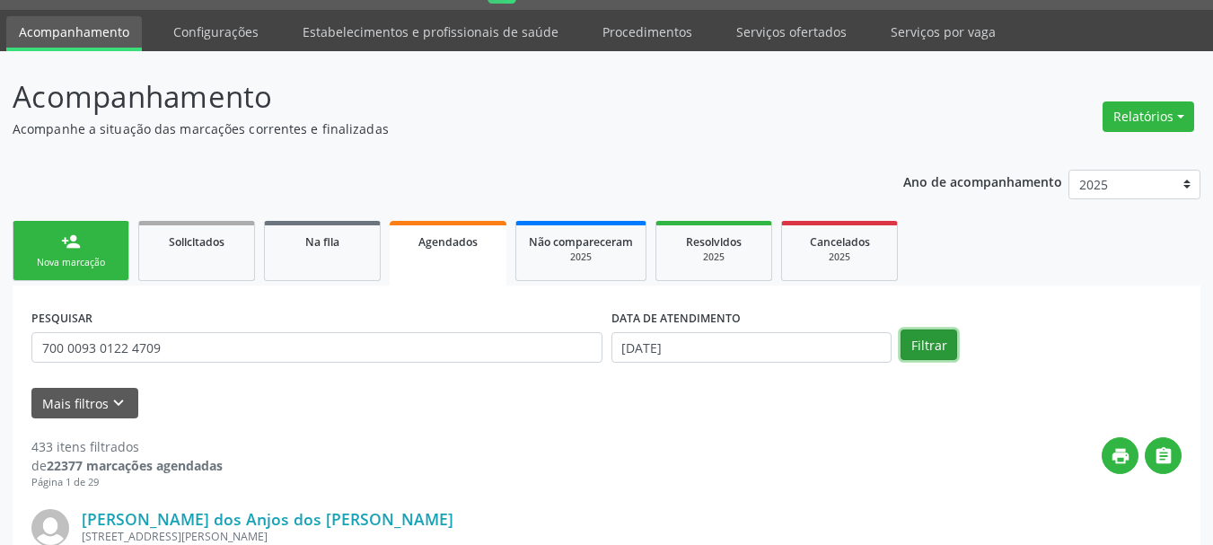
click at [951, 348] on button "Filtrar" at bounding box center [929, 345] width 57 height 31
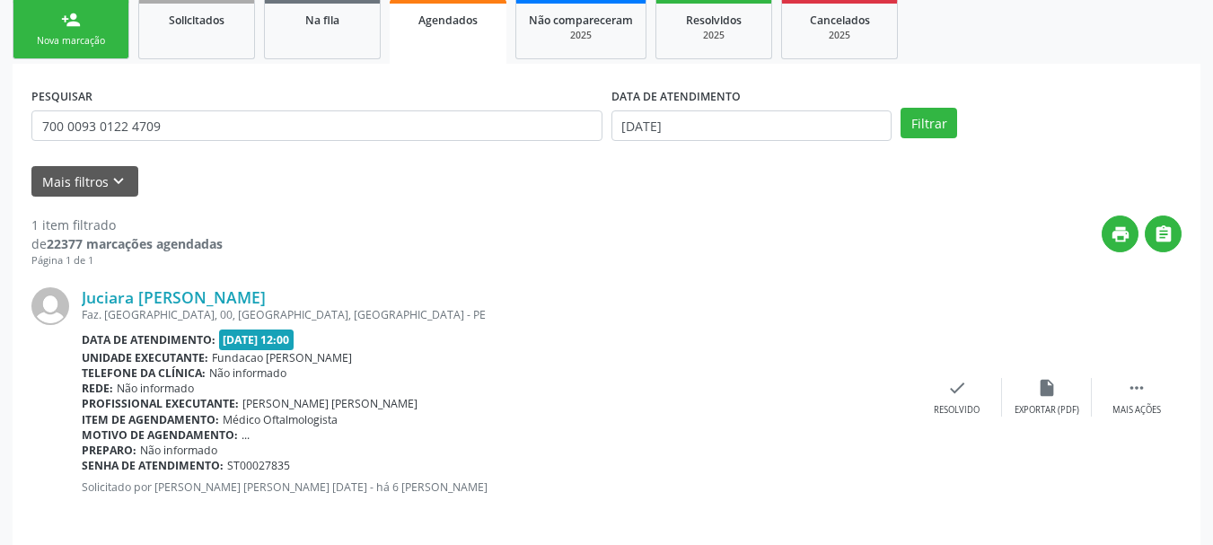
scroll to position [282, 0]
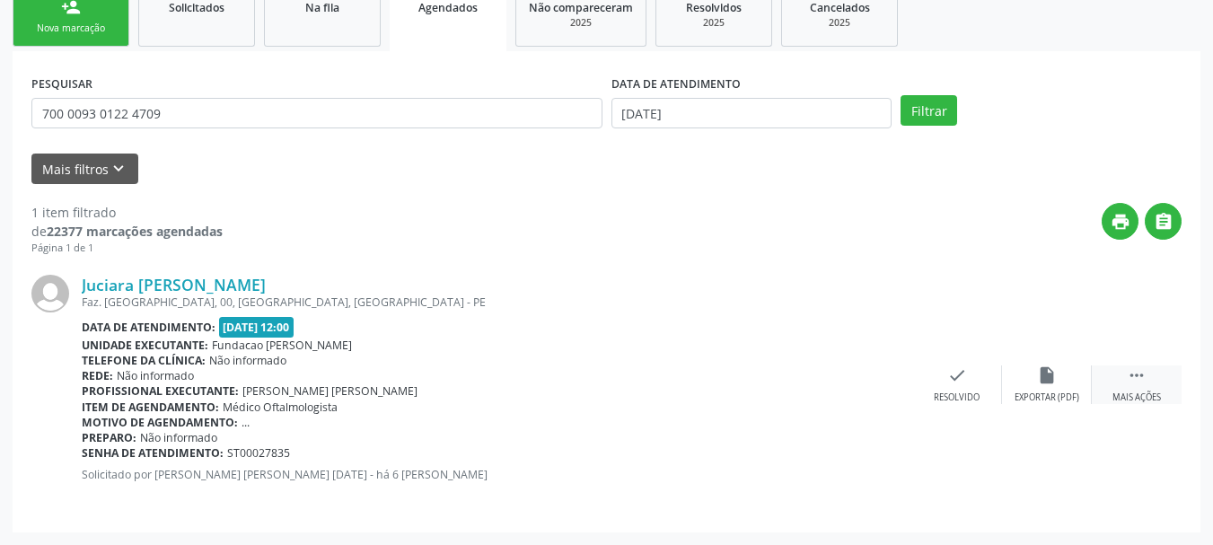
click at [1143, 380] on icon "" at bounding box center [1137, 376] width 20 height 20
click at [805, 384] on div "print Imprimir" at bounding box center [778, 385] width 90 height 39
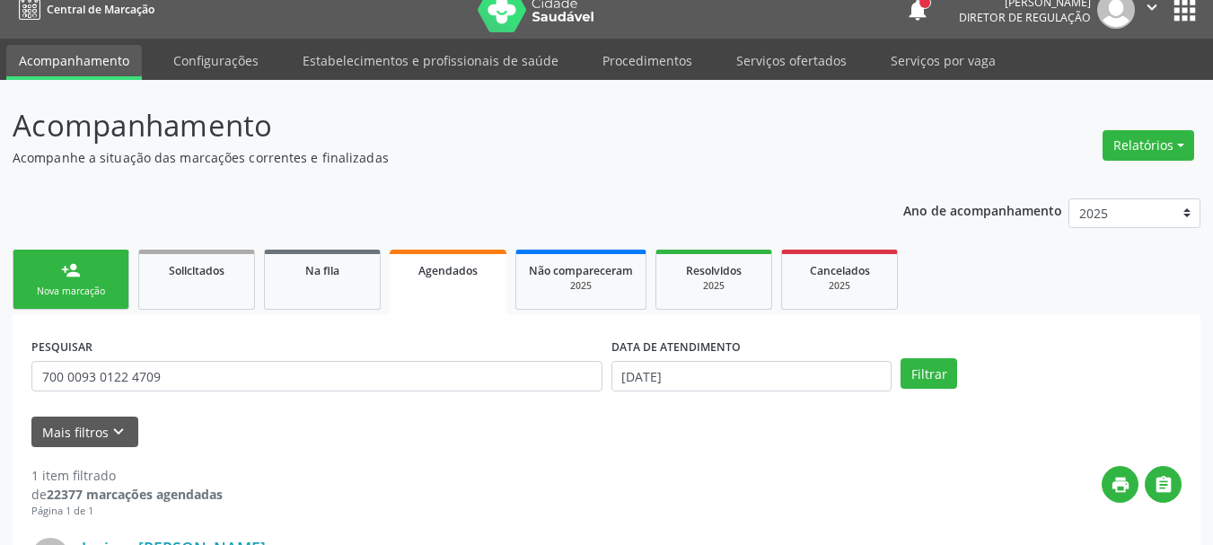
scroll to position [0, 0]
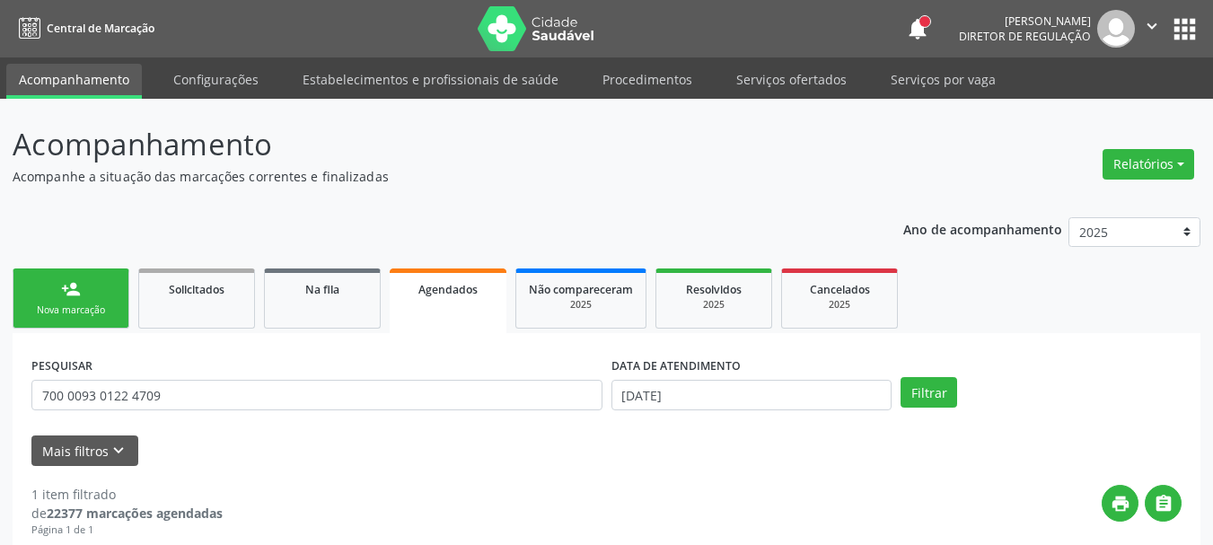
click at [1190, 38] on button "apps" at bounding box center [1184, 28] width 31 height 31
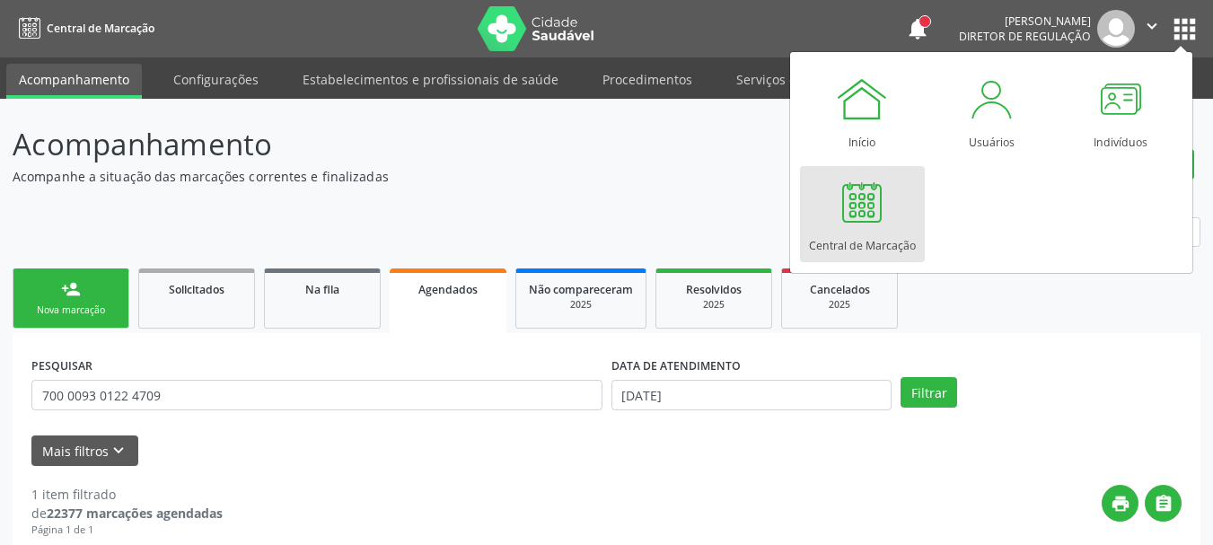
click at [851, 227] on link "Central de Marcação" at bounding box center [862, 214] width 125 height 96
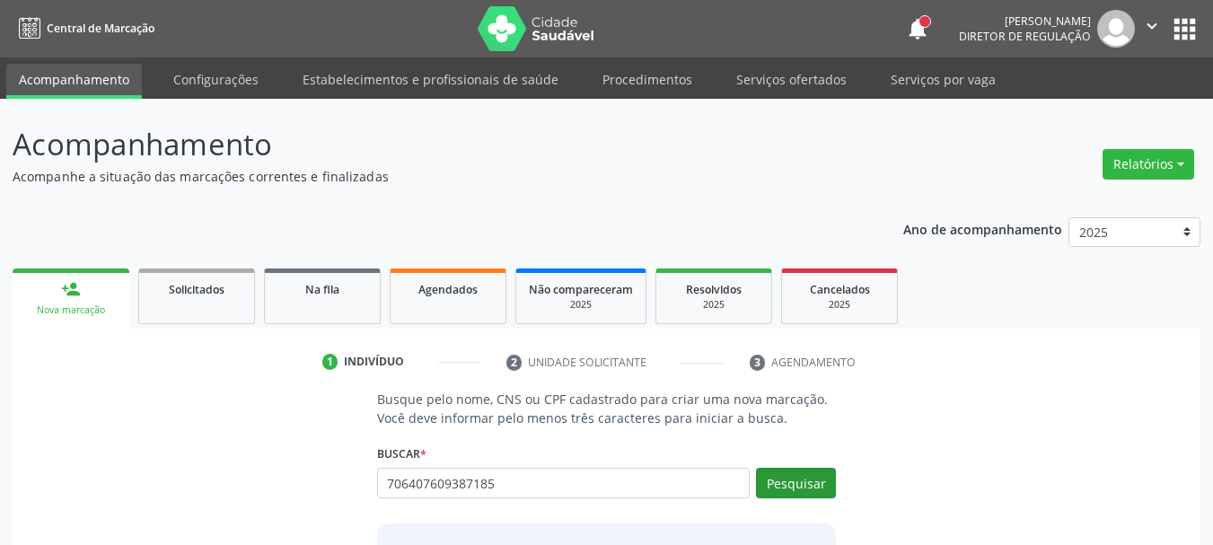
type input "706407609387185"
click at [795, 481] on button "Pesquisar" at bounding box center [796, 483] width 80 height 31
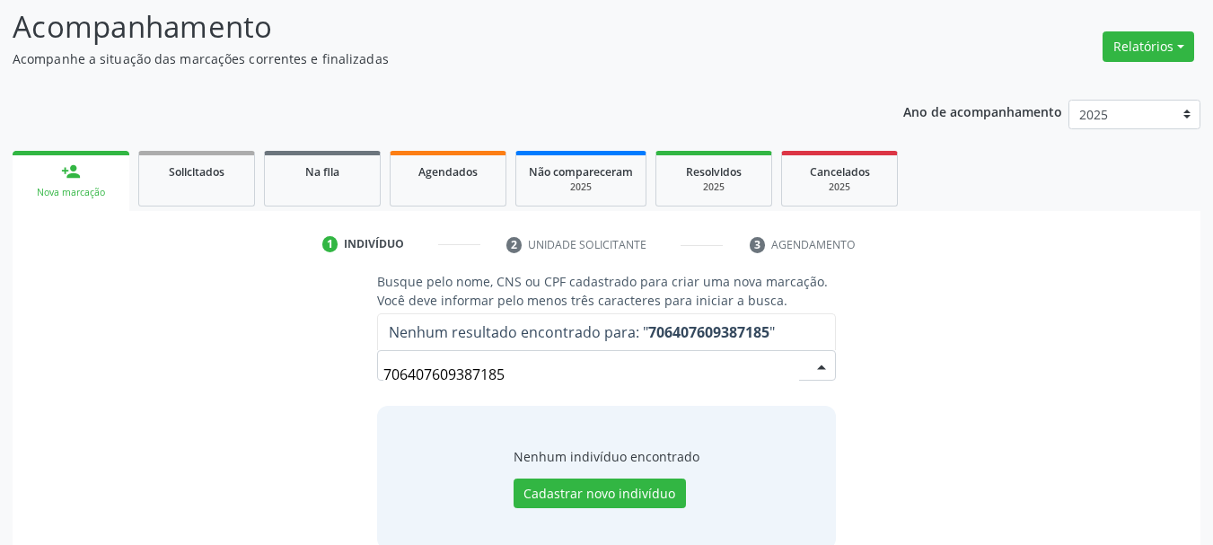
scroll to position [147, 0]
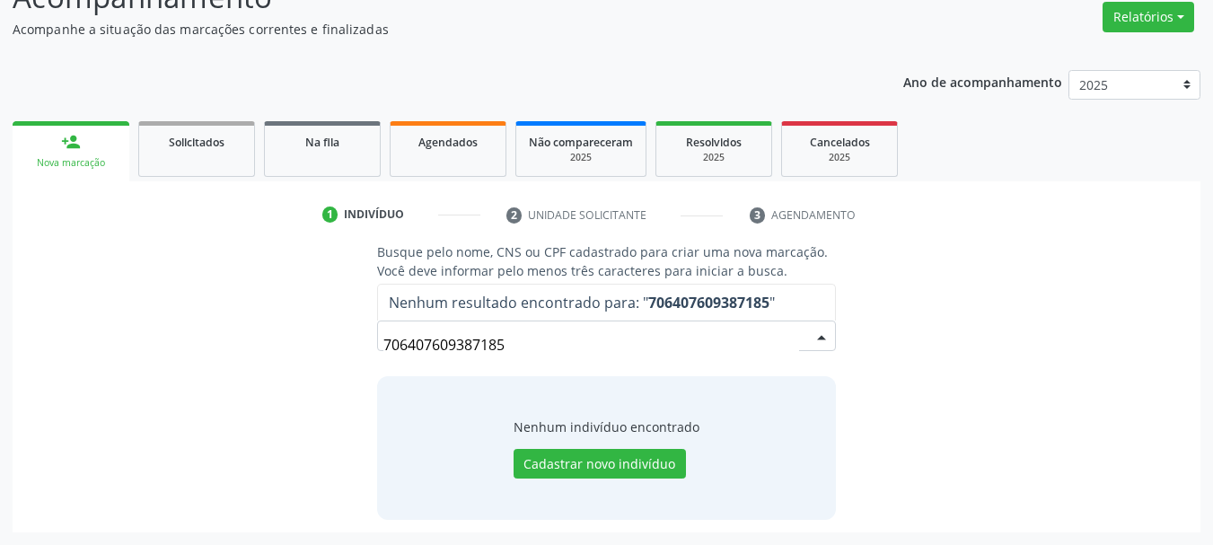
drag, startPoint x: 549, startPoint y: 340, endPoint x: 150, endPoint y: 344, distance: 398.8
click at [150, 344] on div "Busque pelo nome, CNS ou CPF cadastrado para criar uma nova marcação. Você deve…" at bounding box center [606, 381] width 1163 height 277
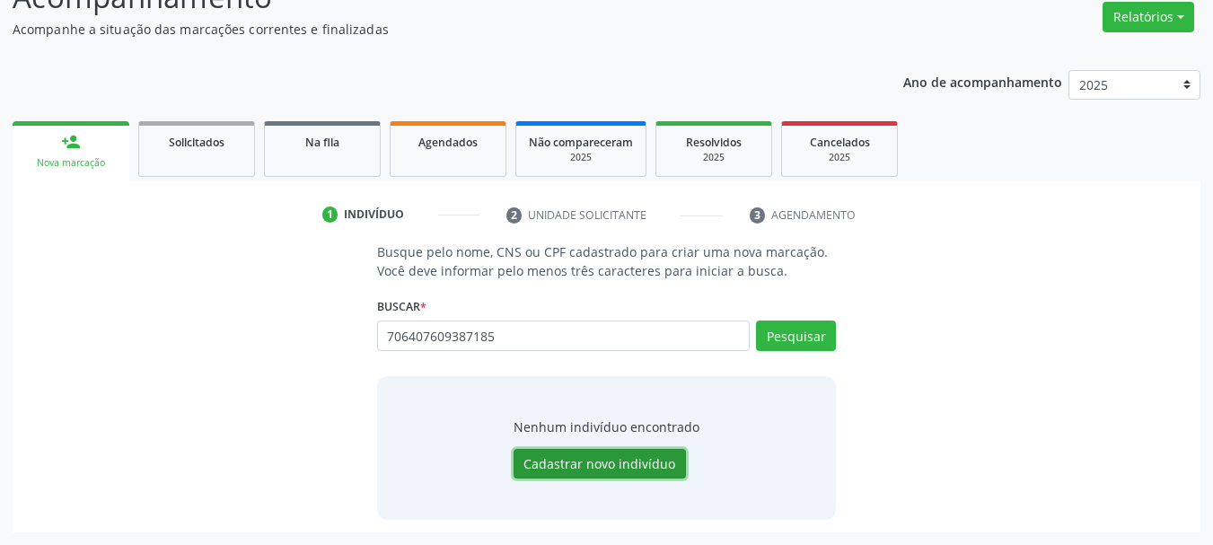
click at [625, 463] on button "Cadastrar novo indivíduo" at bounding box center [600, 464] width 172 height 31
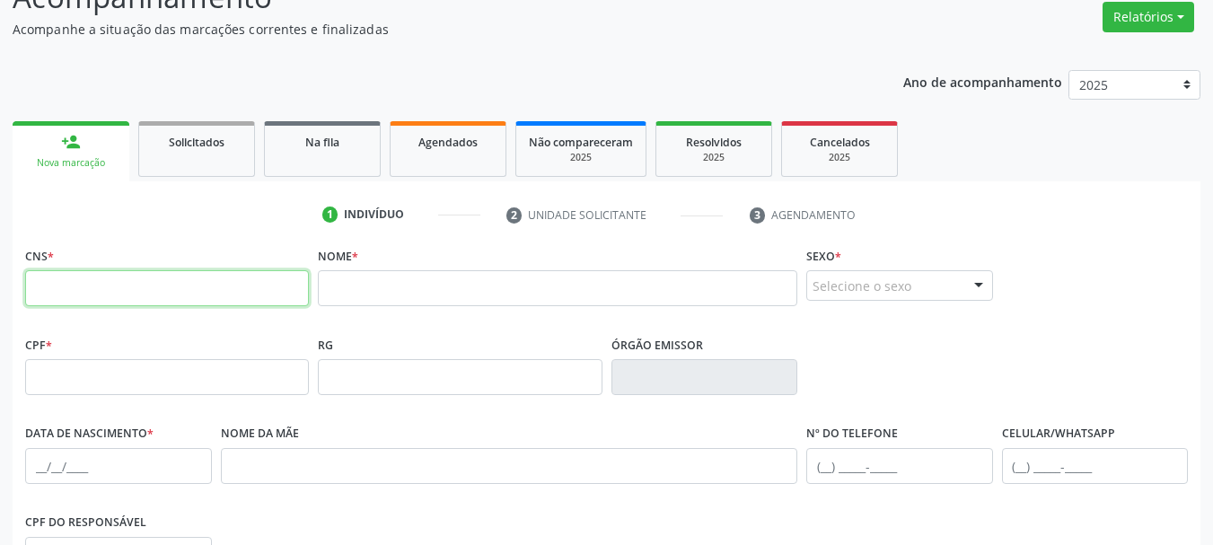
click at [170, 300] on input "text" at bounding box center [167, 288] width 284 height 36
paste input "706 4076 0938 7185"
type input "706 4076 0938 7185"
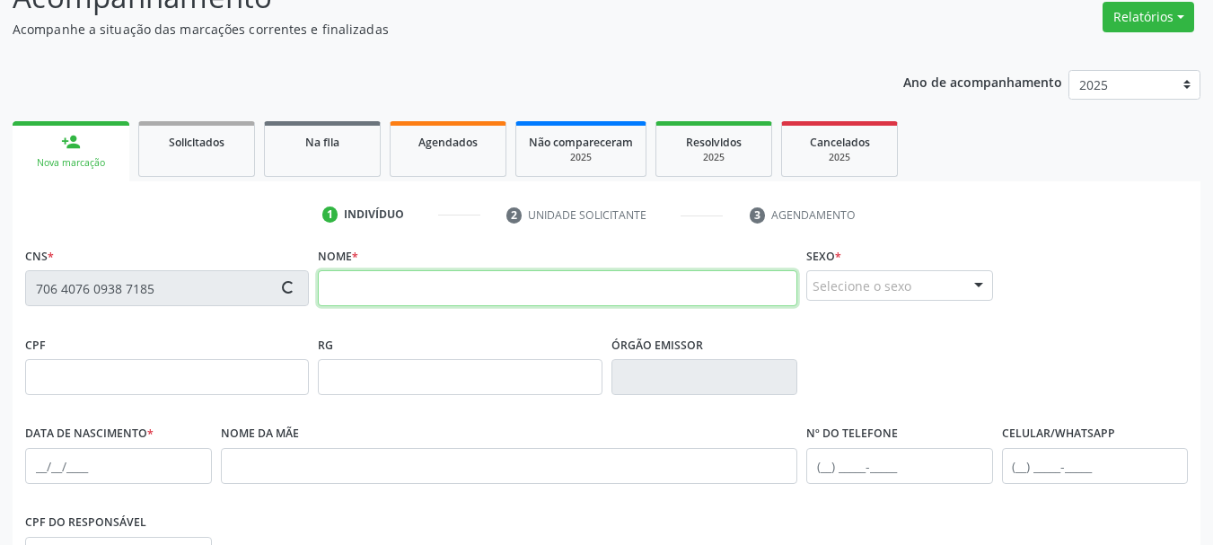
click at [459, 295] on input "text" at bounding box center [558, 288] width 480 height 36
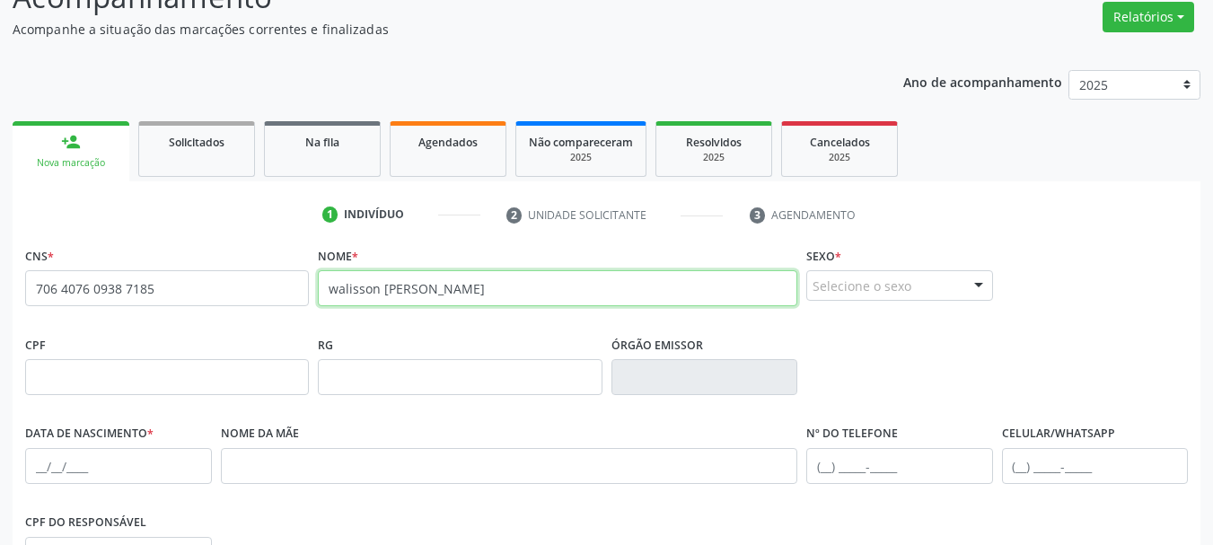
type input "walisson [PERSON_NAME]"
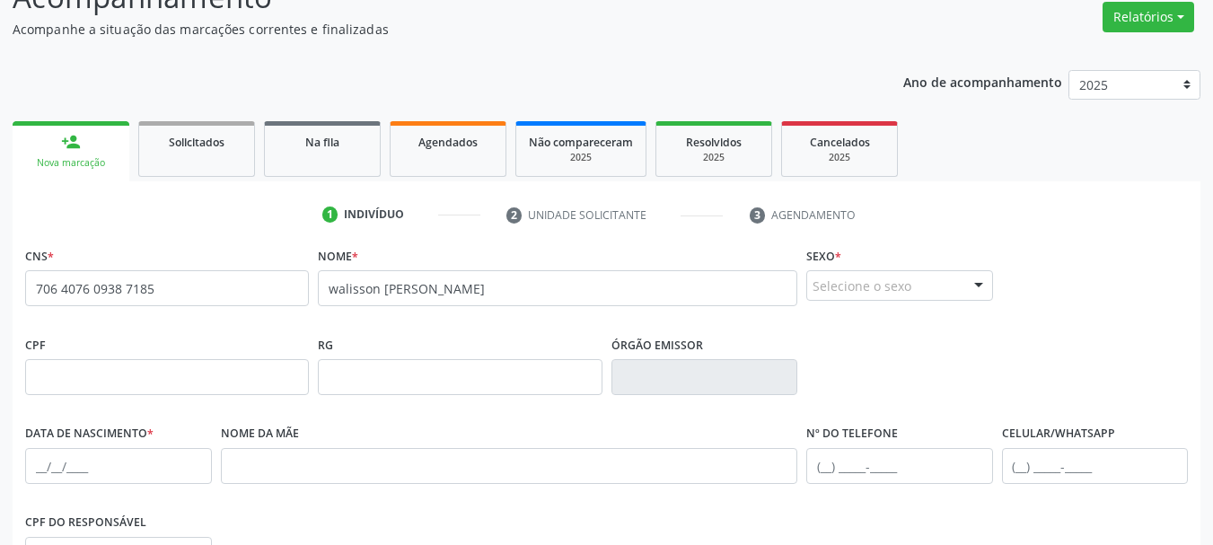
click at [922, 286] on div "Selecione o sexo" at bounding box center [900, 285] width 187 height 31
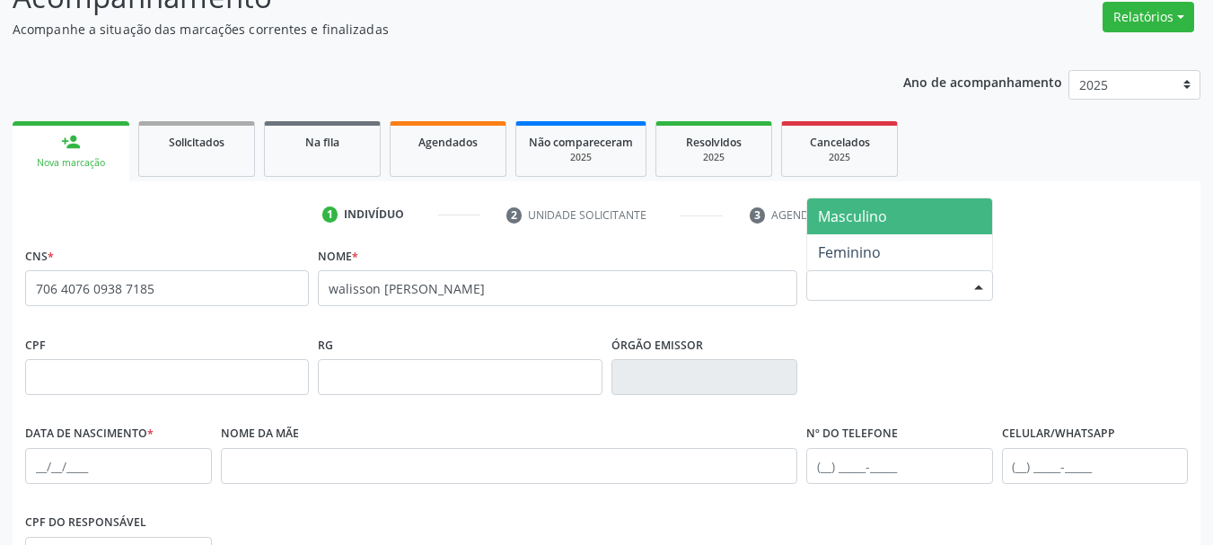
click at [893, 216] on span "Masculino" at bounding box center [899, 216] width 185 height 36
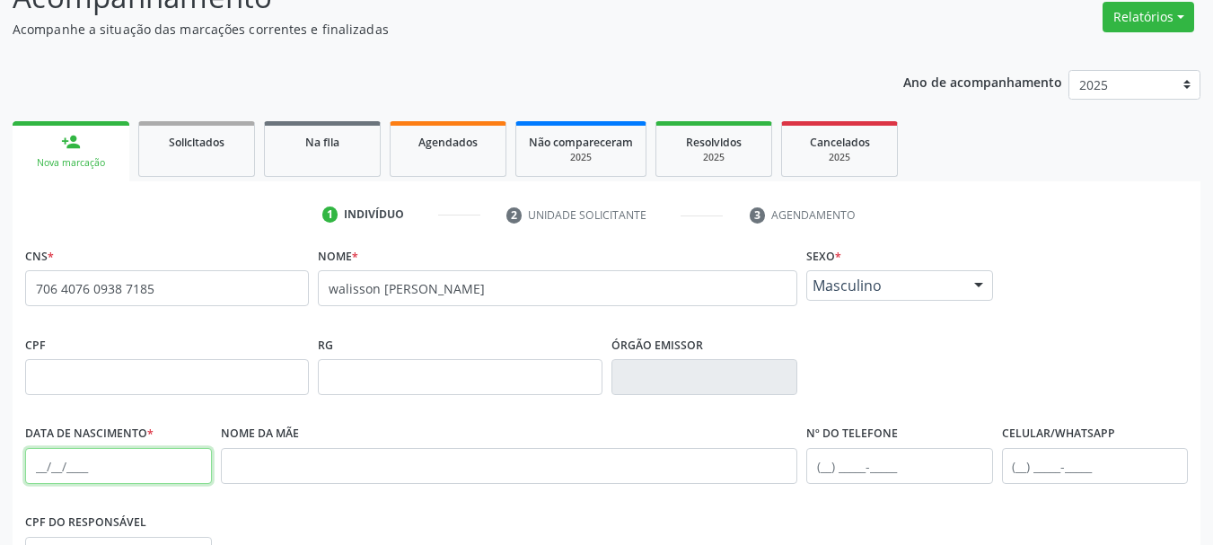
click at [45, 469] on input "text" at bounding box center [118, 466] width 187 height 36
type input "[DATE]"
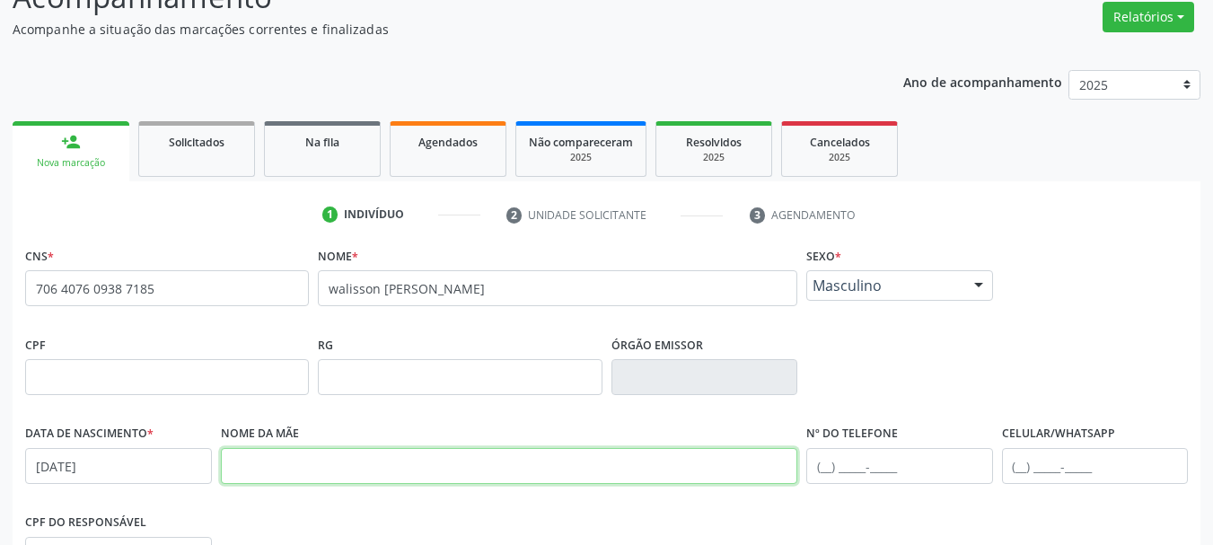
click at [291, 454] on input "text" at bounding box center [510, 466] width 578 height 36
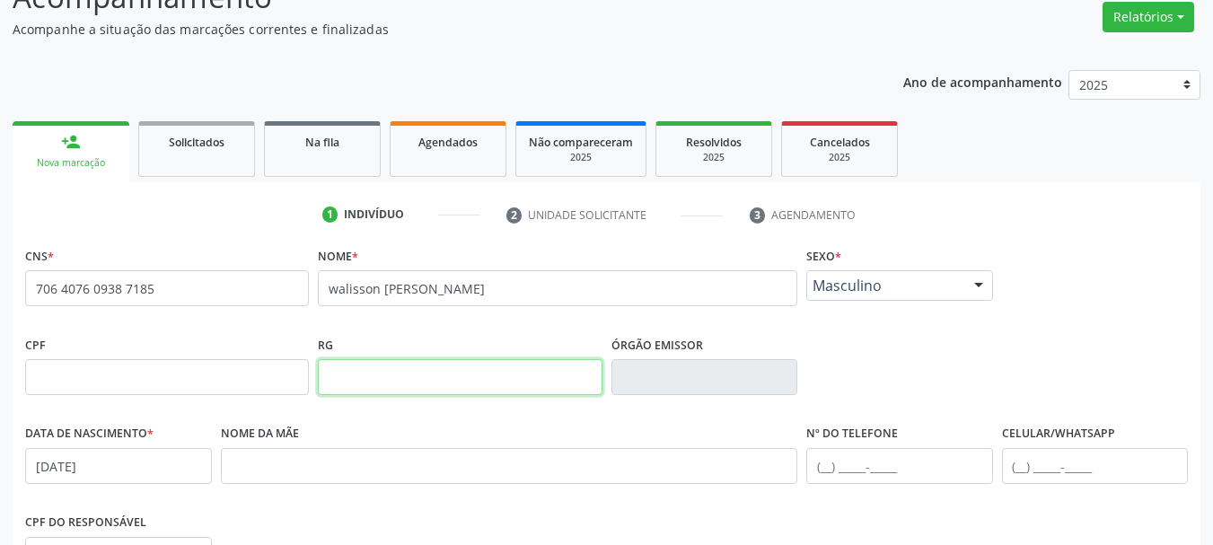
click at [431, 379] on input "text" at bounding box center [460, 377] width 284 height 36
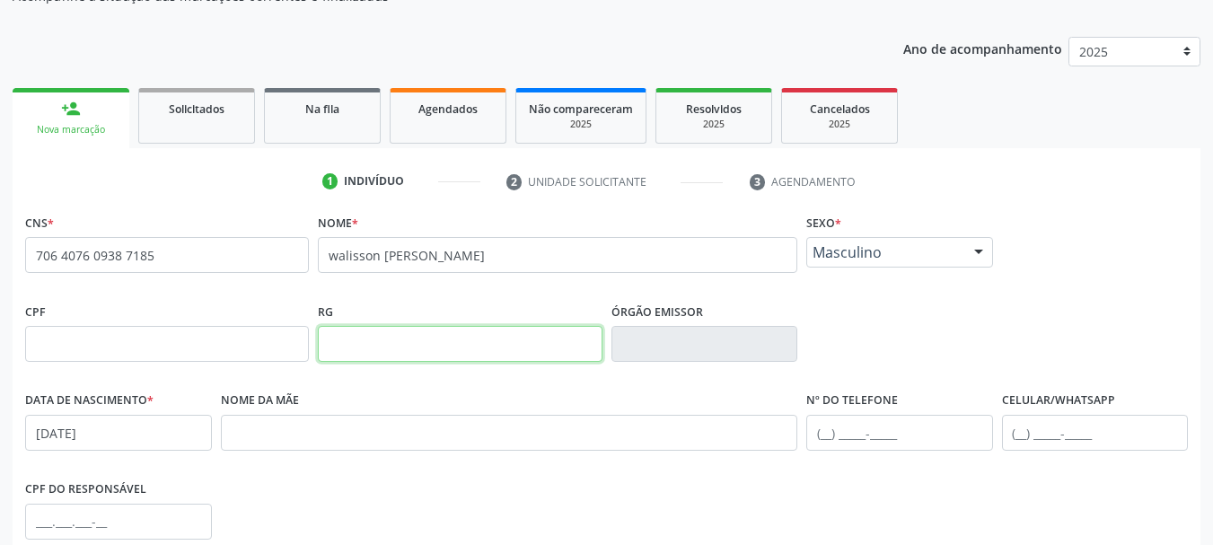
scroll to position [237, 0]
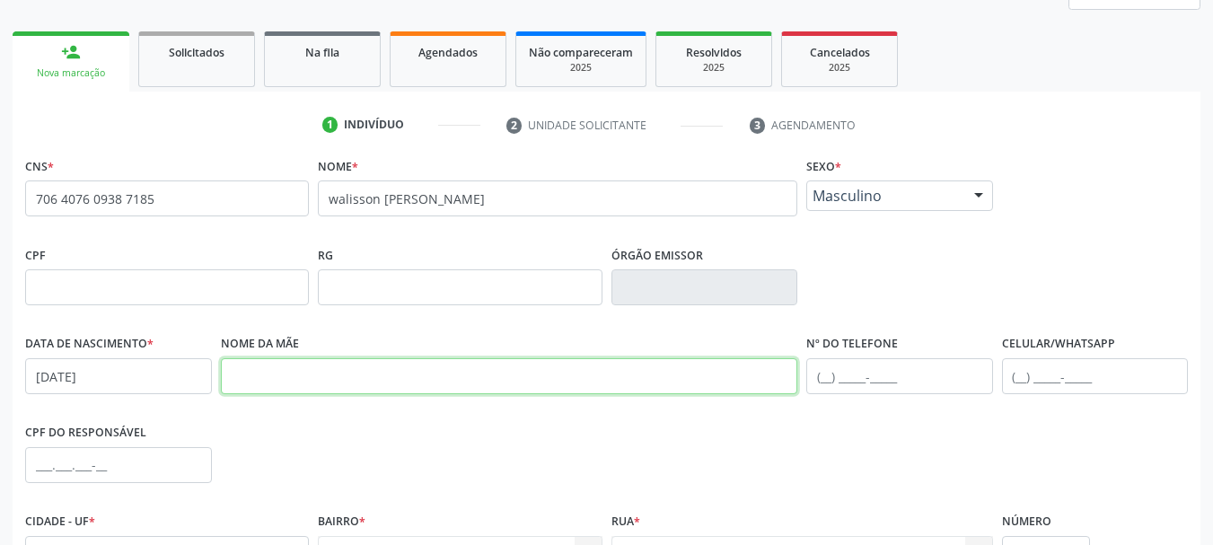
click at [401, 385] on input "text" at bounding box center [510, 376] width 578 height 36
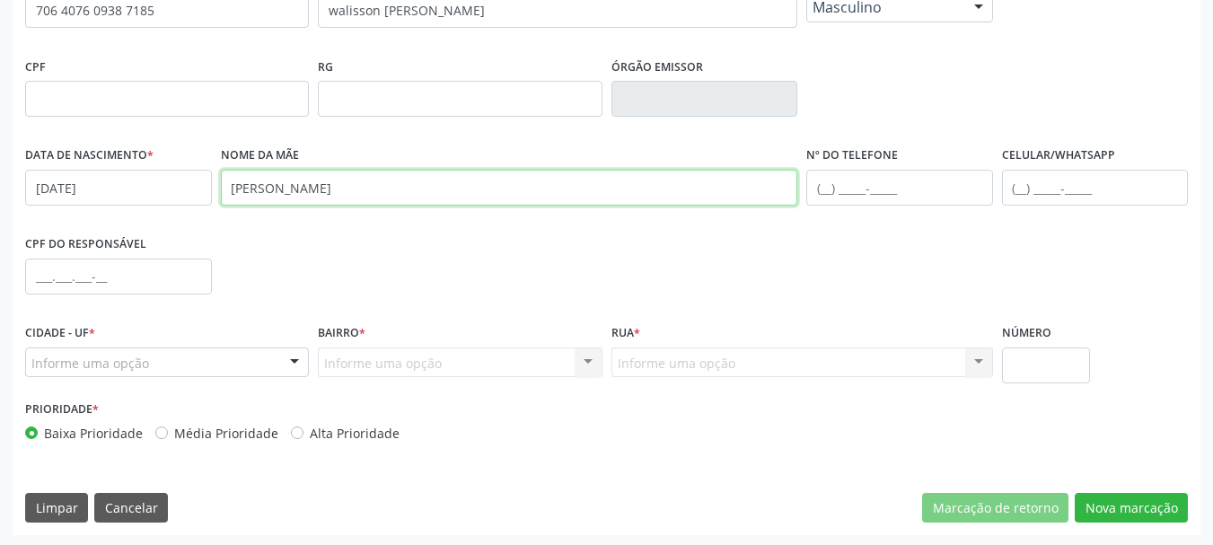
scroll to position [428, 0]
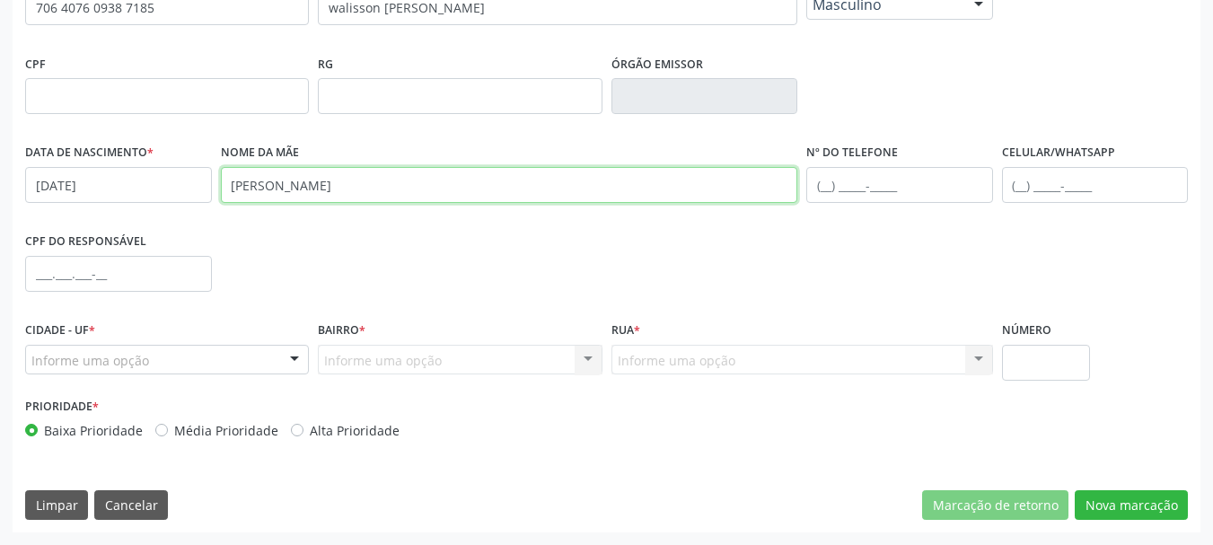
type input "[PERSON_NAME]"
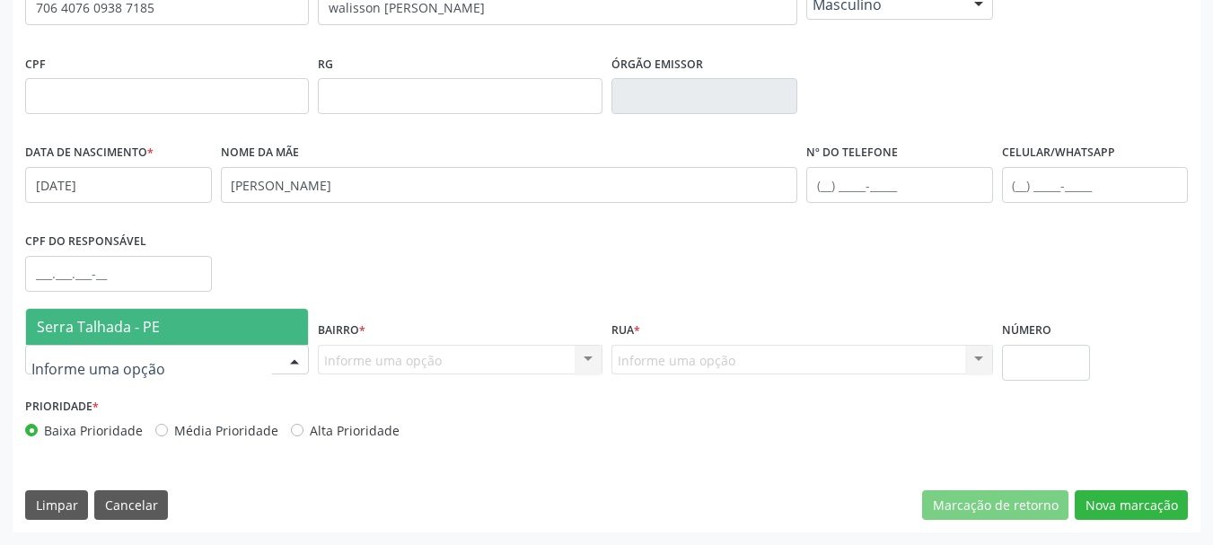
click at [165, 369] on div at bounding box center [167, 360] width 284 height 31
click at [156, 334] on span "Serra Talhada - PE" at bounding box center [167, 327] width 282 height 36
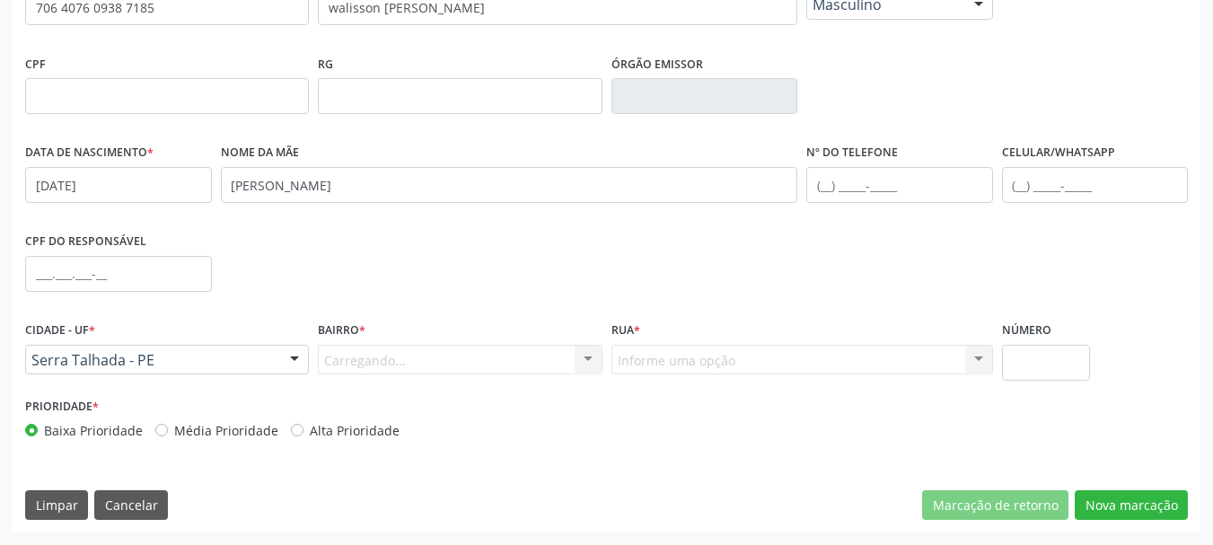
click at [370, 359] on div "Carregando... Nenhum resultado encontrado para: " " Nenhuma opção encontrada. D…" at bounding box center [460, 360] width 284 height 31
click at [418, 377] on div "Bairro * [GEOGRAPHIC_DATA]... Nenhum resultado encontrado para: " " Nenhuma opç…" at bounding box center [459, 355] width 293 height 76
click at [500, 384] on div "Bairro * Informe uma opção Zona Rural Aabb [GEOGRAPHIC_DATA] Borborema Cagep Ce…" at bounding box center [459, 355] width 293 height 76
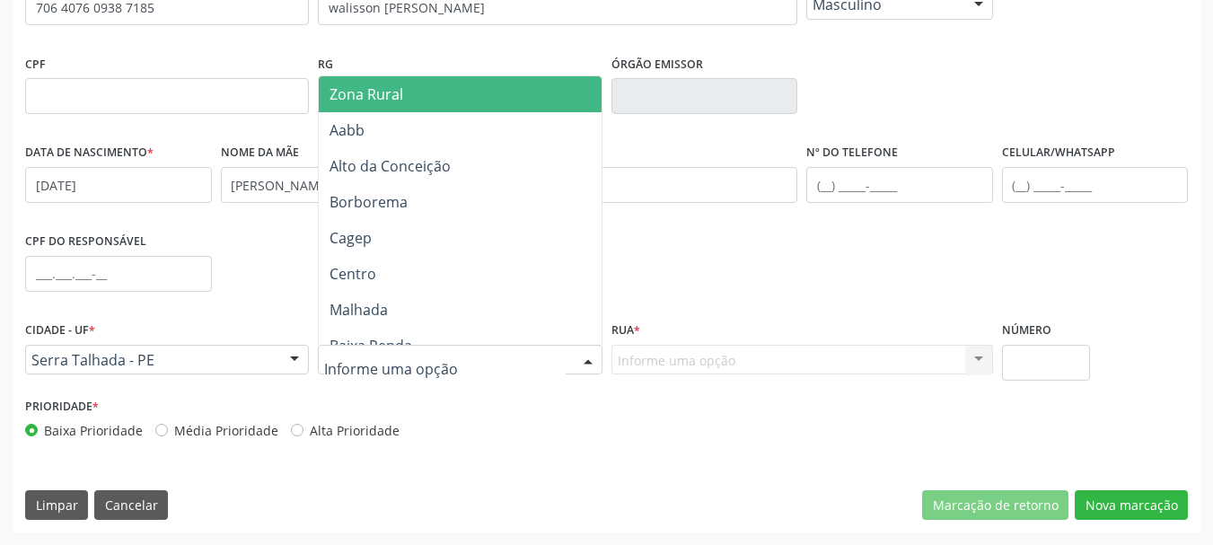
click at [489, 360] on div at bounding box center [460, 360] width 284 height 31
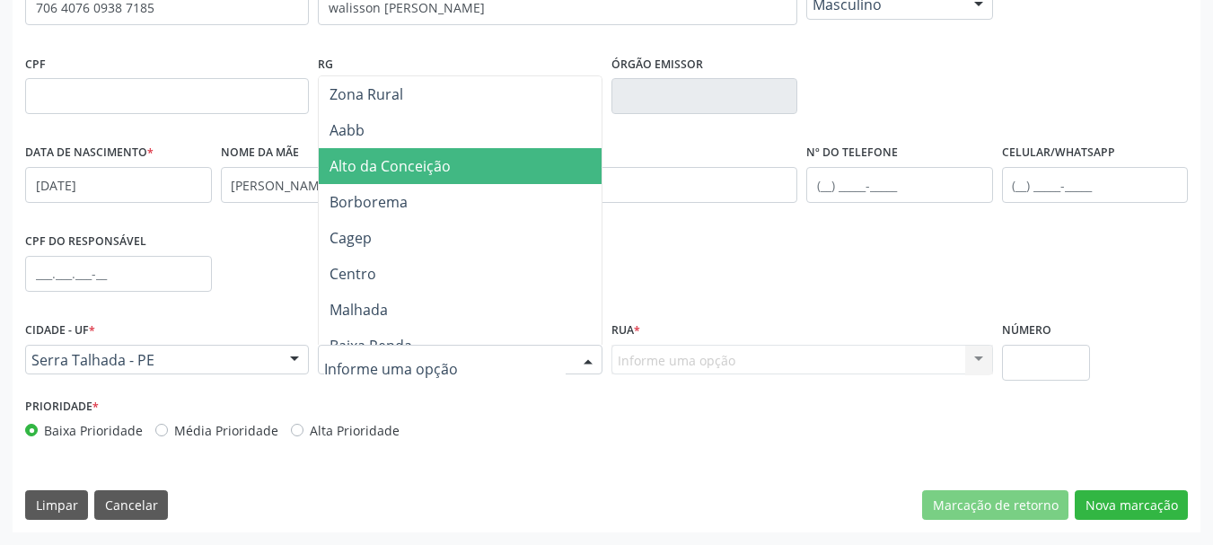
click at [380, 169] on span "Alto da Conceição" at bounding box center [390, 166] width 121 height 20
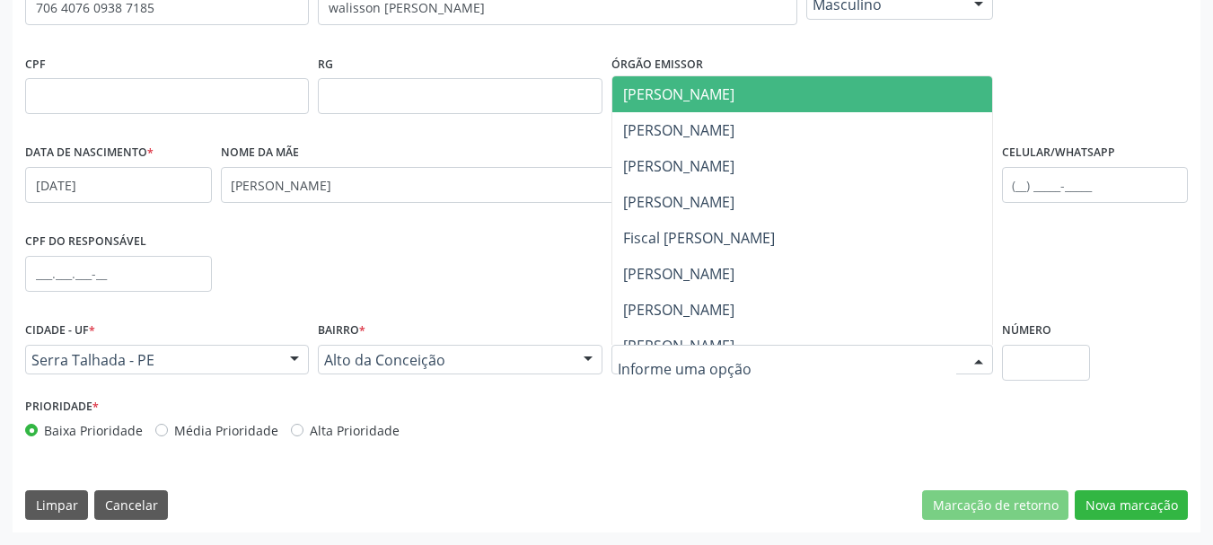
click at [818, 358] on div at bounding box center [803, 360] width 382 height 31
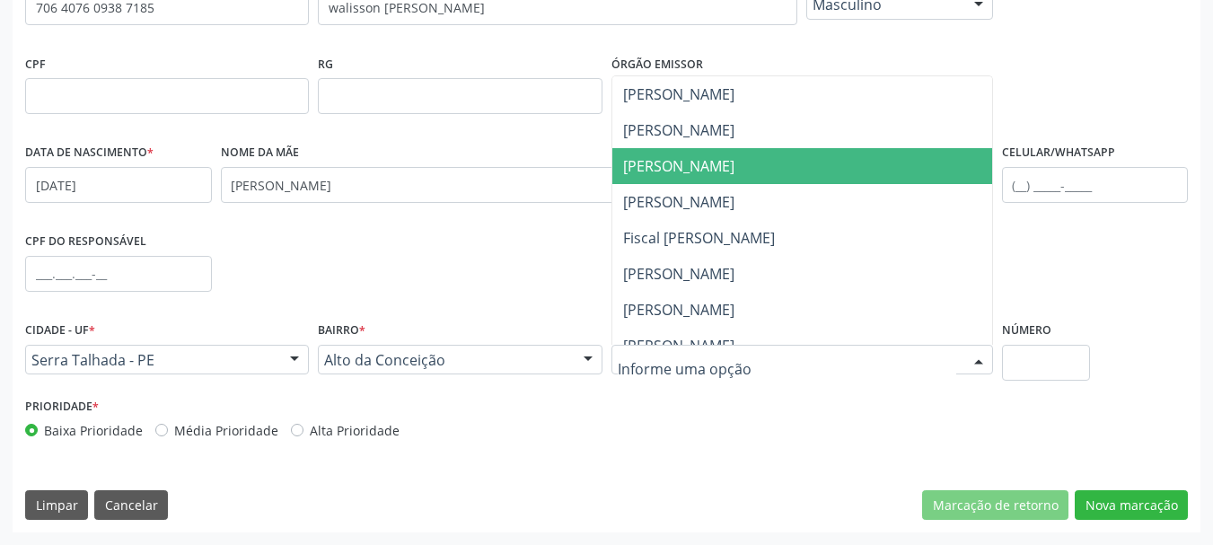
click at [710, 165] on span "[PERSON_NAME]" at bounding box center [678, 166] width 111 height 20
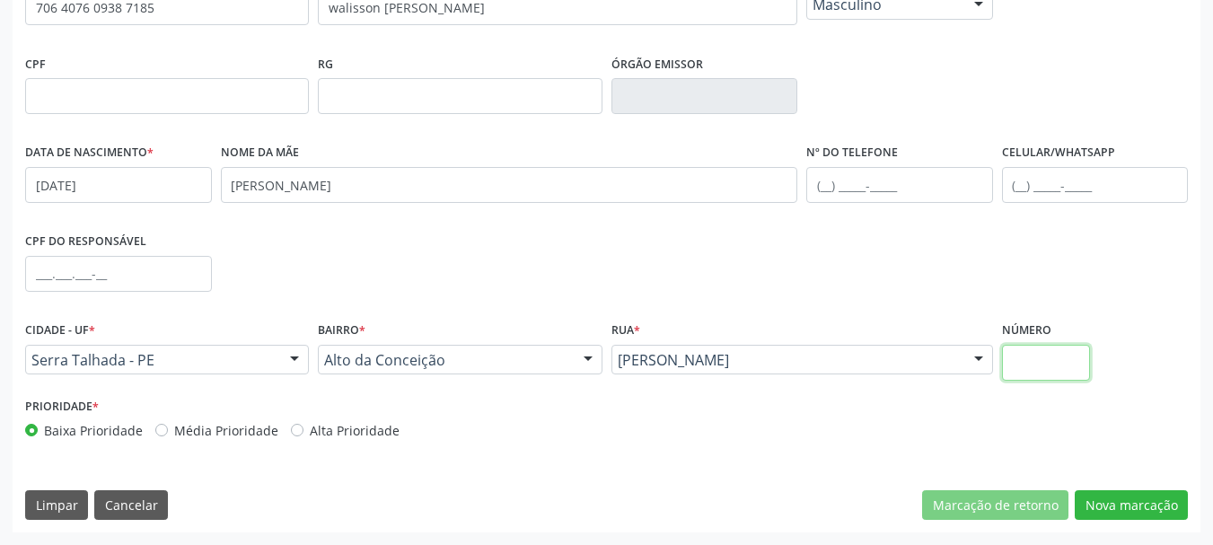
click at [1032, 358] on input "text" at bounding box center [1046, 363] width 89 height 36
type input "00"
drag, startPoint x: 1178, startPoint y: 497, endPoint x: 1157, endPoint y: 498, distance: 21.6
click at [1178, 498] on button "Nova marcação" at bounding box center [1131, 505] width 113 height 31
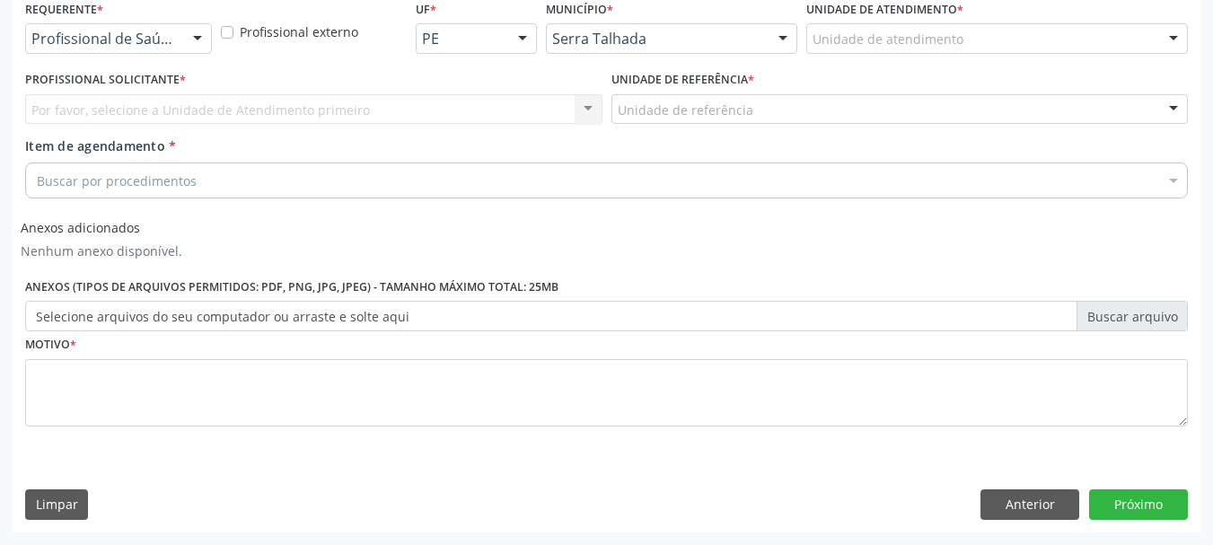
scroll to position [394, 0]
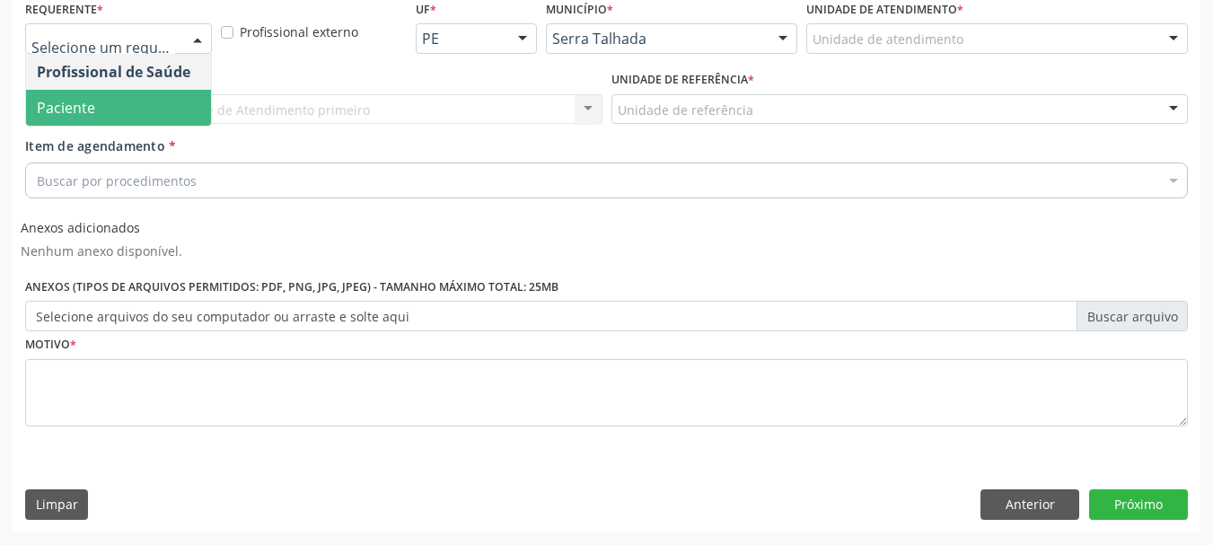
click at [138, 120] on span "Paciente" at bounding box center [118, 108] width 185 height 36
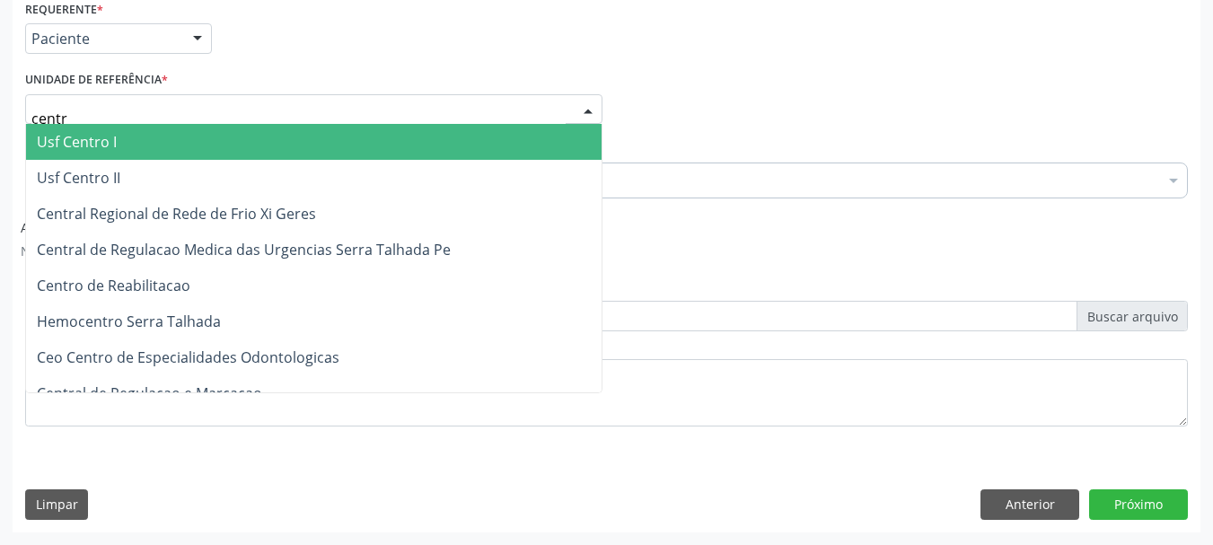
type input "centro"
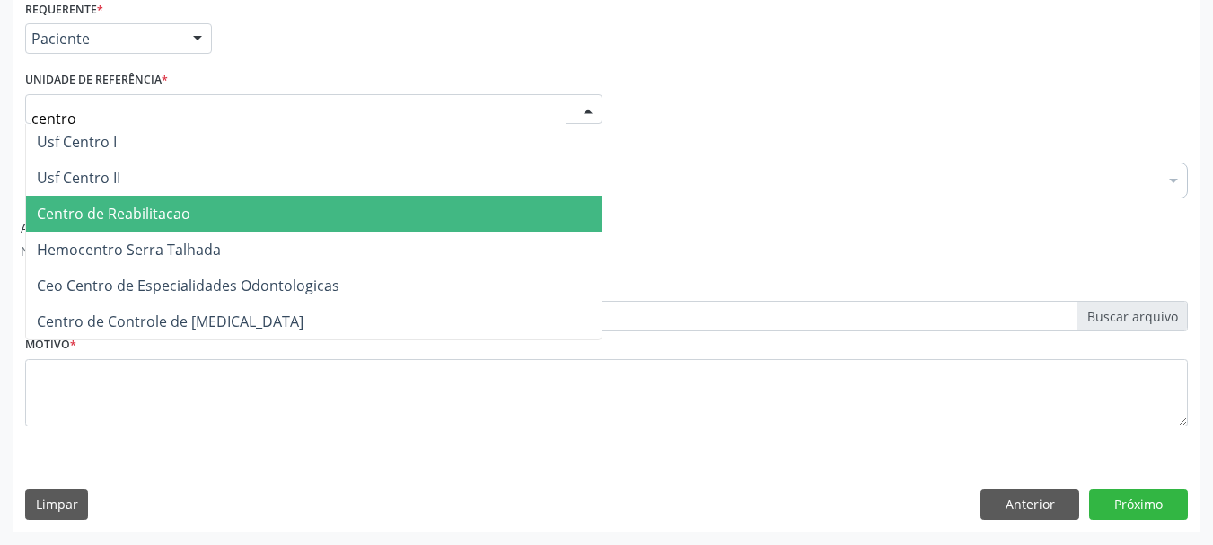
click at [139, 215] on span "Centro de Reabilitacao" at bounding box center [114, 214] width 154 height 20
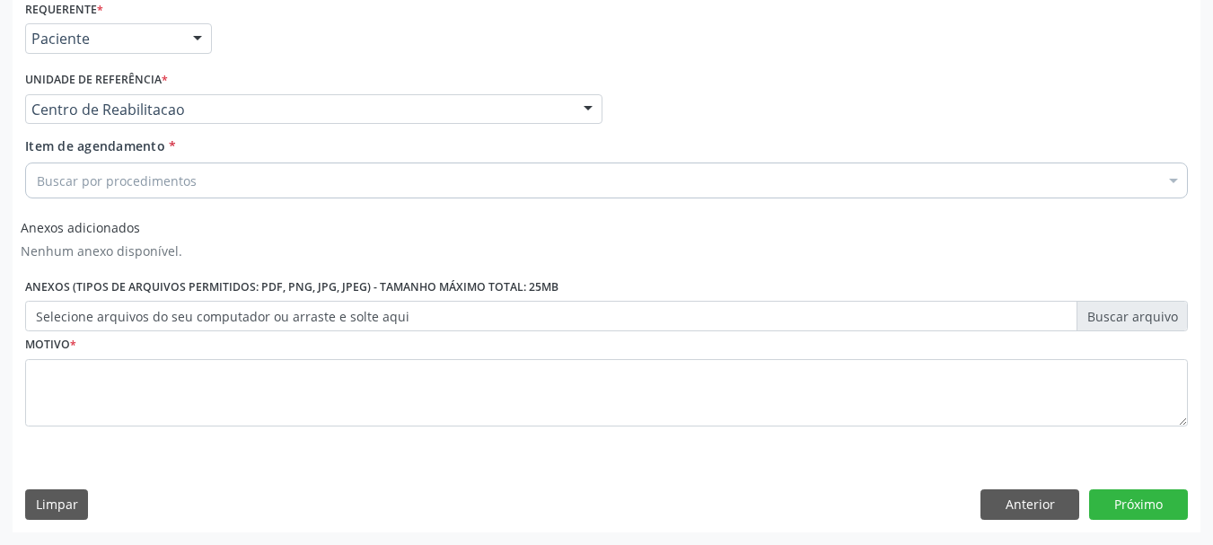
click at [132, 191] on div "Buscar por procedimentos" at bounding box center [606, 181] width 1163 height 36
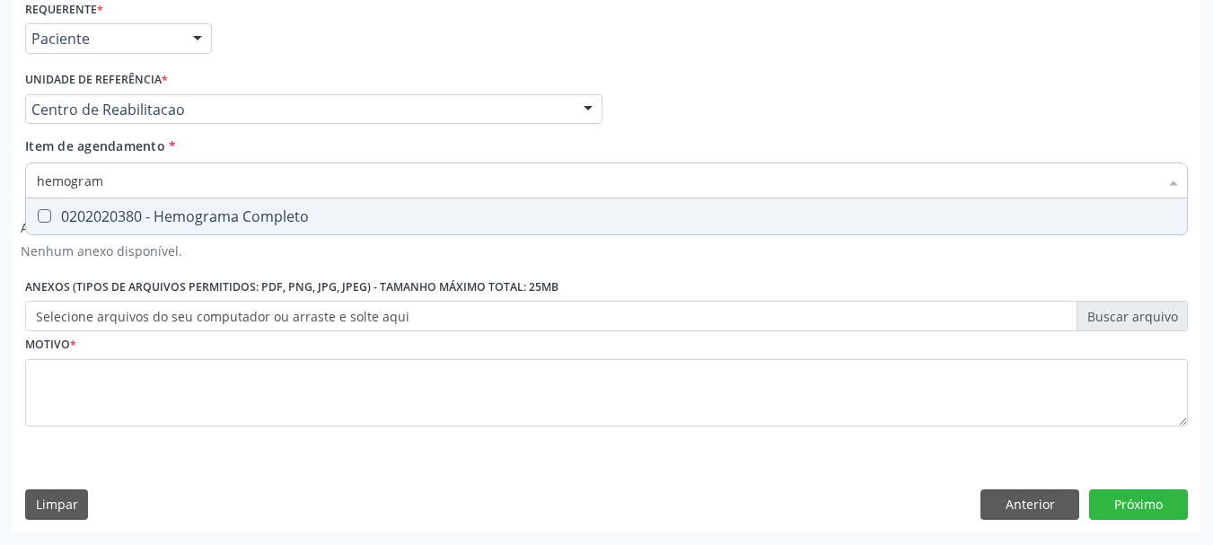
type input "hemograma"
click at [136, 220] on div "0202020380 - Hemograma Completo" at bounding box center [607, 216] width 1140 height 14
checkbox Completo "true"
type input "hemog"
checkbox Completo "false"
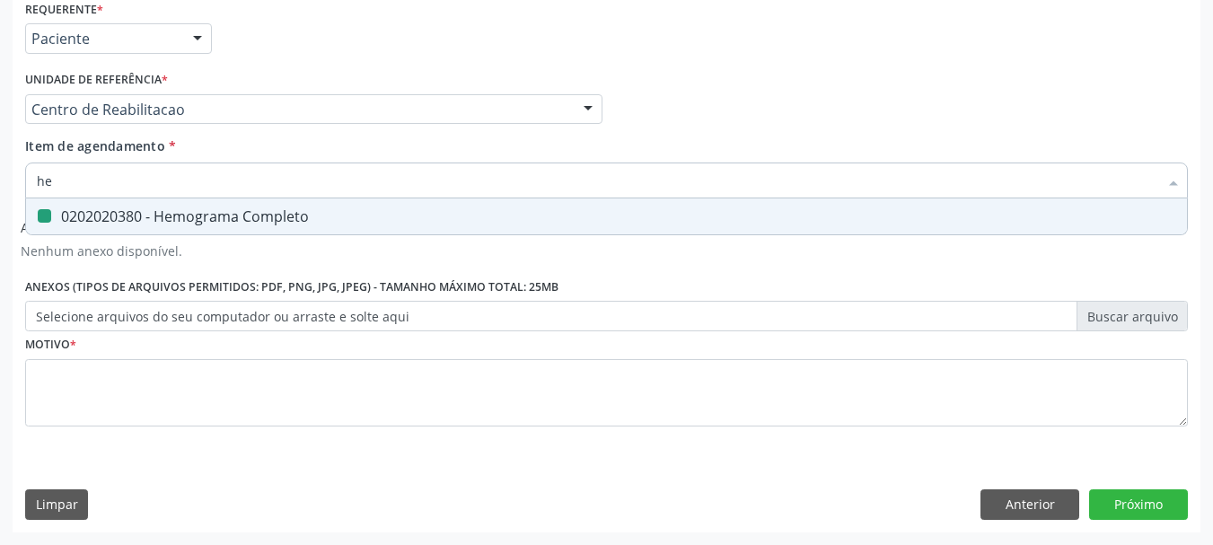
type input "h"
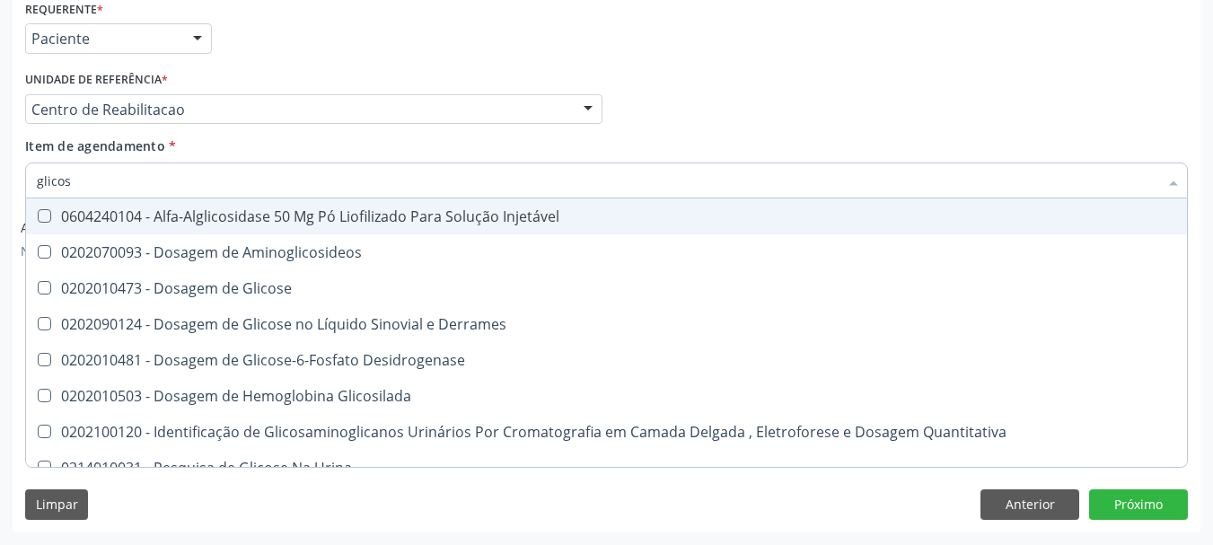
type input "glicose"
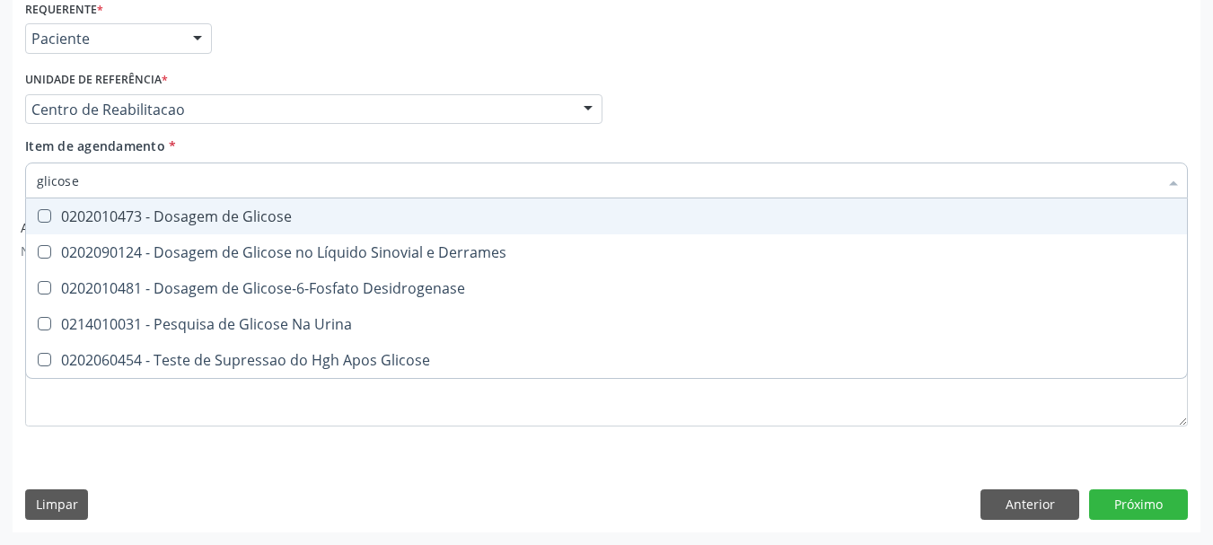
click at [146, 216] on div "0202010473 - Dosagem de Glicose" at bounding box center [607, 216] width 1140 height 14
checkbox Glicose "true"
type input "glicos"
checkbox Glicose "false"
checkbox Desidrogenase "true"
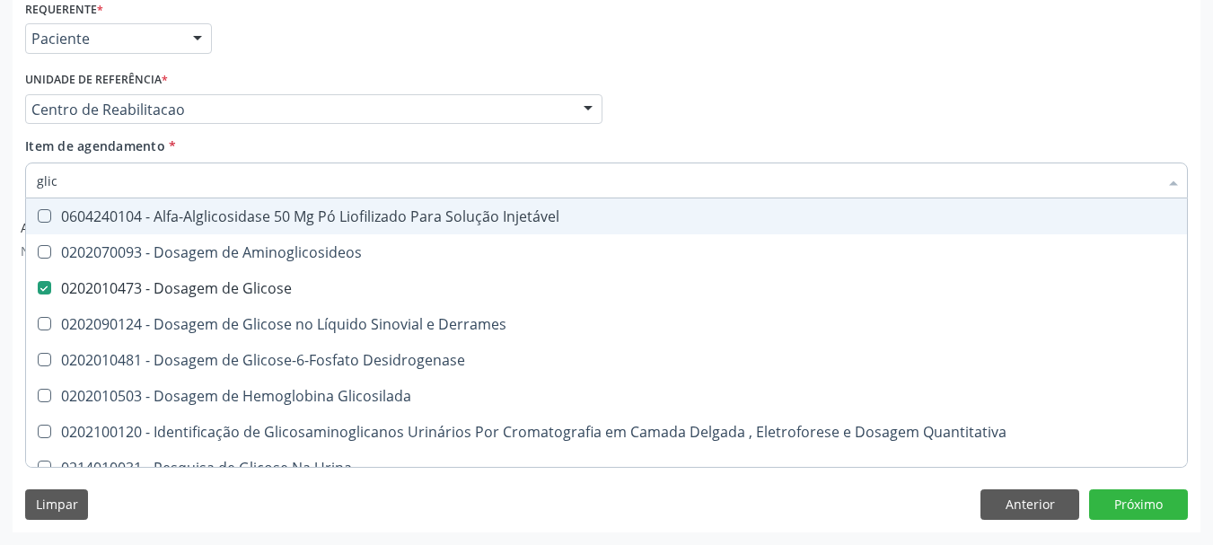
type input "gli"
checkbox Glicose "false"
checkbox Glicosilada "false"
type input "g"
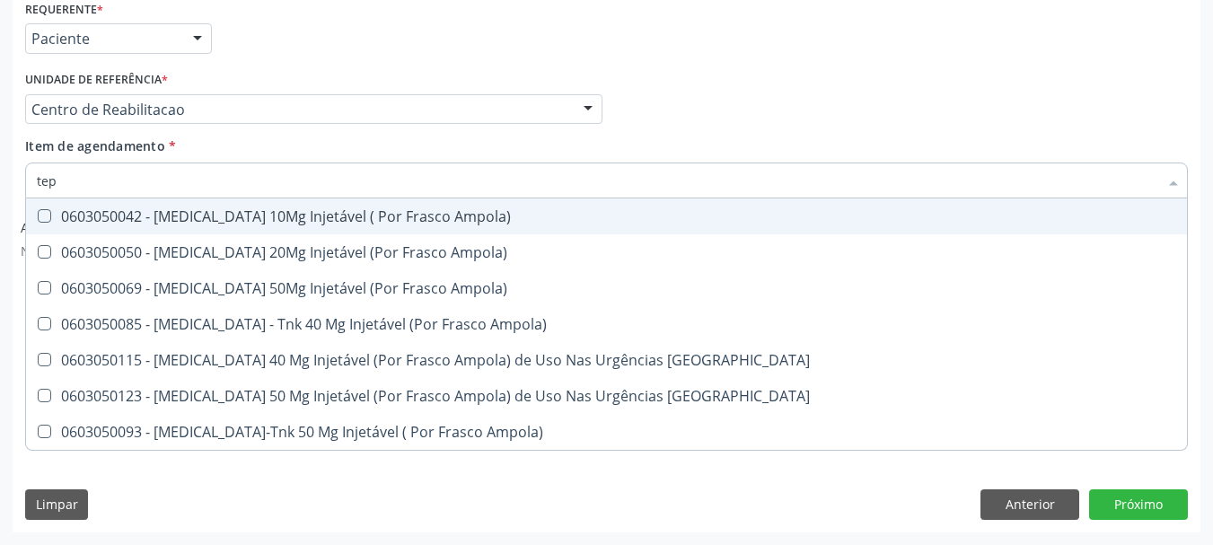
click at [152, 172] on input "tep" at bounding box center [598, 181] width 1122 height 36
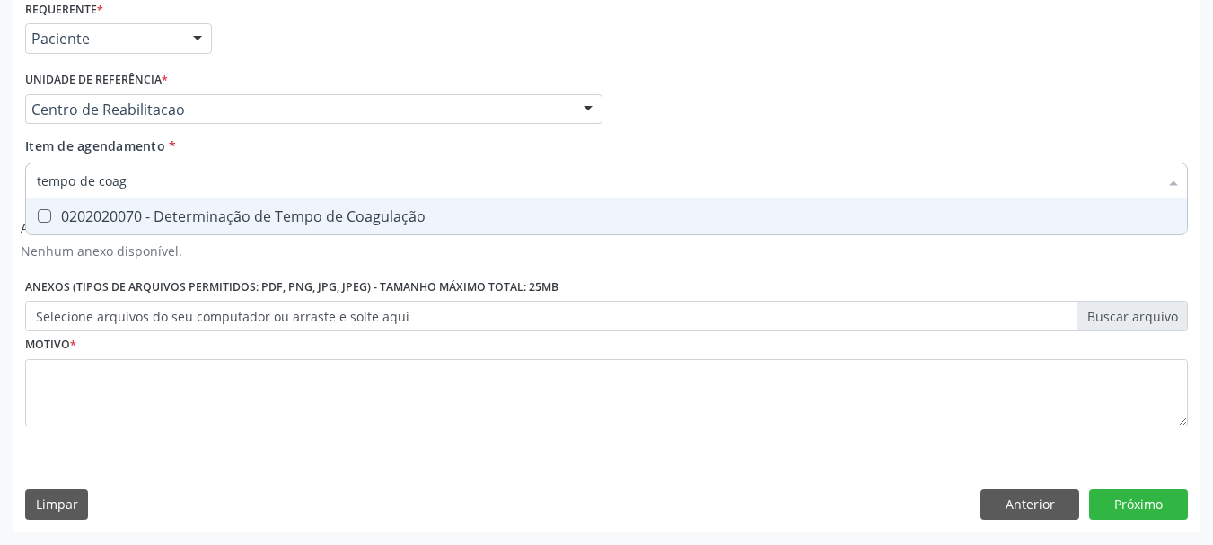
type input "tempo de coagu"
click at [154, 209] on div "0202020070 - Determinação de Tempo de Coagulação" at bounding box center [607, 216] width 1140 height 14
checkbox Coagulação "true"
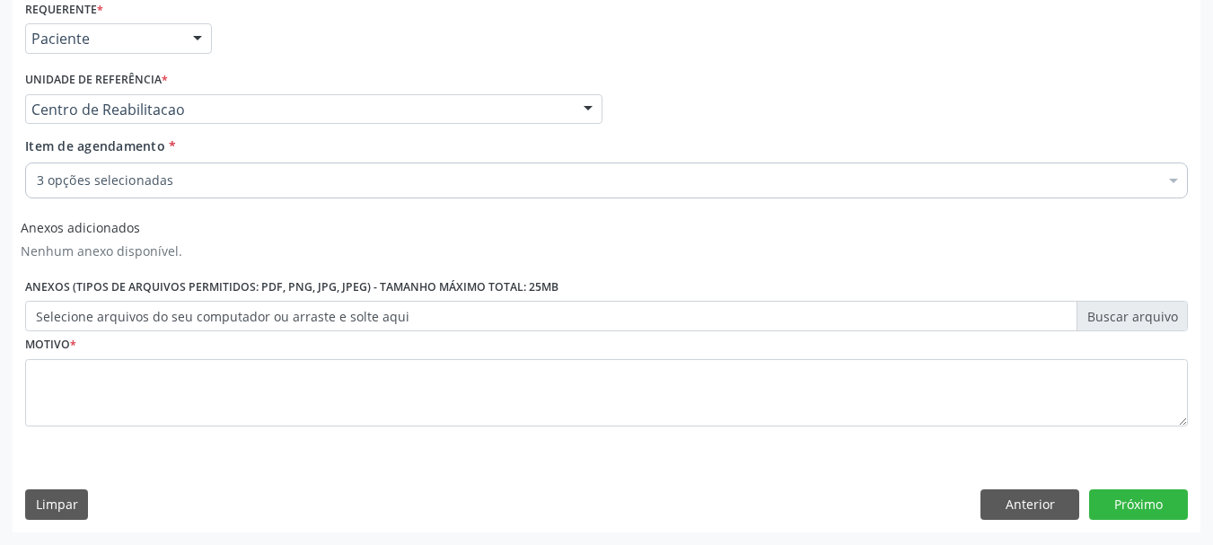
click at [134, 198] on div "3 opções selecionadas" at bounding box center [606, 181] width 1163 height 36
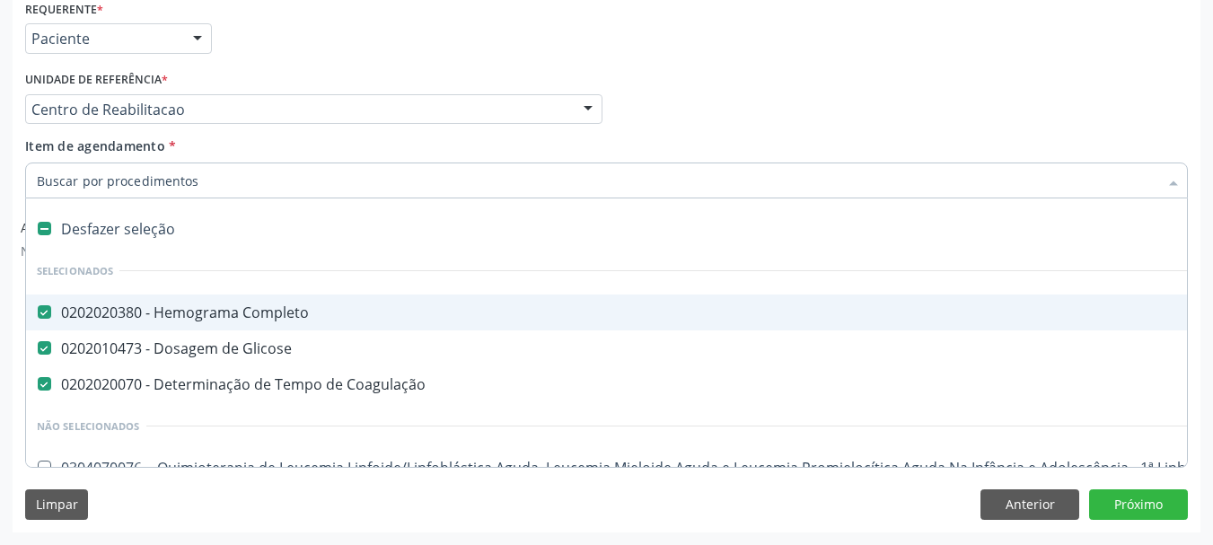
click at [132, 174] on input "Item de agendamento *" at bounding box center [598, 181] width 1122 height 36
type input "u"
checkbox Coagulação "false"
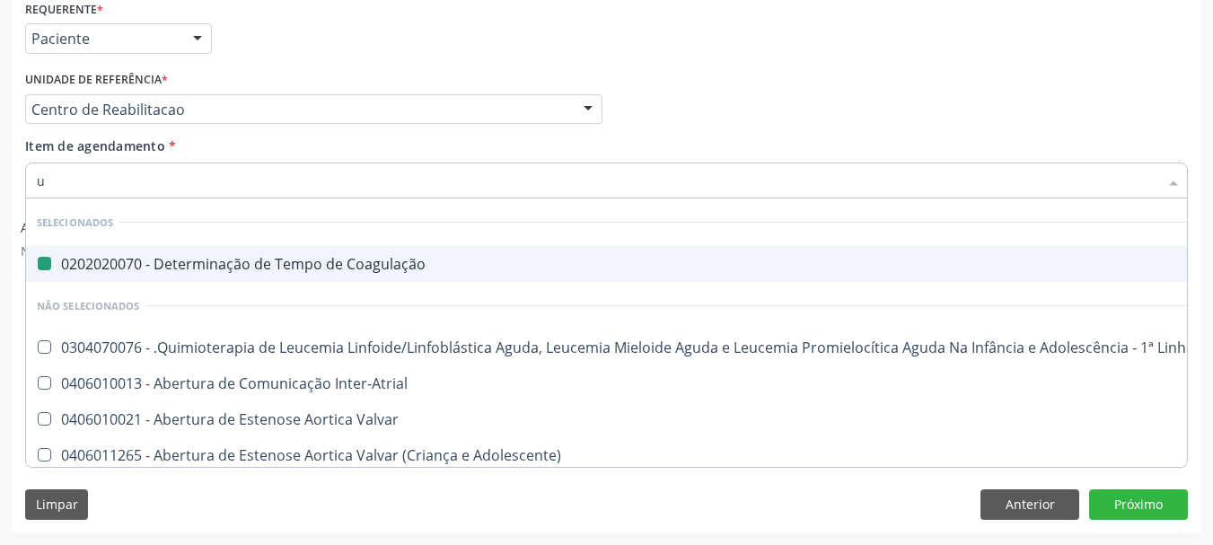
type input "ur"
checkbox Coagulação "false"
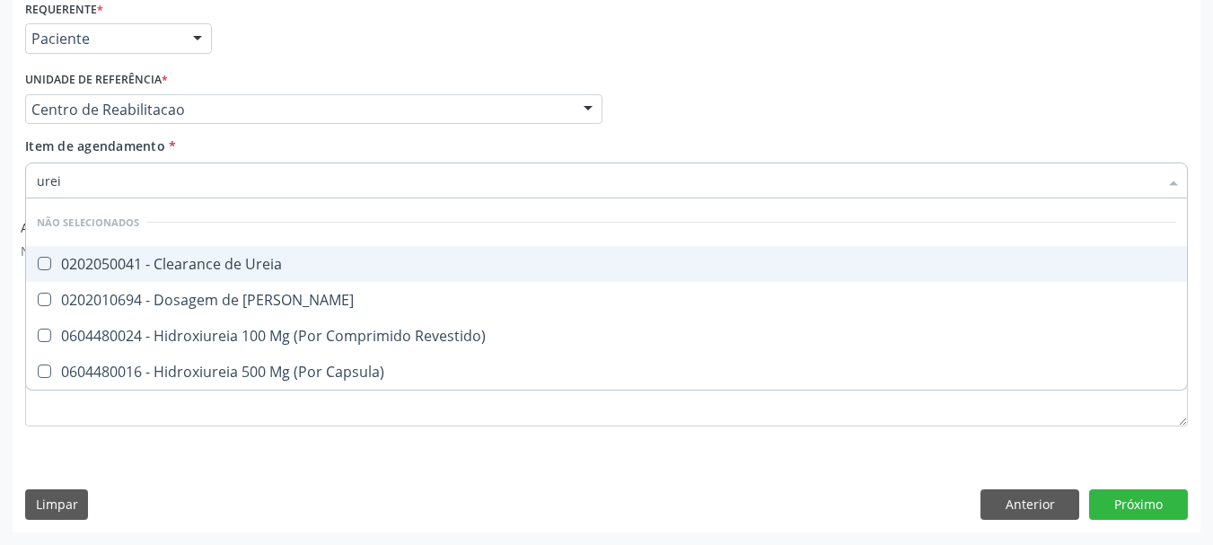
type input "ureia"
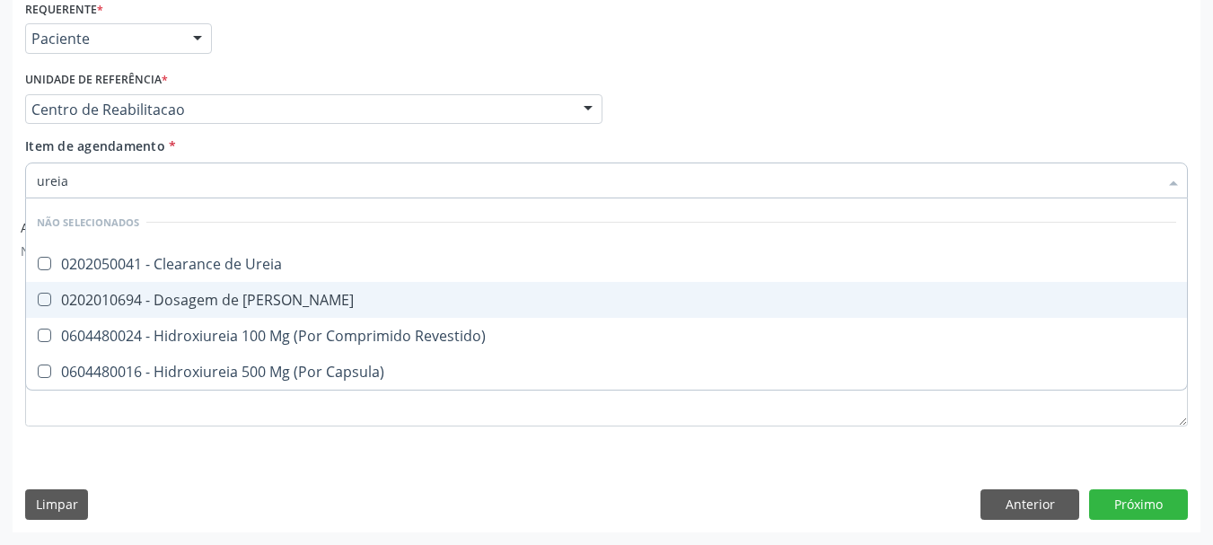
click at [121, 303] on div "0202010694 - Dosagem de [PERSON_NAME]" at bounding box center [607, 300] width 1140 height 14
checkbox Ureia "true"
type input "ure"
checkbox Ureia "false"
type input "u"
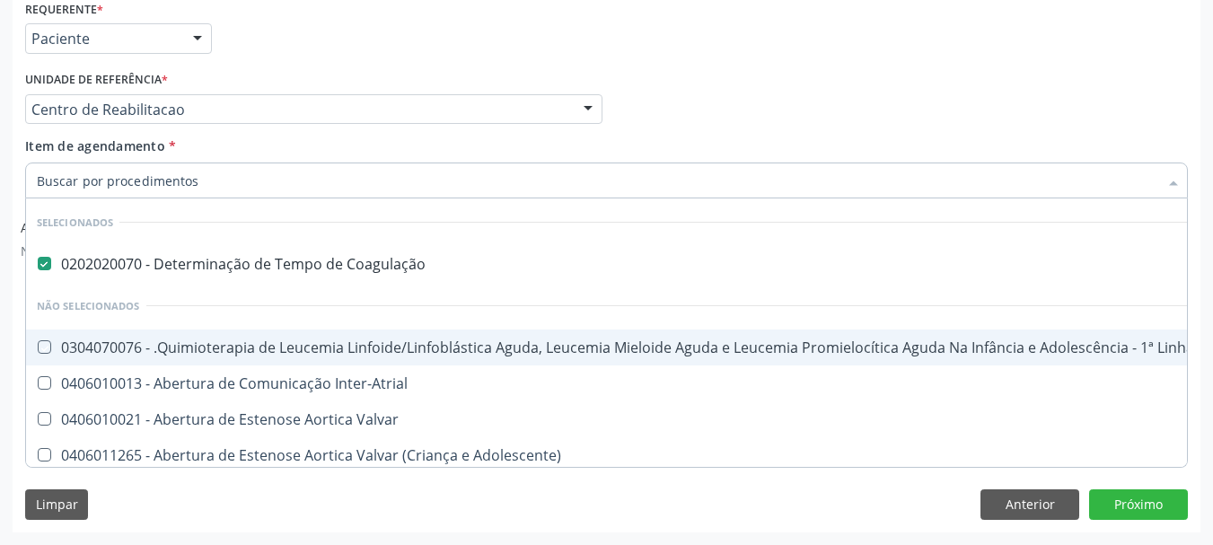
checkbox Coagulação "true"
checkbox Manutenção "true"
checkbox Ureia "false"
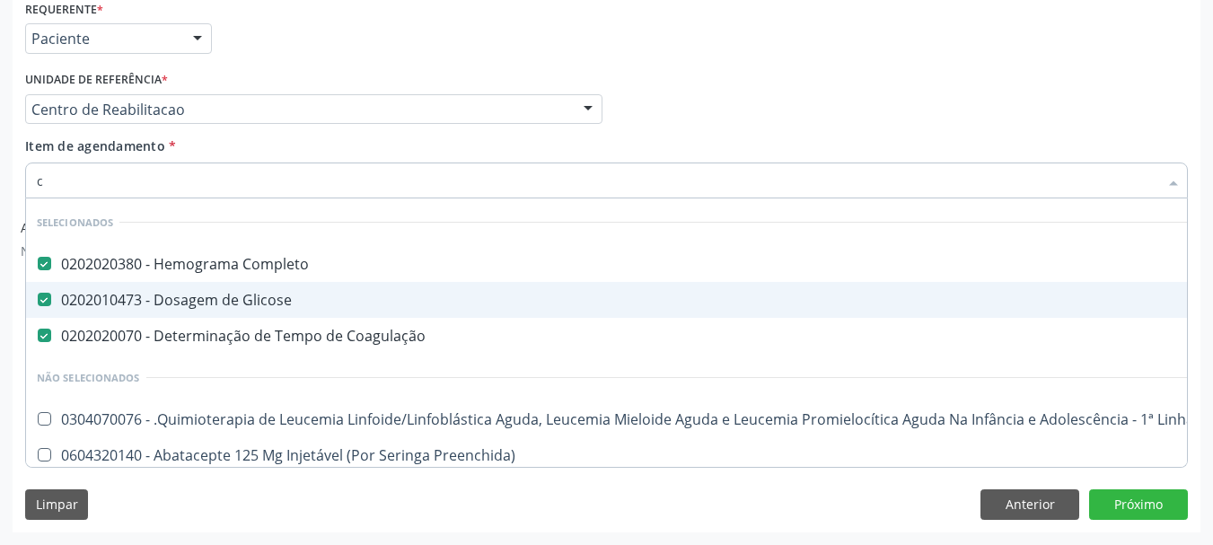
type input "cr"
checkbox Completo "false"
checkbox Coagulação "false"
checkbox Glicose "false"
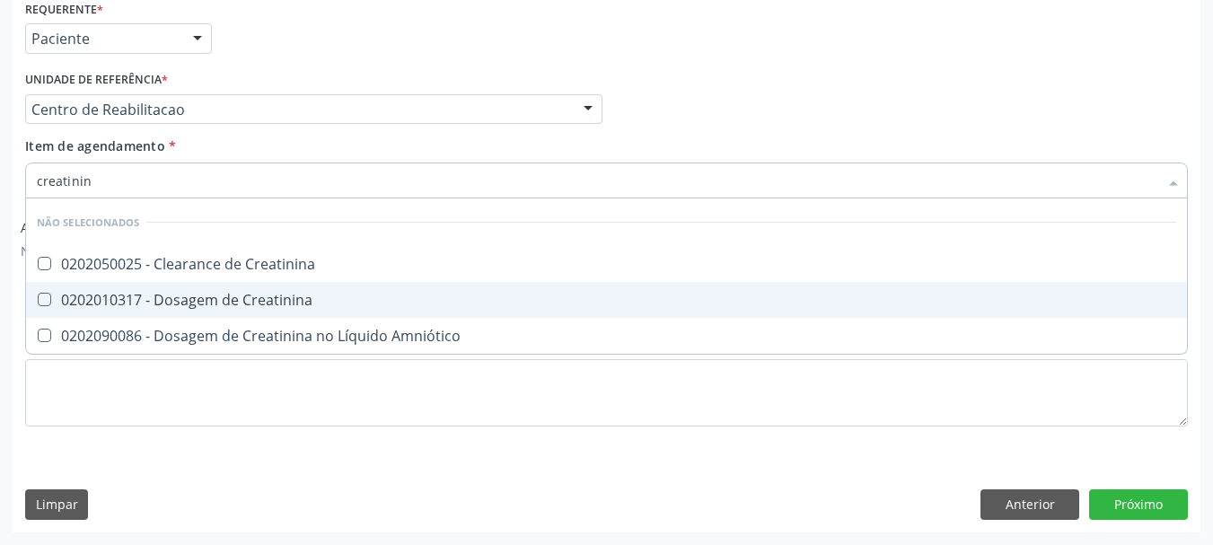
type input "creatinina"
click at [130, 298] on div "0202010317 - Dosagem de Creatinina" at bounding box center [607, 300] width 1140 height 14
checkbox Creatinina "true"
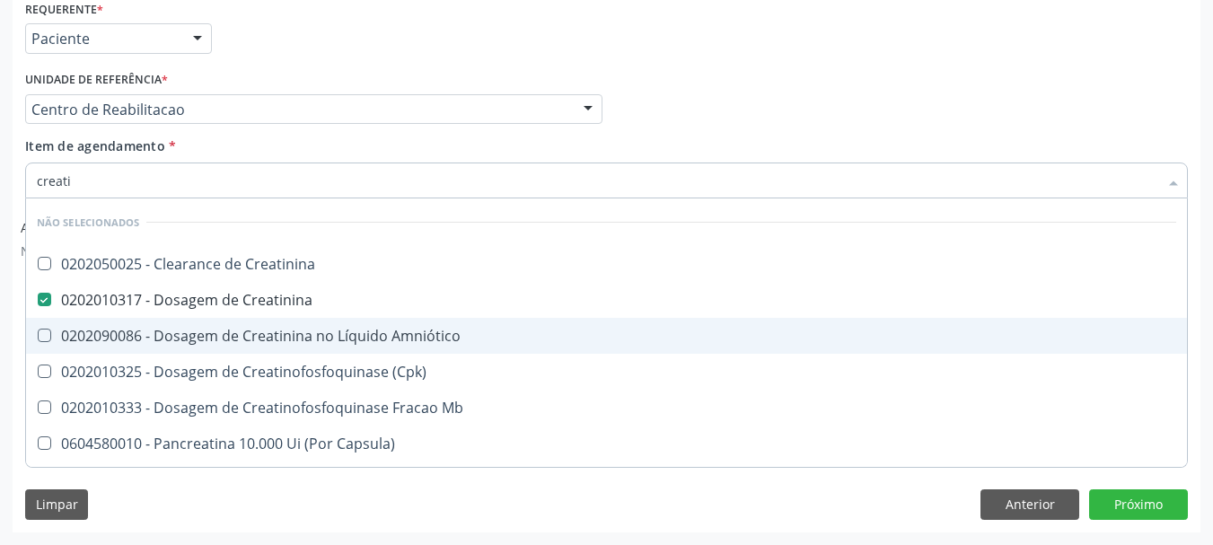
type input "creat"
checkbox Creatinina "false"
checkbox \(Cpk\) "true"
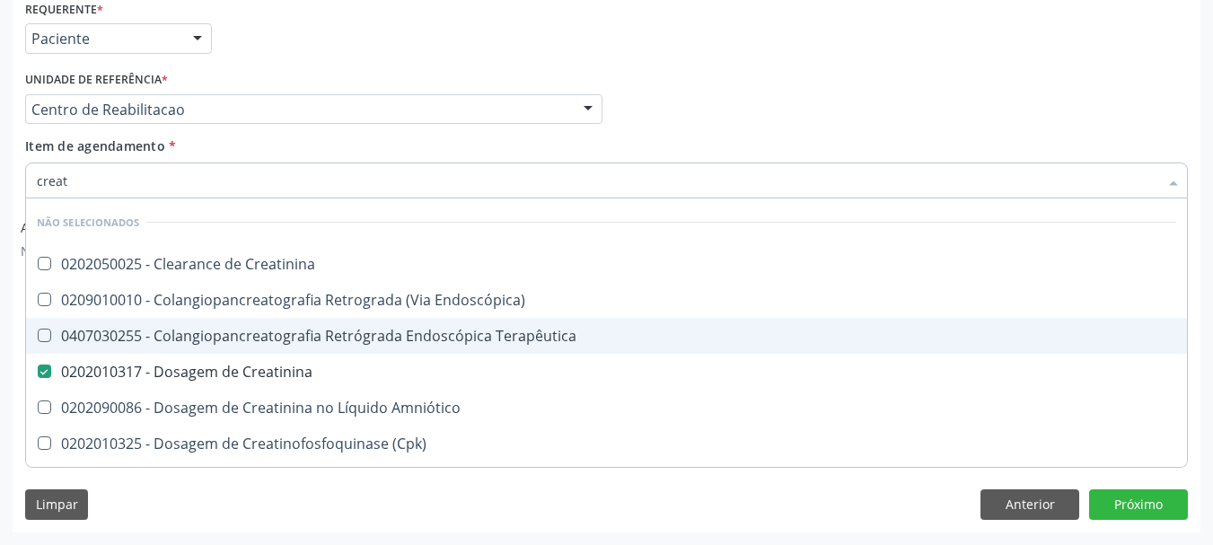
type input "crea"
checkbox Creatinina "false"
checkbox Mb "true"
type input "cre"
checkbox Mb "false"
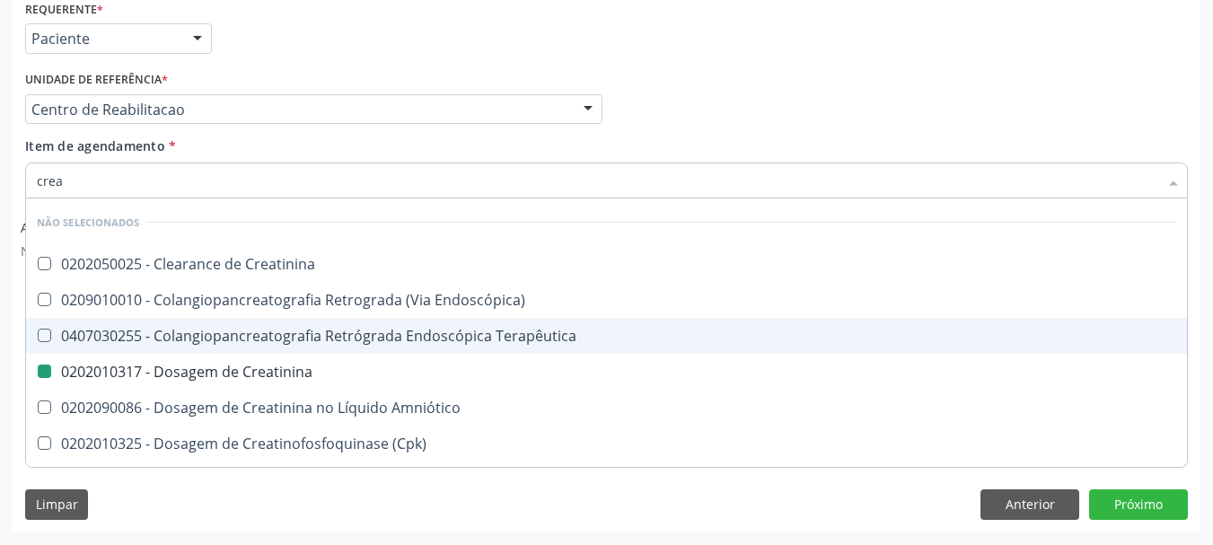
checkbox Oncologia "true"
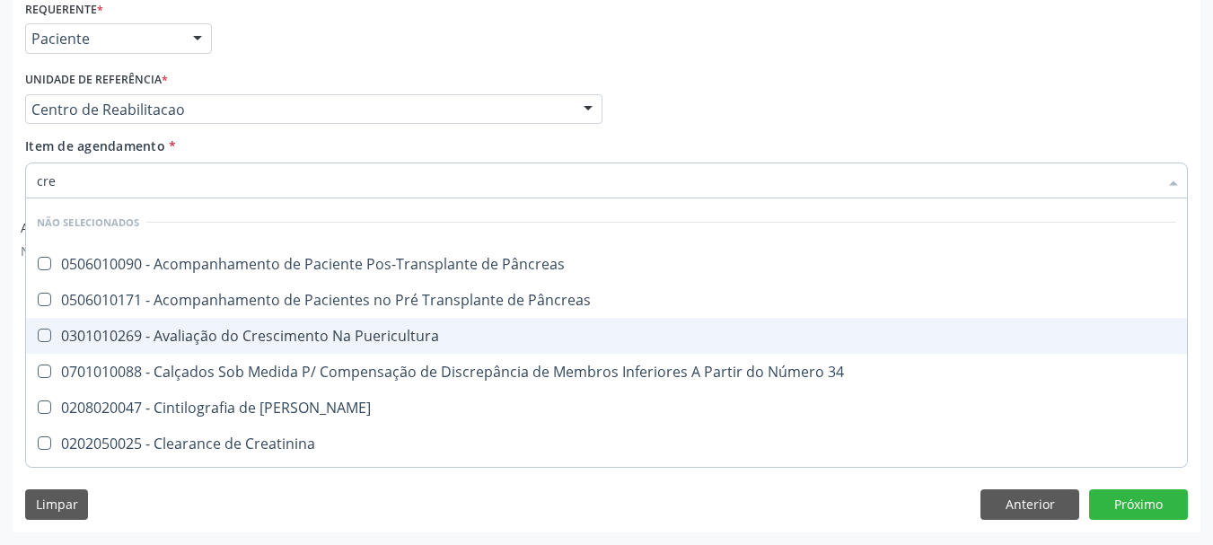
type input "cr"
checkbox Creatinina "false"
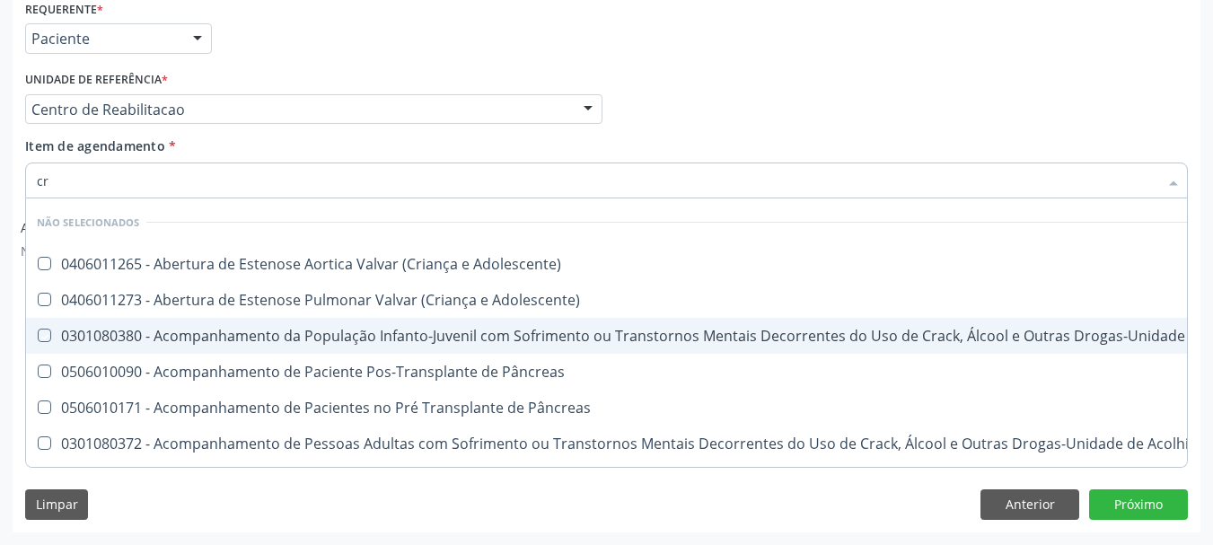
type input "c"
checkbox Adolescente\) "true"
checkbox \(Uai\)\ "true"
checkbox Adolescente\) "true"
checkbox Creatinina "false"
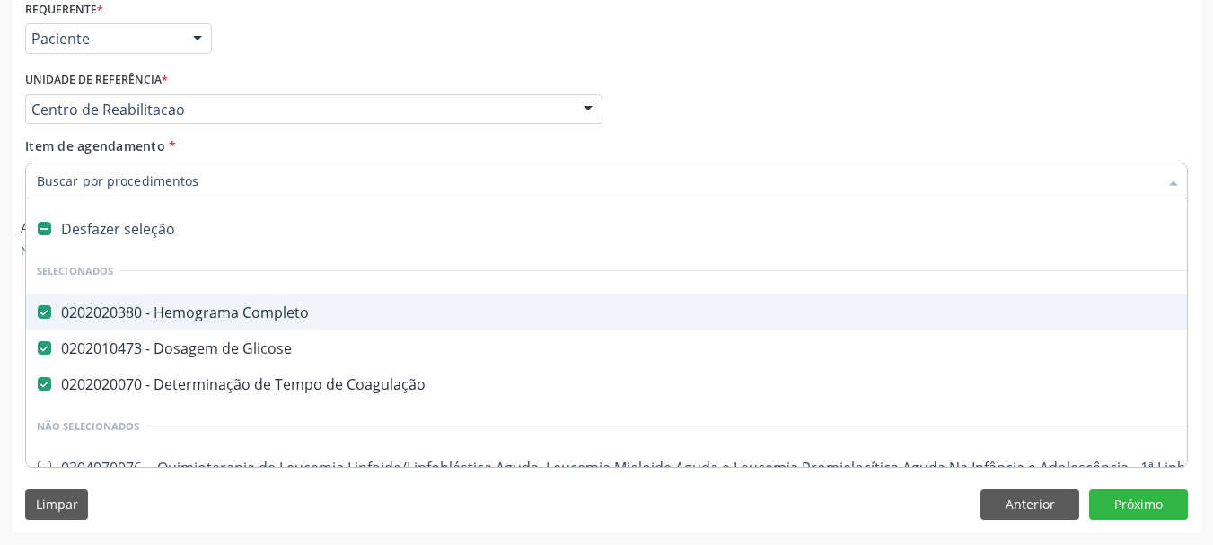
type input "u"
checkbox Coagulação "false"
checkbox Colecistectomia "true"
type input "uri"
checkbox Completo "false"
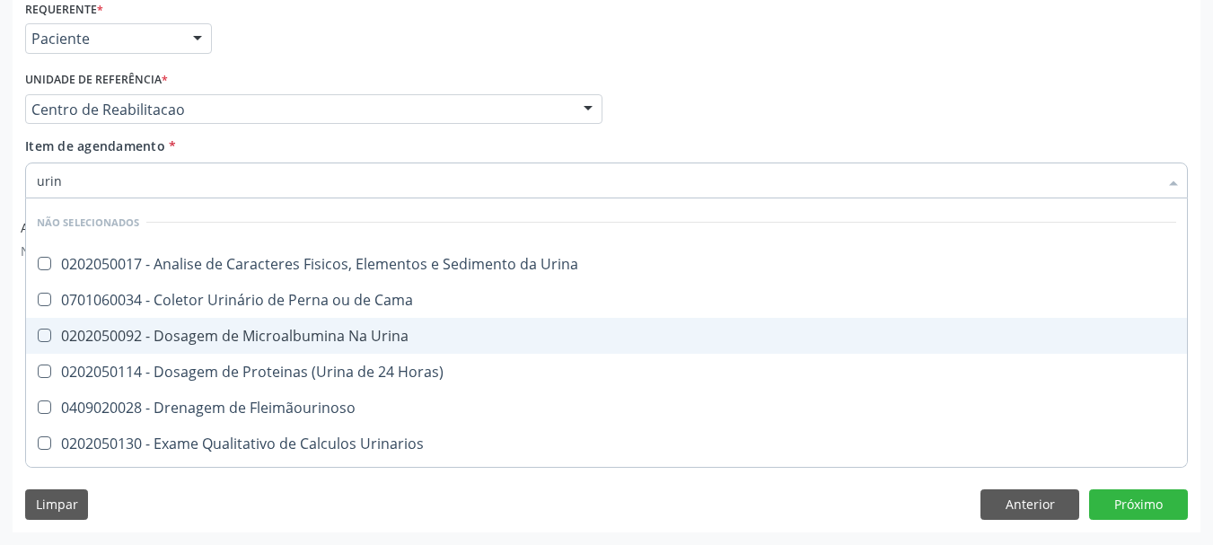
type input "urina"
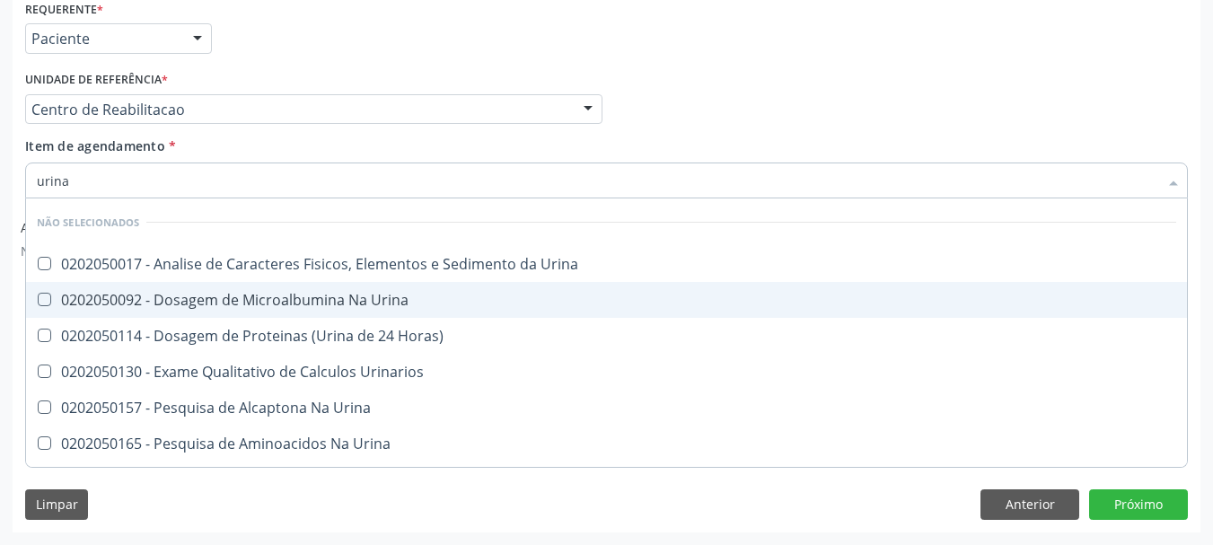
click at [154, 258] on div "0202050017 - Analise de Caracteres Fisicos, Elementos e Sedimento da Urina" at bounding box center [607, 264] width 1140 height 14
checkbox Urina "true"
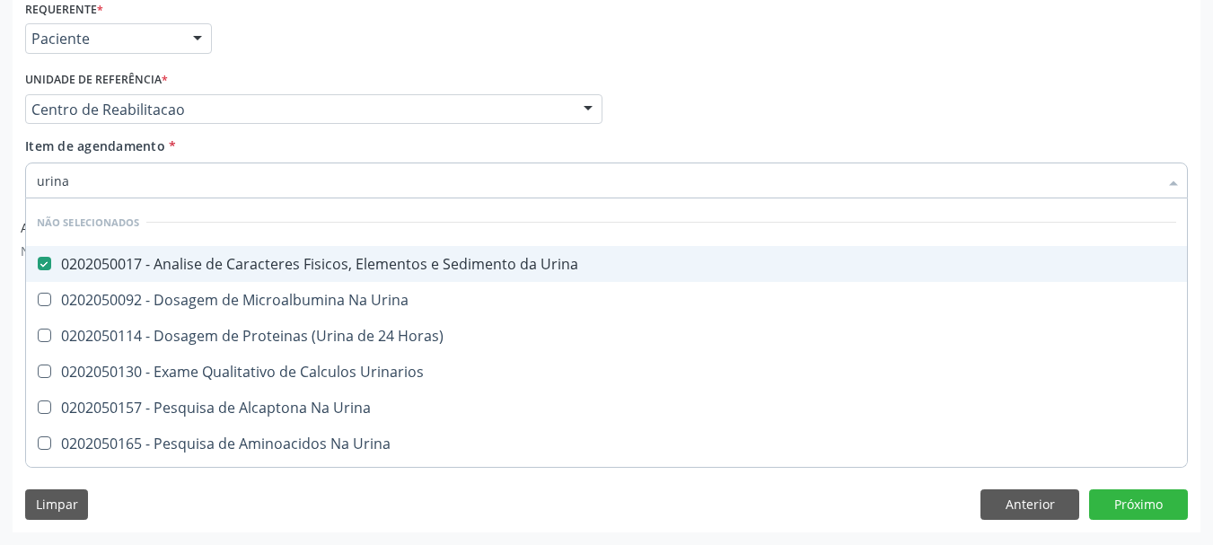
click at [704, 98] on div "Profissional Solicitante Por favor, selecione a Unidade de Atendimento primeiro…" at bounding box center [607, 101] width 1172 height 70
checkbox Horas\) "true"
checkbox Urina "true"
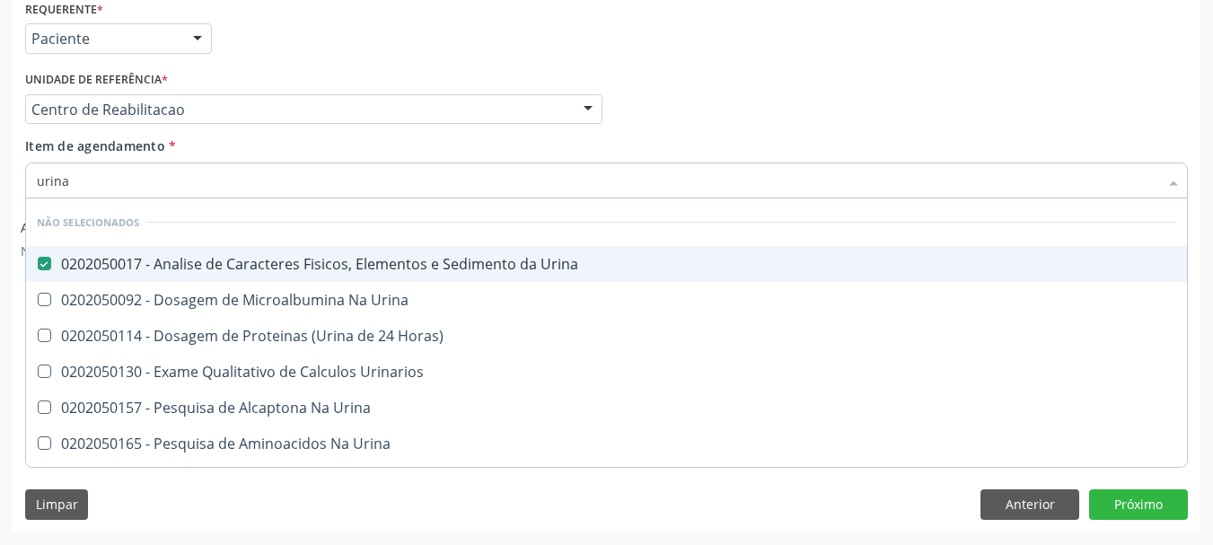
checkbox Urinarios "true"
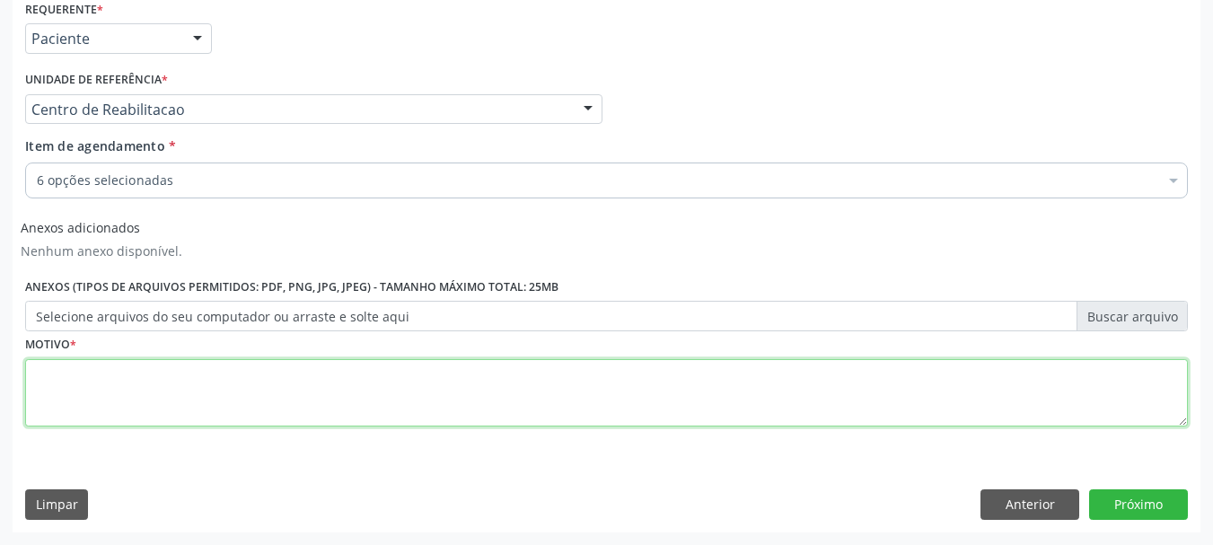
click at [96, 404] on textarea at bounding box center [606, 393] width 1163 height 68
type textarea "....."
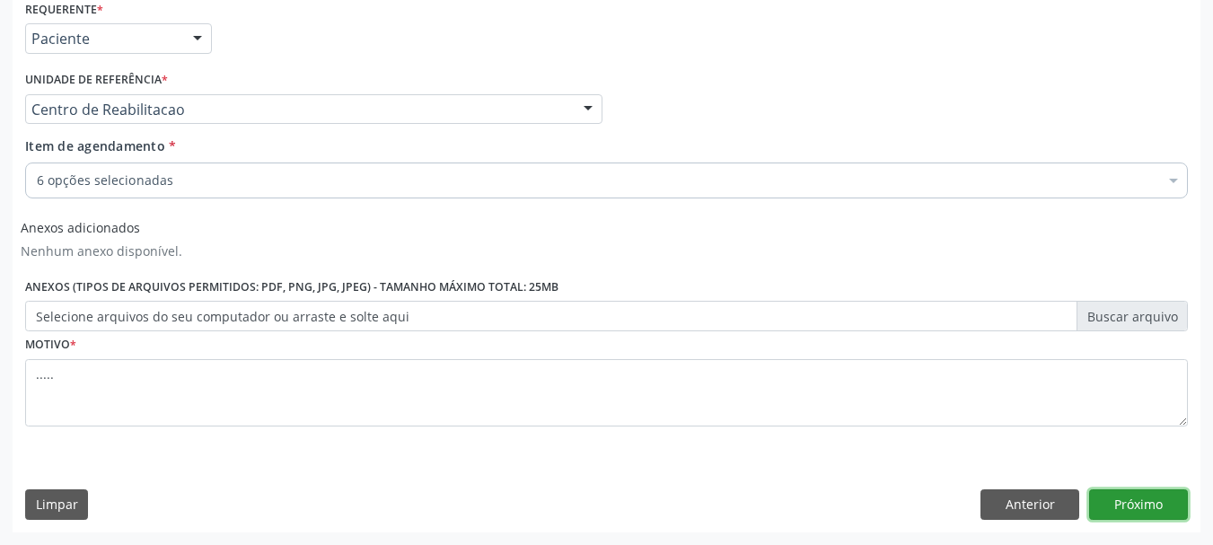
click at [1100, 503] on button "Próximo" at bounding box center [1138, 504] width 99 height 31
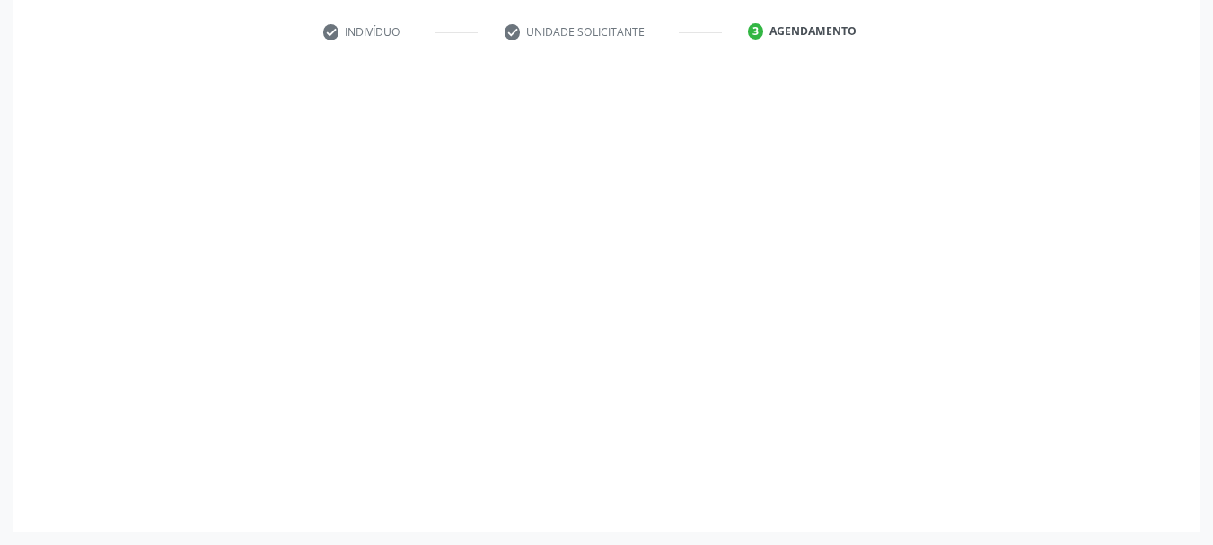
scroll to position [331, 0]
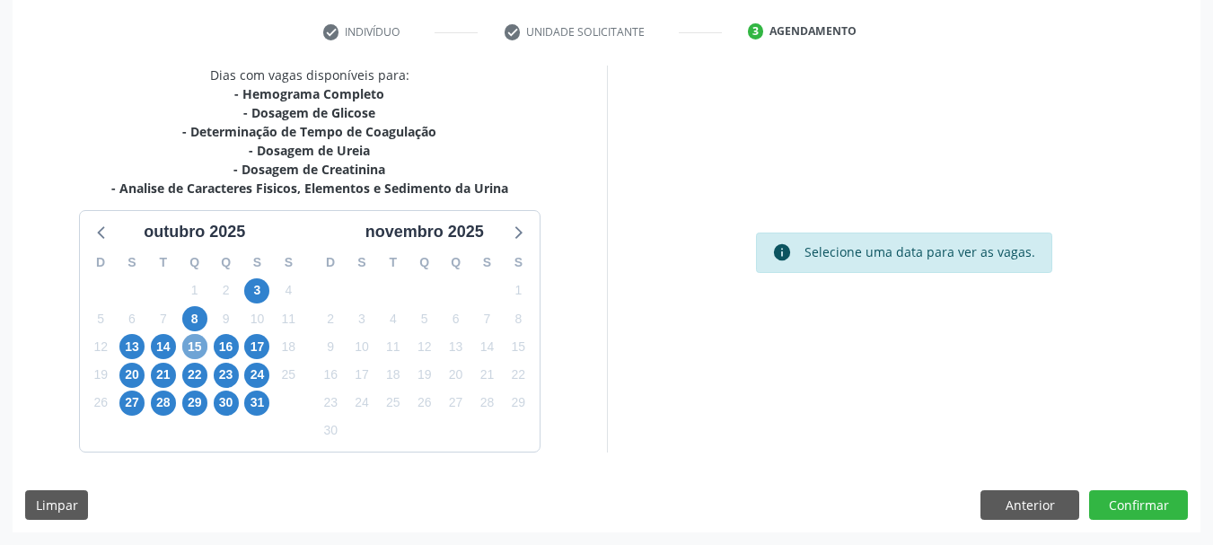
click at [191, 354] on span "15" at bounding box center [194, 346] width 25 height 25
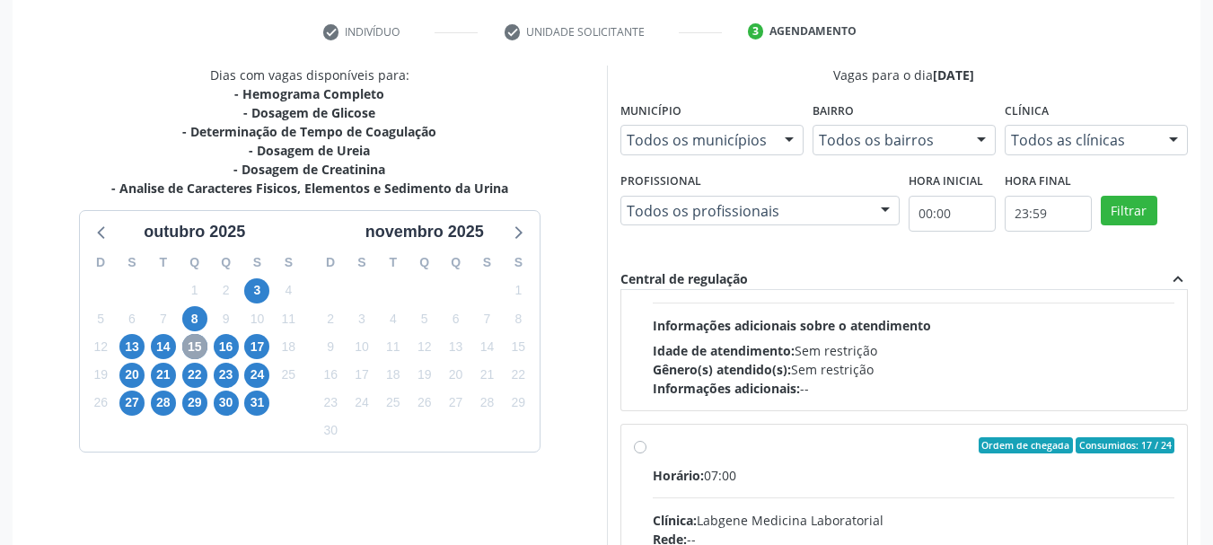
scroll to position [598, 0]
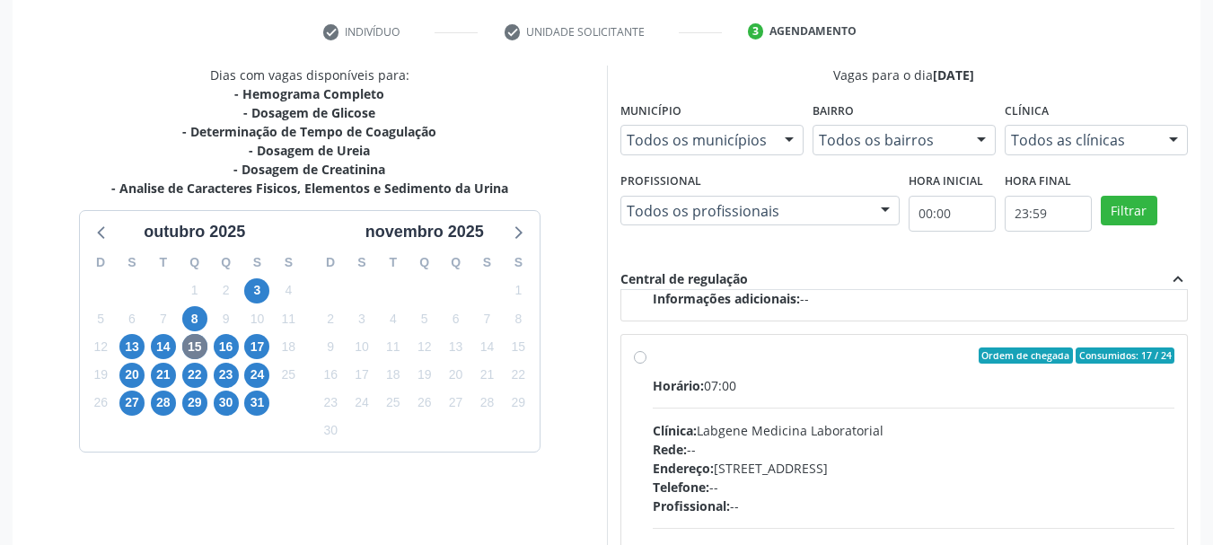
click at [653, 361] on label "Ordem de chegada Consumidos: 17 / 24 Horário: 07:00 Clínica: Labgene Medicina L…" at bounding box center [914, 486] width 523 height 276
click at [639, 361] on input "Ordem de chegada Consumidos: 17 / 24 Horário: 07:00 Clínica: Labgene Medicina L…" at bounding box center [640, 356] width 13 height 16
radio input "true"
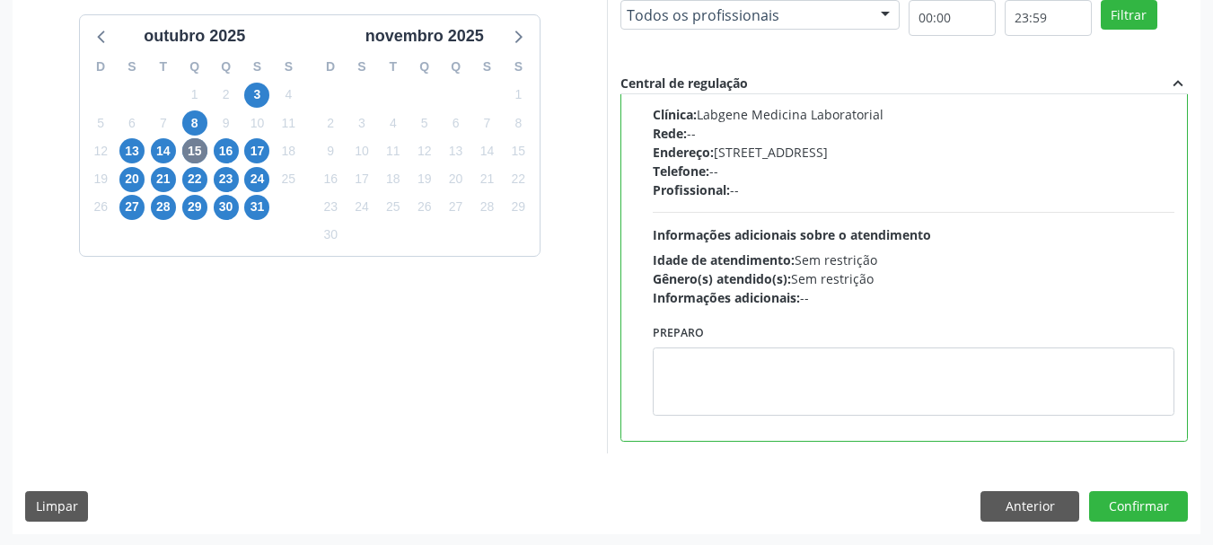
scroll to position [528, 0]
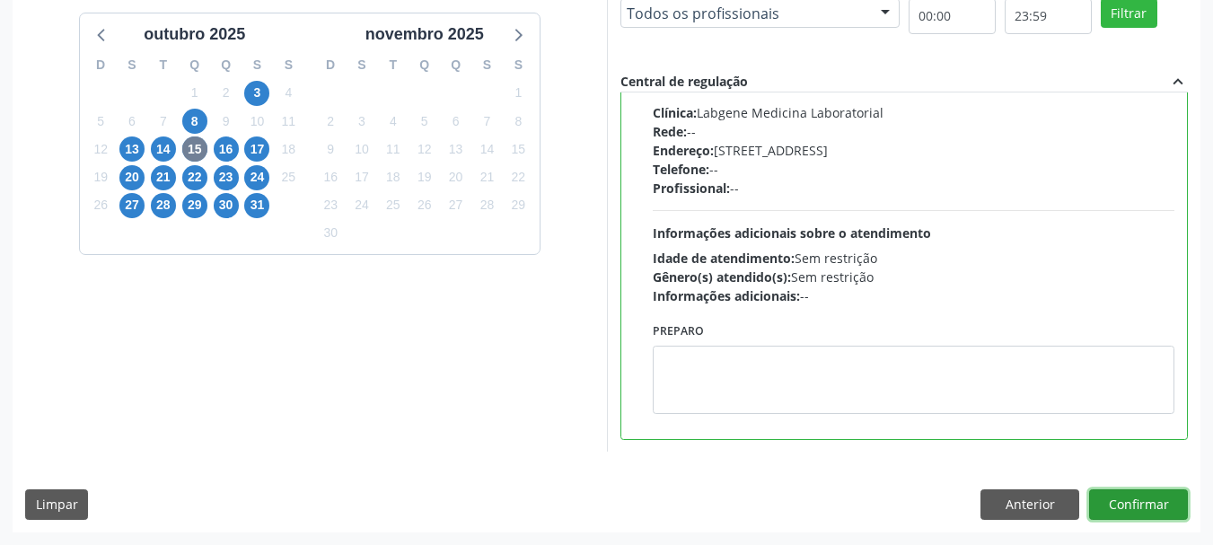
click at [1158, 489] on button "Confirmar" at bounding box center [1138, 504] width 99 height 31
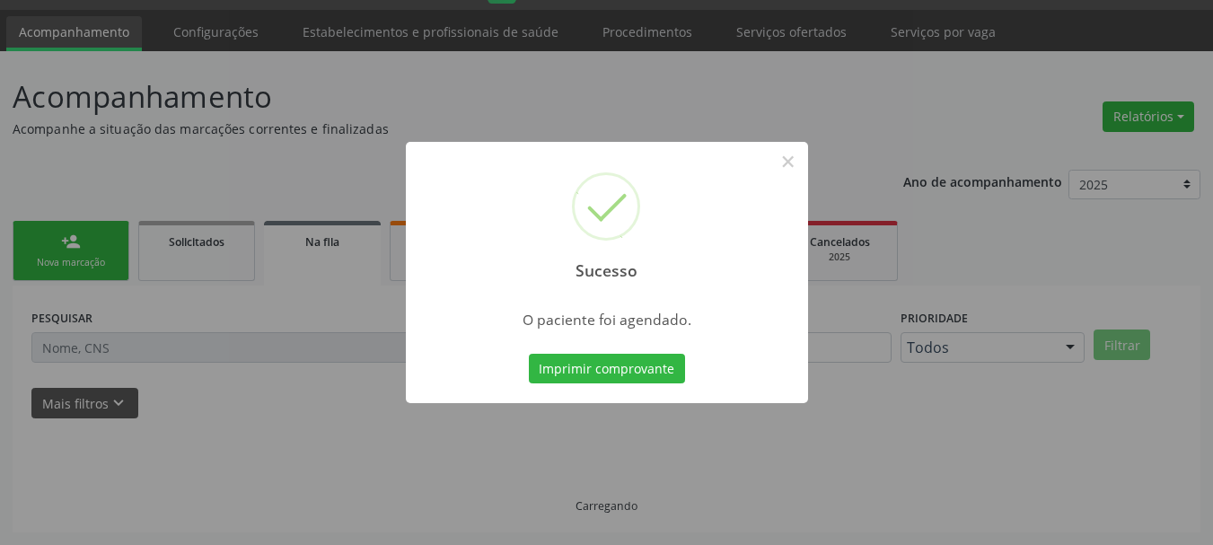
scroll to position [48, 0]
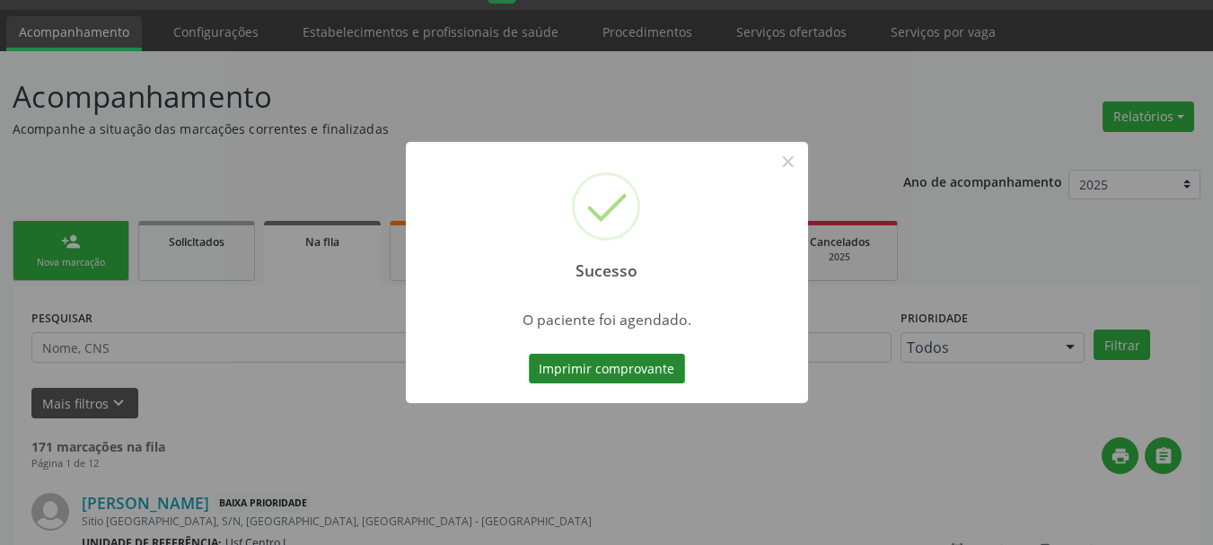
click at [649, 366] on button "Imprimir comprovante" at bounding box center [607, 369] width 156 height 31
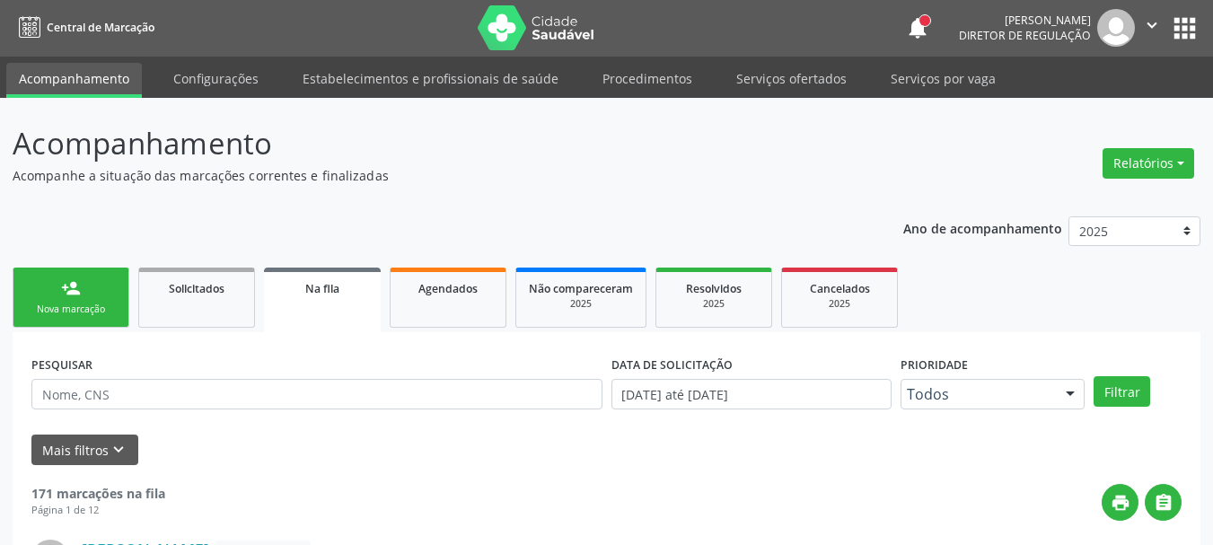
scroll to position [0, 0]
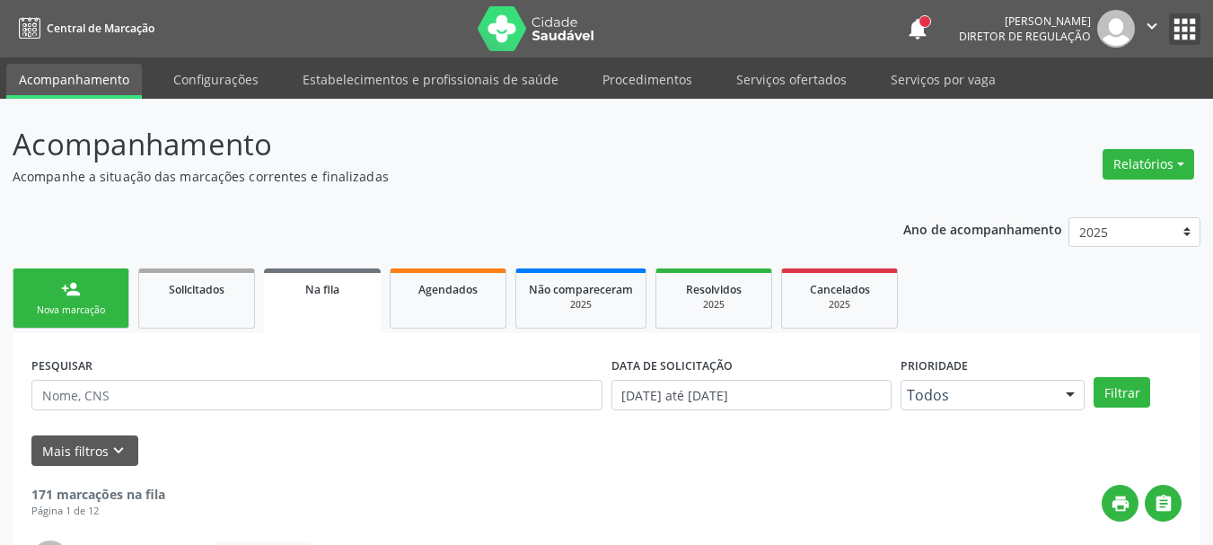
click at [1168, 43] on div "notifications [PERSON_NAME] Diretor de regulação  Configurações Sair apps" at bounding box center [1052, 29] width 295 height 38
click at [1191, 25] on button "apps" at bounding box center [1184, 28] width 31 height 31
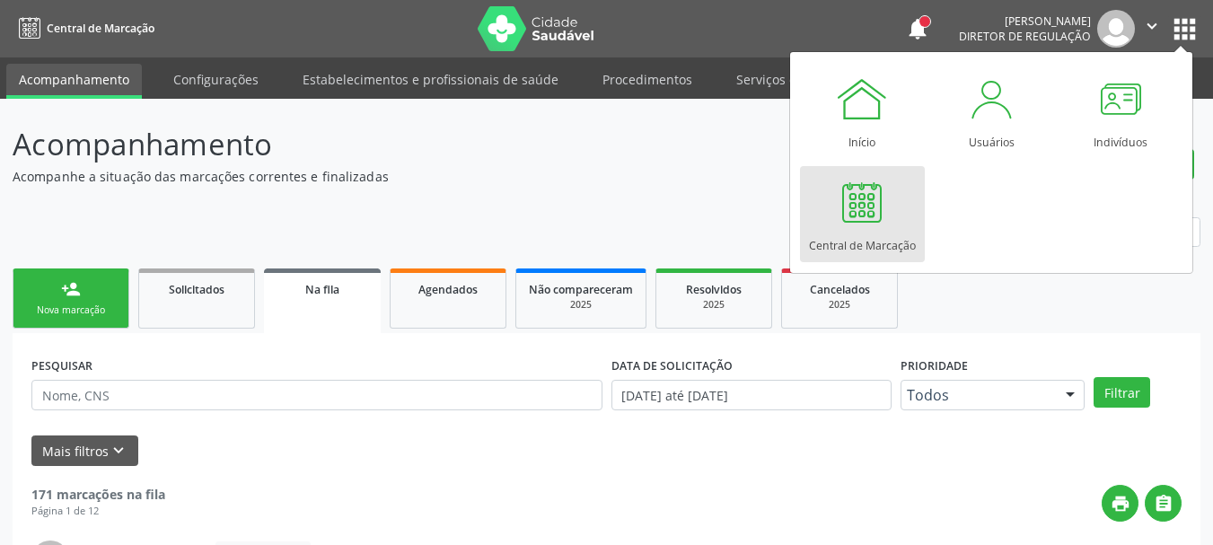
click at [879, 207] on div at bounding box center [862, 202] width 54 height 54
